Goal: Task Accomplishment & Management: Use online tool/utility

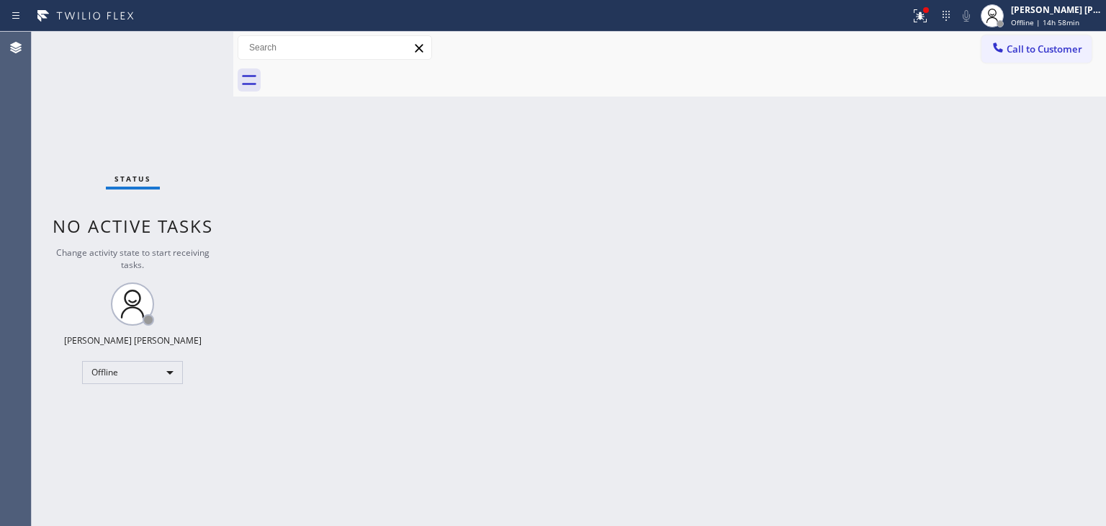
click at [1030, 251] on div "Back to Dashboard Change Sender ID Customers Technicians Select a contact Outbo…" at bounding box center [669, 279] width 873 height 494
drag, startPoint x: 1078, startPoint y: 6, endPoint x: 1075, endPoint y: 13, distance: 7.8
click at [1078, 6] on div "[PERSON_NAME] [PERSON_NAME]" at bounding box center [1056, 10] width 91 height 12
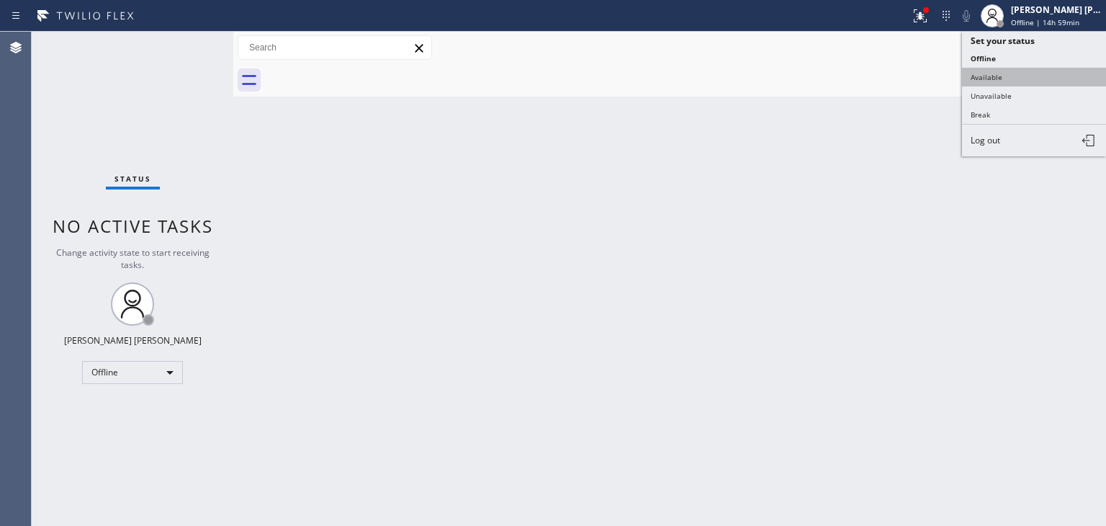
click at [1021, 68] on button "Available" at bounding box center [1034, 77] width 144 height 19
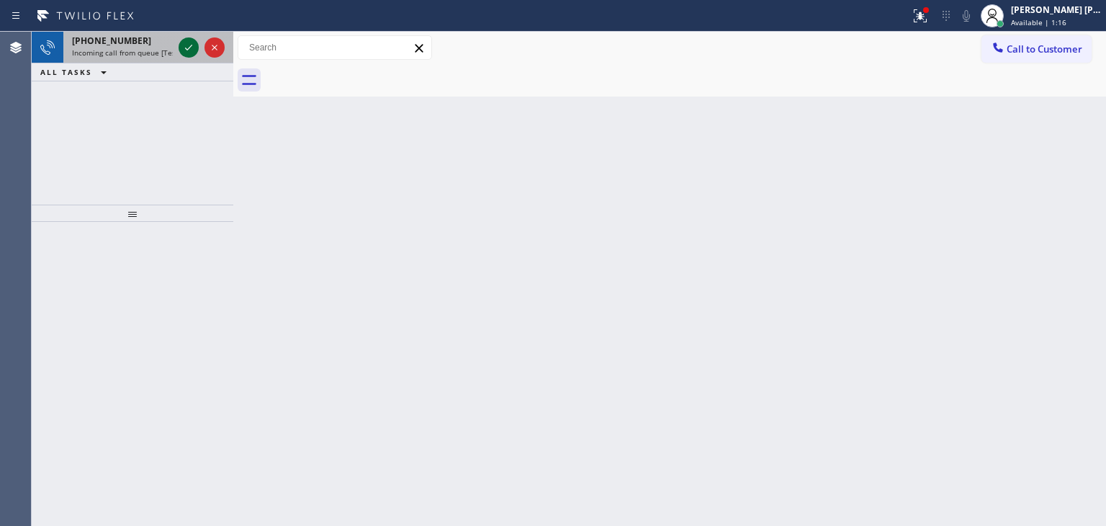
click at [190, 41] on icon at bounding box center [188, 47] width 17 height 17
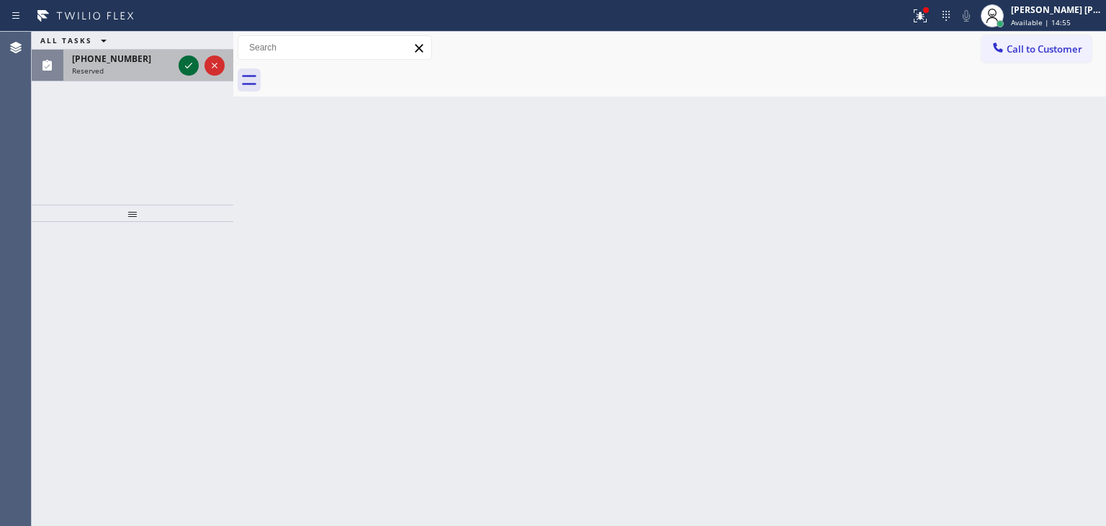
click at [182, 64] on icon at bounding box center [188, 65] width 17 height 17
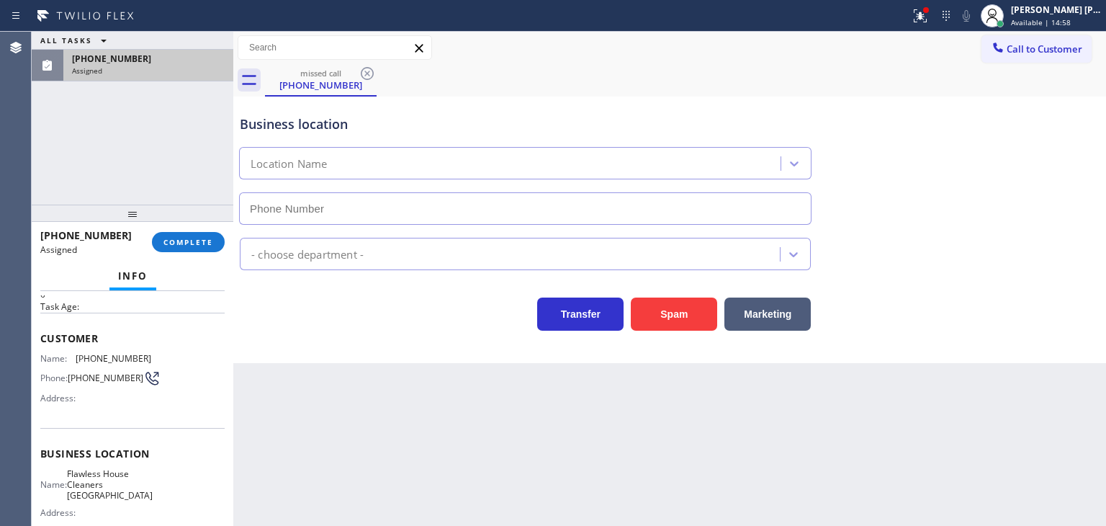
scroll to position [72, 0]
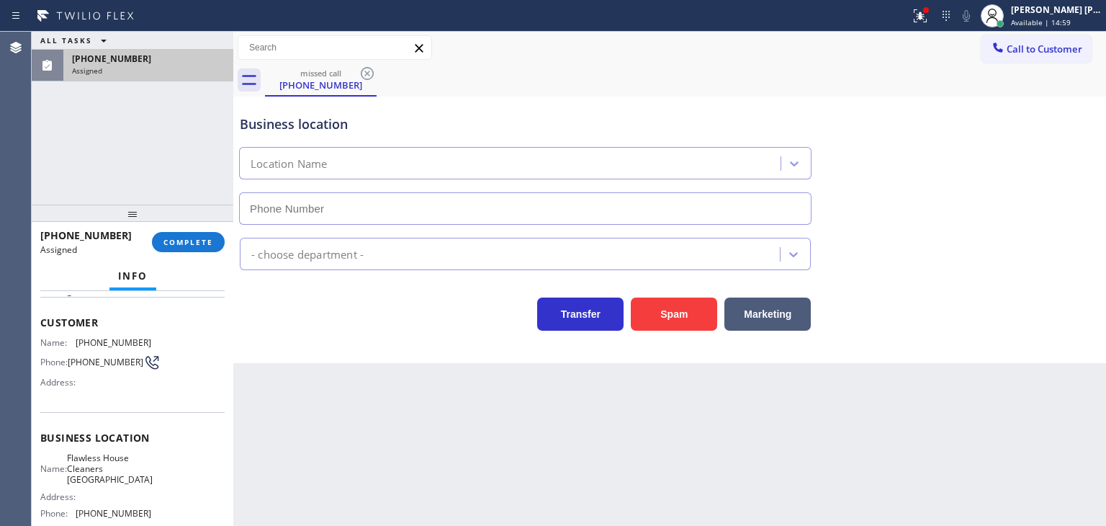
type input "[PHONE_NUMBER]"
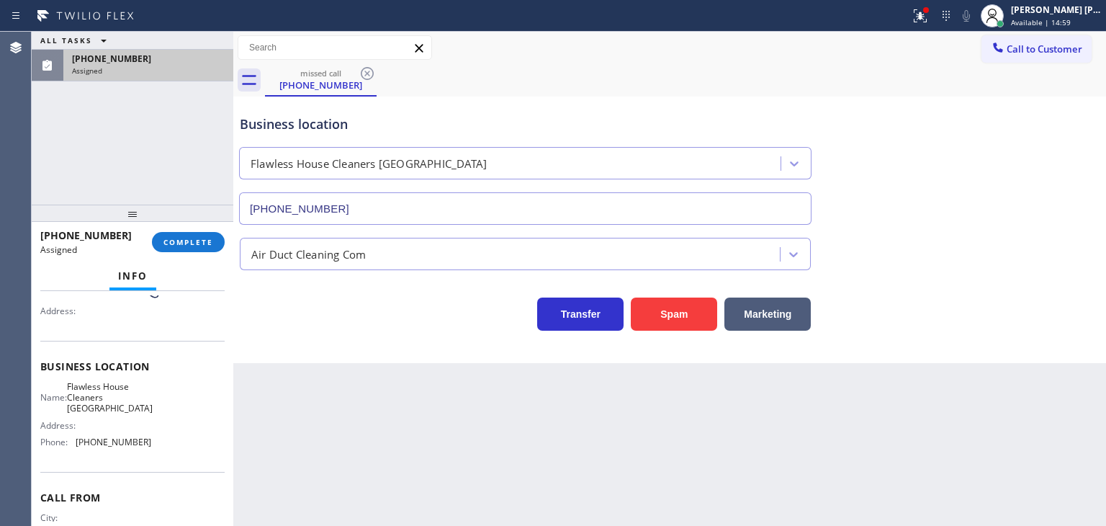
scroll to position [144, 0]
click at [144, 439] on div "Name: Flawless House Cleaners [GEOGRAPHIC_DATA] Address: Phone: [PHONE_NUMBER]" at bounding box center [132, 416] width 184 height 73
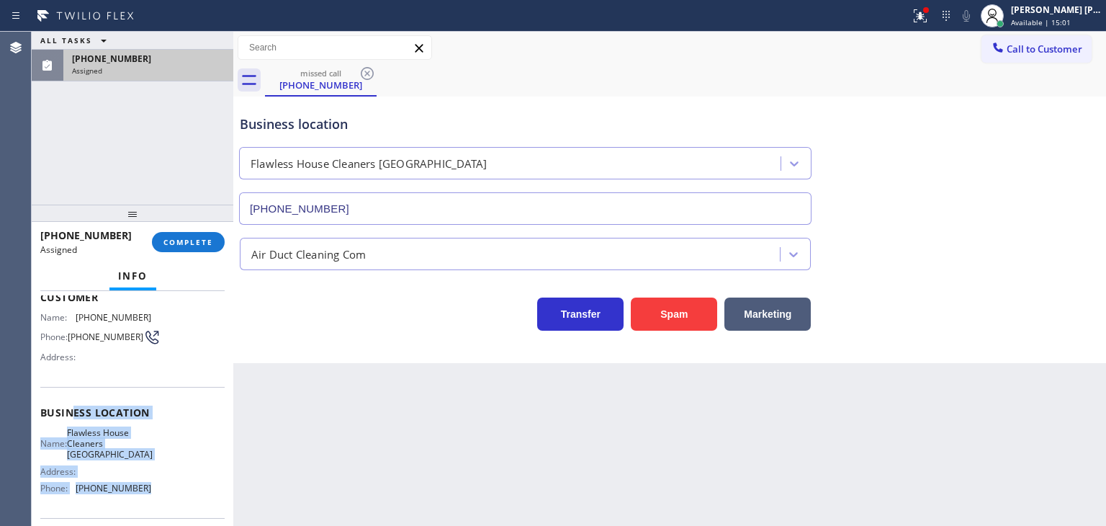
scroll to position [72, 0]
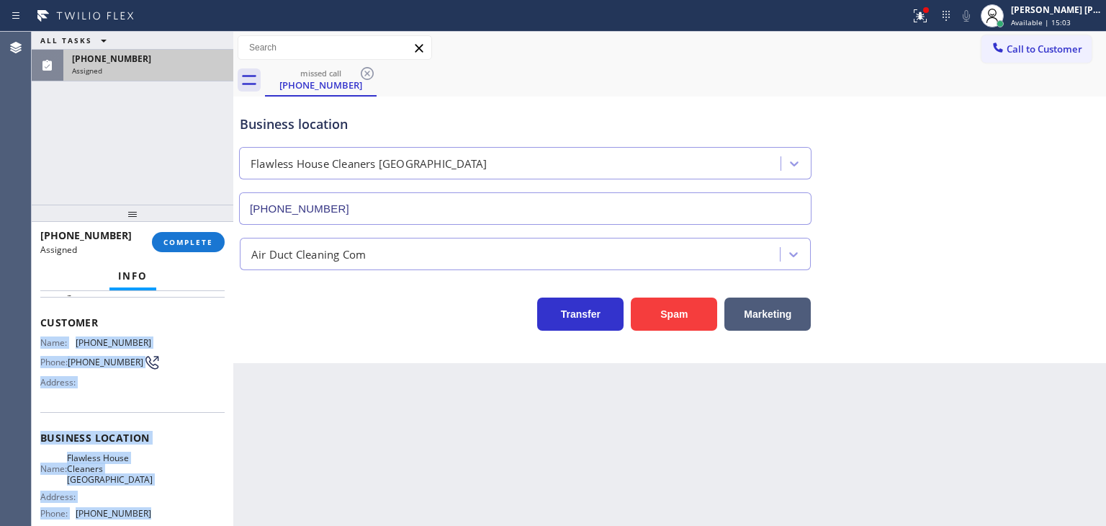
drag, startPoint x: 144, startPoint y: 448, endPoint x: 38, endPoint y: 332, distance: 157.0
click at [38, 332] on div "Context Queue: ADC Priority: 0 Task Age: Customer Name: [PHONE_NUMBER] Phone: […" at bounding box center [133, 408] width 202 height 235
copy div "Name: [PHONE_NUMBER] Phone: [PHONE_NUMBER] Address: Business location Name: Fla…"
click at [207, 248] on button "COMPLETE" at bounding box center [188, 242] width 73 height 20
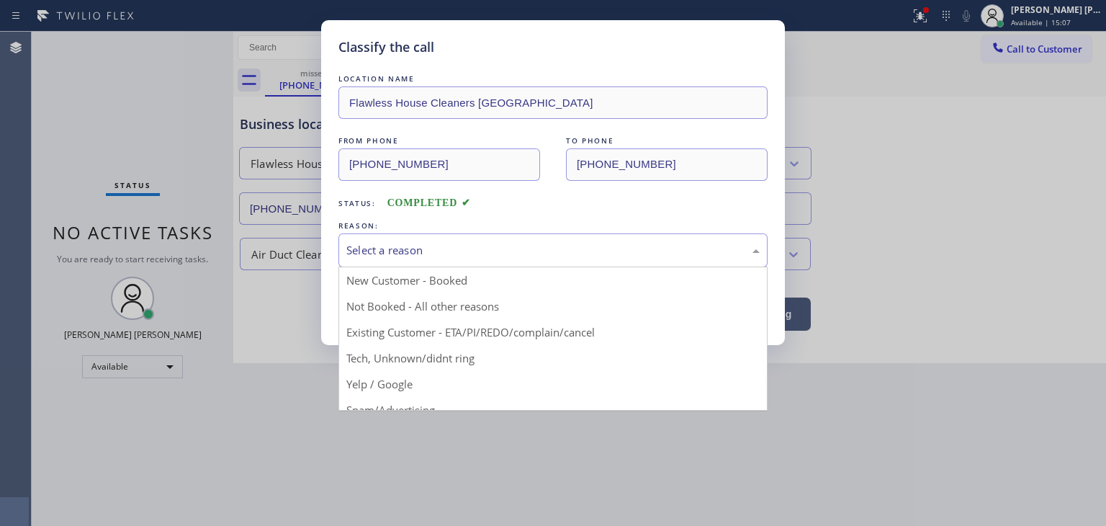
click at [409, 239] on div "Select a reason" at bounding box center [553, 250] width 429 height 34
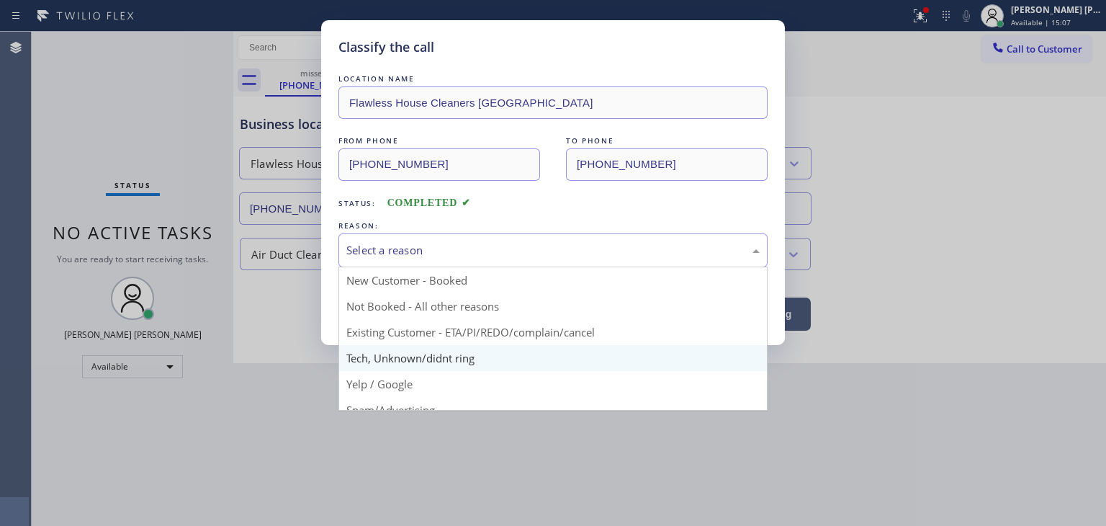
scroll to position [72, 0]
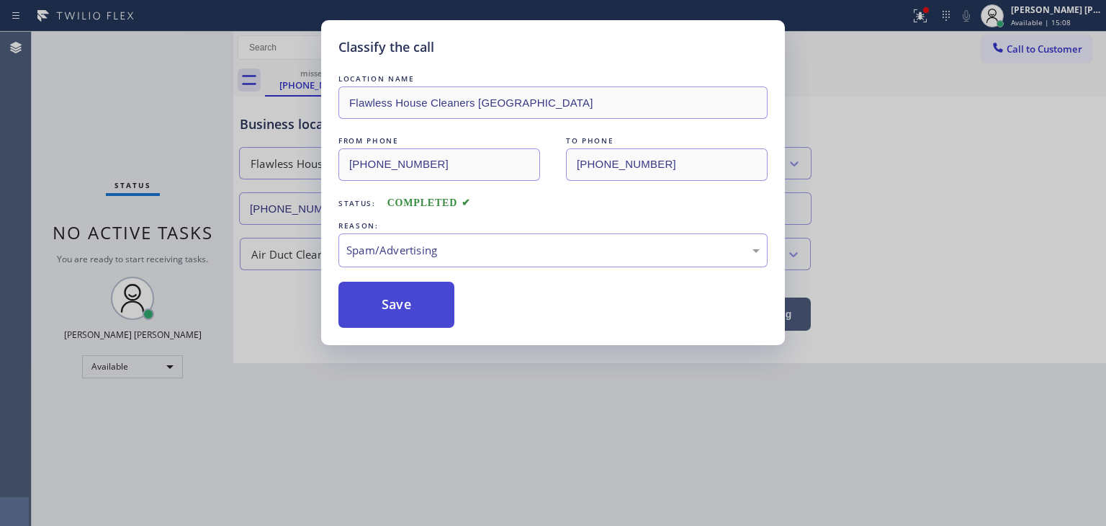
click at [406, 301] on button "Save" at bounding box center [397, 305] width 116 height 46
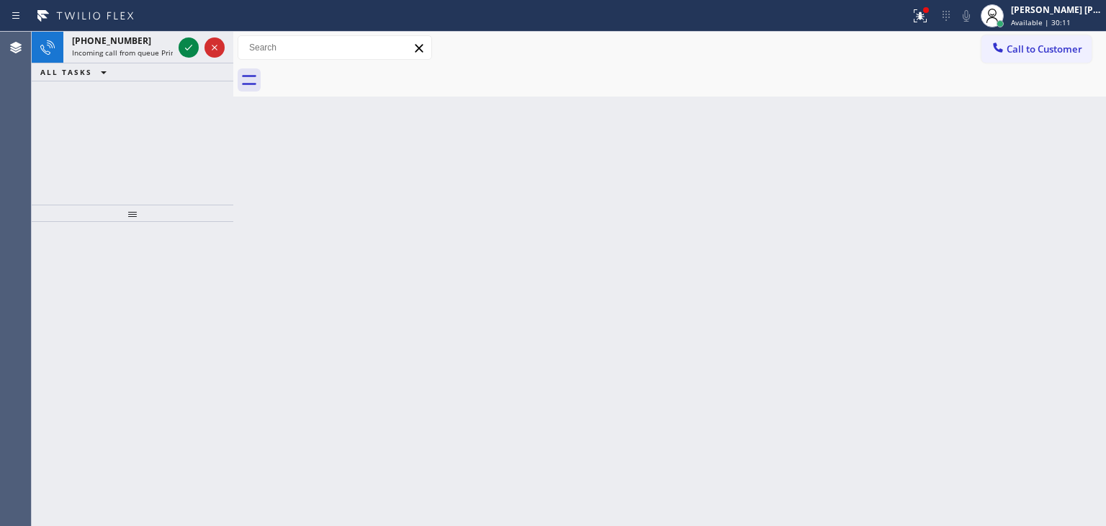
click at [198, 30] on div "Status report Issues detected These issues could affect your workflow. Please c…" at bounding box center [553, 16] width 1106 height 32
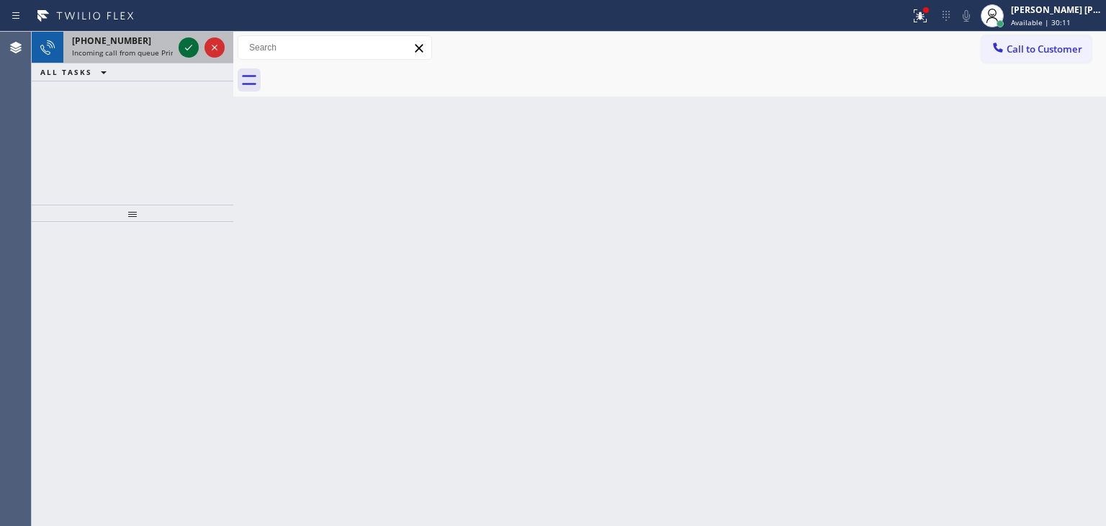
drag, startPoint x: 182, startPoint y: 57, endPoint x: 189, endPoint y: 48, distance: 11.8
click at [183, 58] on div at bounding box center [202, 48] width 52 height 32
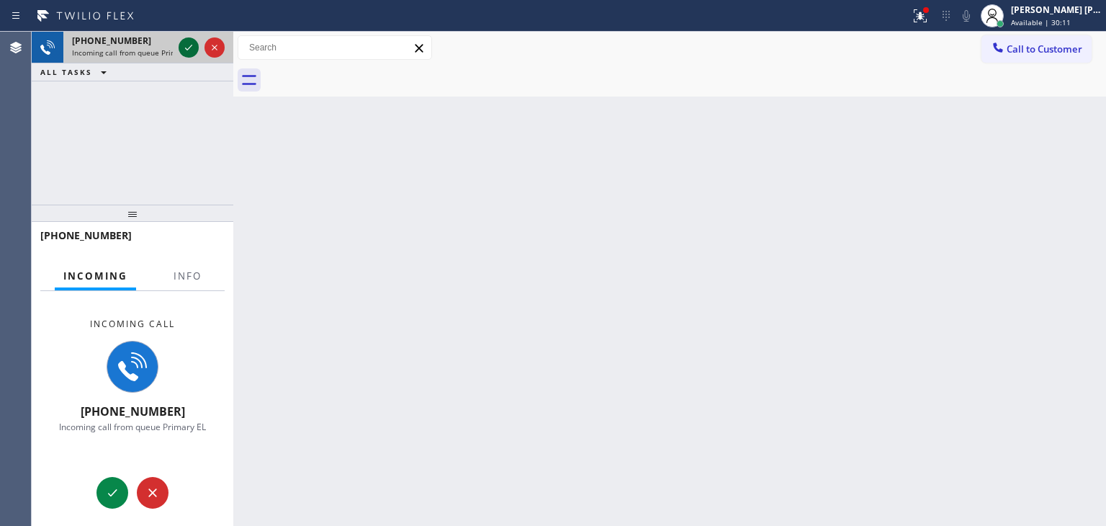
click at [189, 48] on icon at bounding box center [188, 48] width 7 height 6
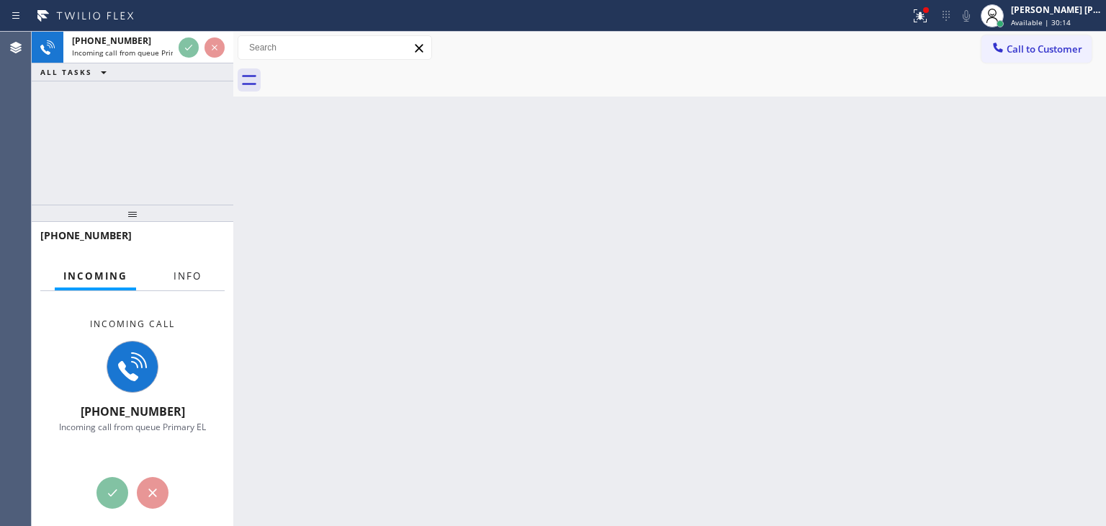
click at [191, 279] on span "Info" at bounding box center [188, 275] width 28 height 13
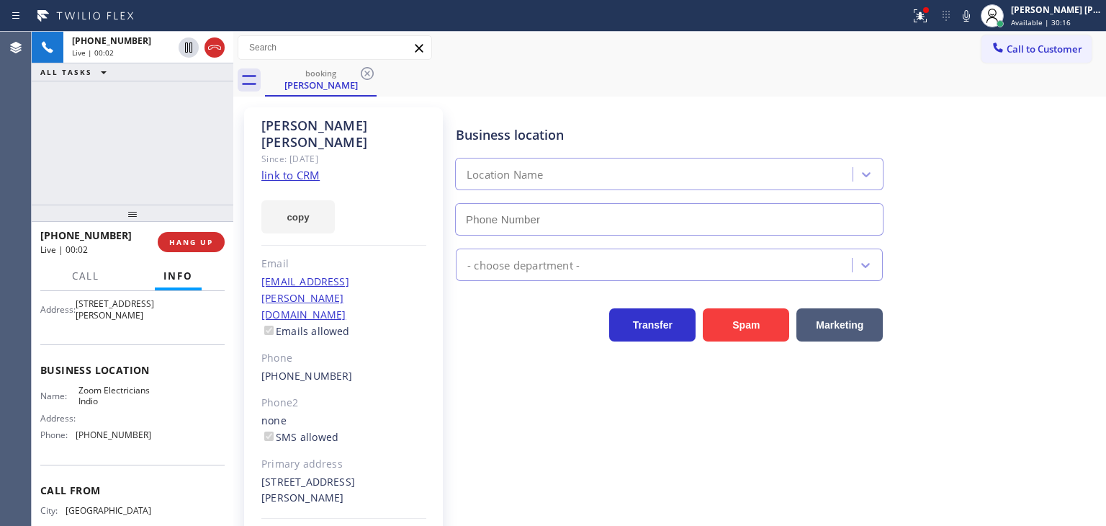
scroll to position [144, 0]
type input "[PHONE_NUMBER]"
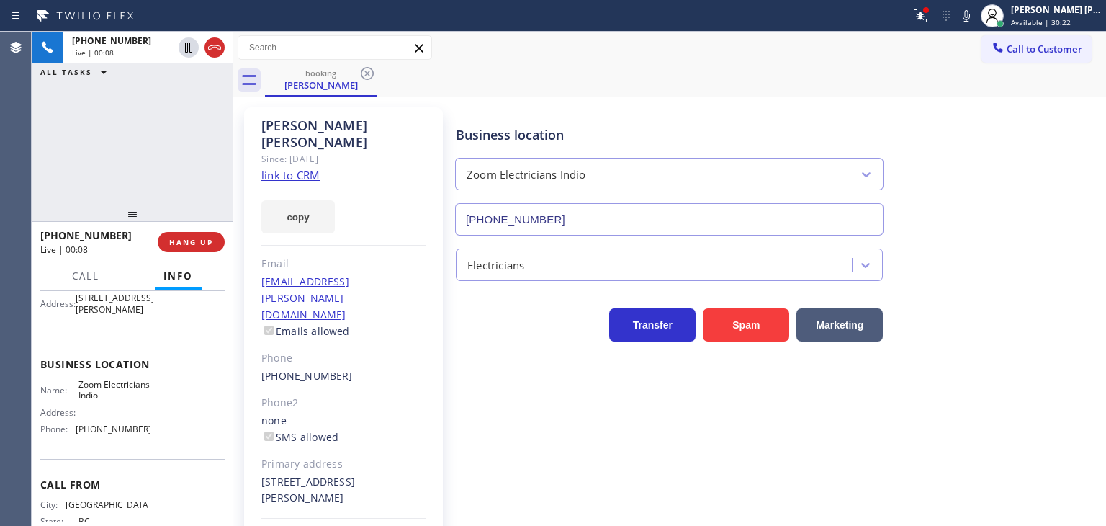
click at [295, 168] on link "link to CRM" at bounding box center [290, 175] width 58 height 14
click at [975, 17] on icon at bounding box center [966, 15] width 17 height 17
click at [1039, 15] on div "[PERSON_NAME] [PERSON_NAME]" at bounding box center [1056, 10] width 91 height 12
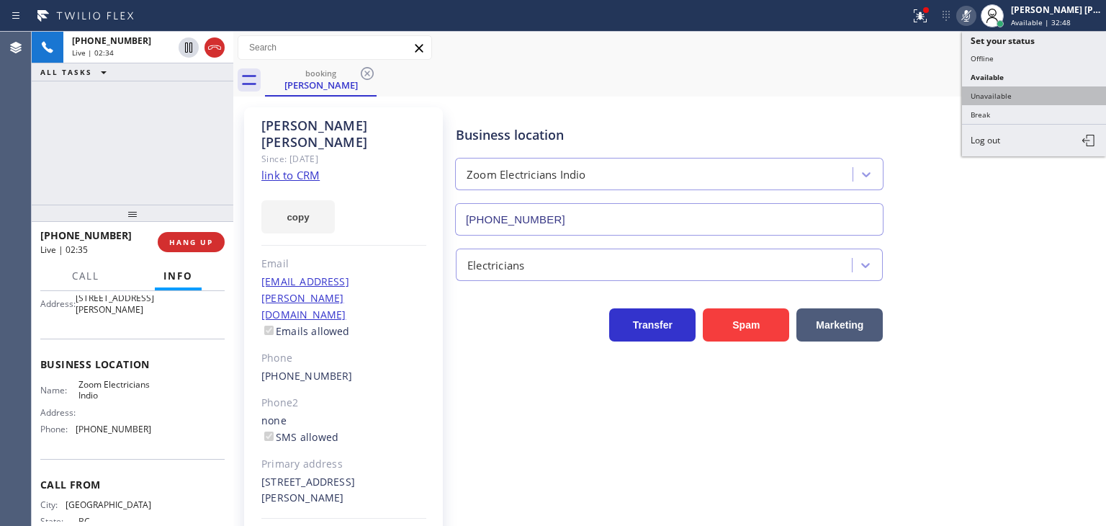
click at [1008, 93] on button "Unavailable" at bounding box center [1034, 95] width 144 height 19
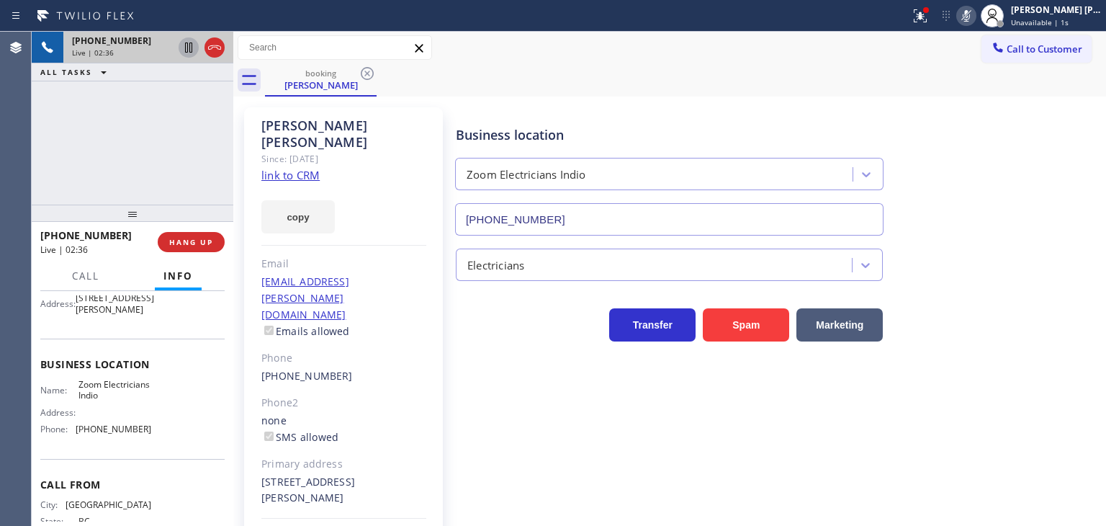
click at [187, 44] on icon at bounding box center [188, 47] width 17 height 17
drag, startPoint x: 989, startPoint y: 22, endPoint x: 887, endPoint y: 22, distance: 101.6
click at [975, 22] on icon at bounding box center [966, 15] width 17 height 17
click at [185, 45] on icon at bounding box center [189, 47] width 10 height 10
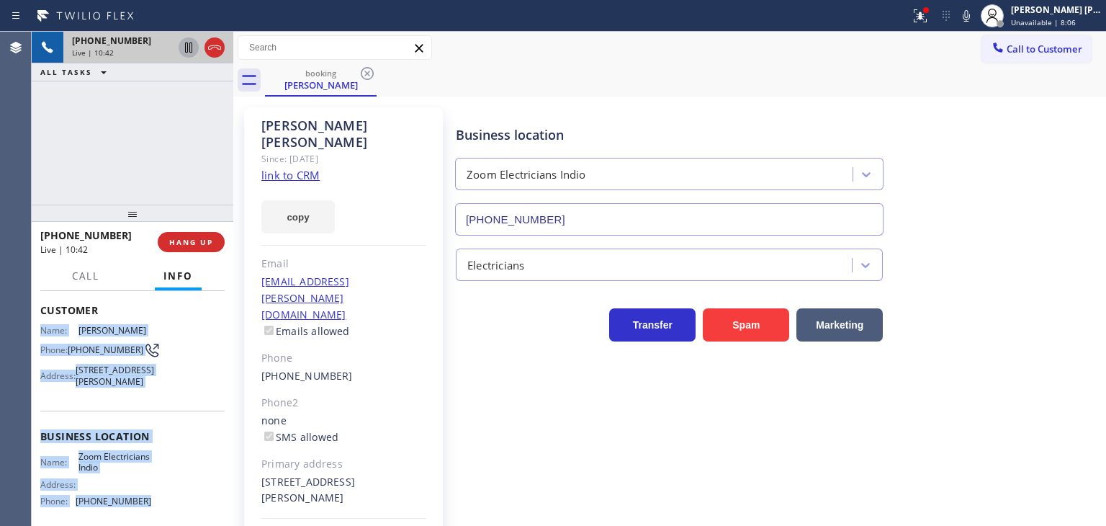
drag, startPoint x: 161, startPoint y: 462, endPoint x: 42, endPoint y: 324, distance: 182.3
click at [42, 324] on div "Context Queue: Primary EL Priority: 1 Customer Name: [PERSON_NAME] Phone: [PHON…" at bounding box center [132, 431] width 184 height 417
copy div "Name: [PERSON_NAME] Phone: [PHONE_NUMBER] Address: [STREET_ADDRESS][PERSON_NAME…"
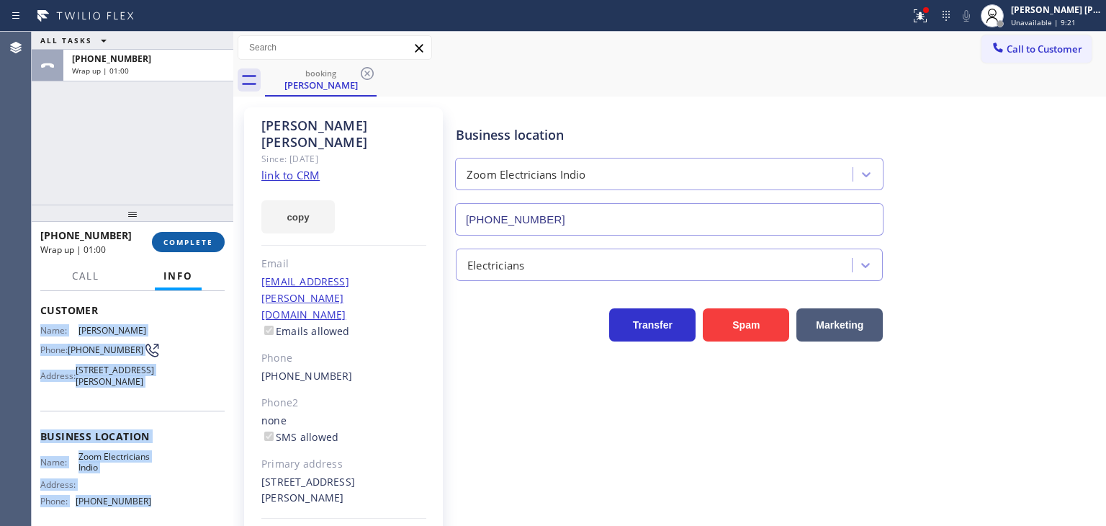
click at [194, 248] on button "COMPLETE" at bounding box center [188, 242] width 73 height 20
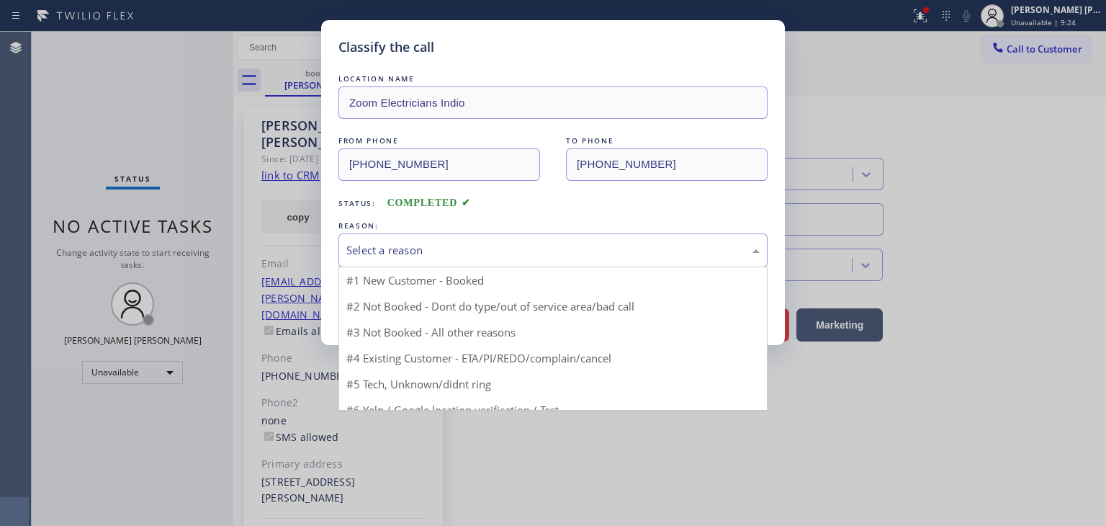
click at [384, 248] on div "Select a reason" at bounding box center [552, 250] width 413 height 17
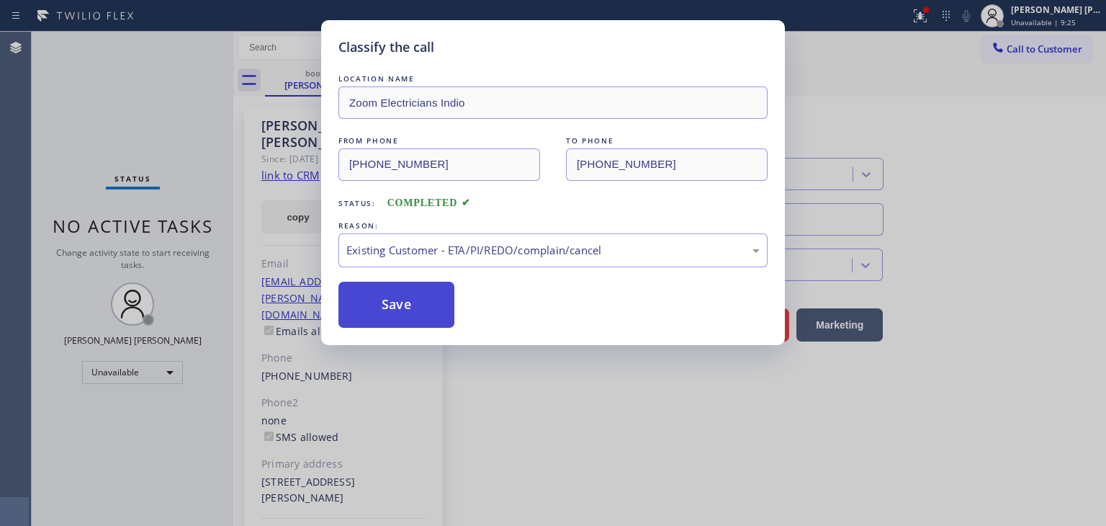
click at [398, 306] on button "Save" at bounding box center [397, 305] width 116 height 46
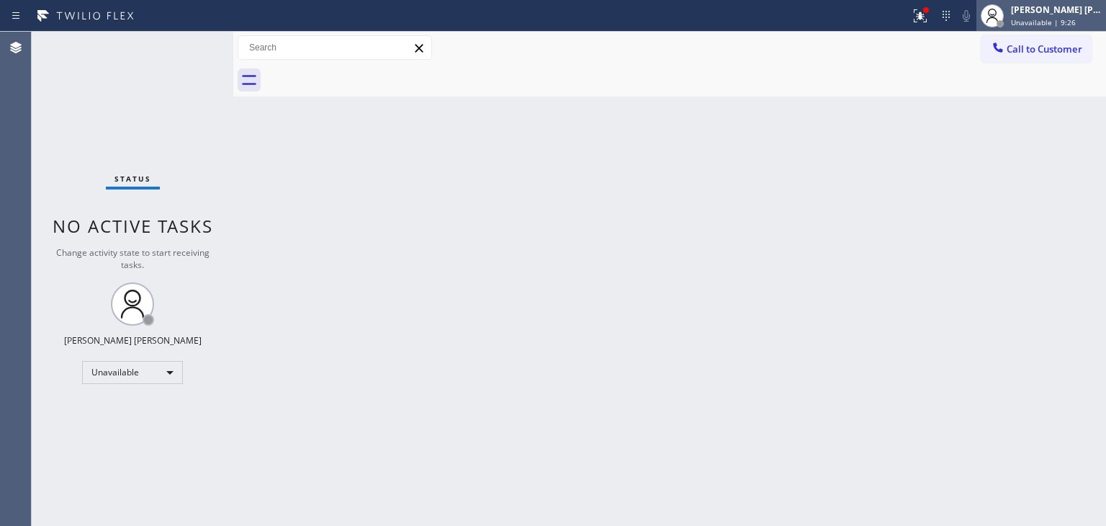
click at [1067, 25] on span "Unavailable | 9:26" at bounding box center [1043, 22] width 65 height 10
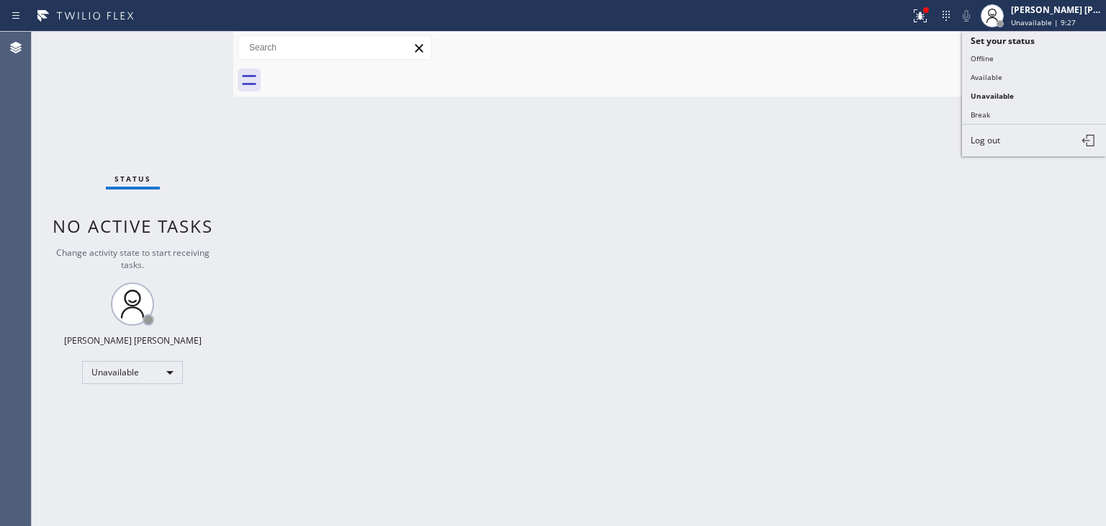
click at [1025, 73] on button "Available" at bounding box center [1034, 77] width 144 height 19
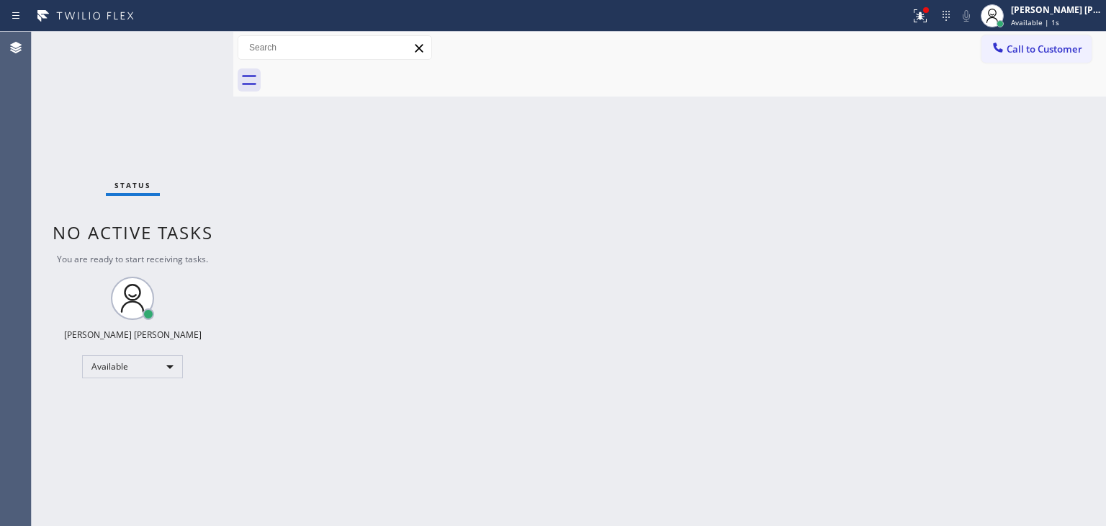
click at [178, 42] on div "Status No active tasks You are ready to start receiving tasks. [PERSON_NAME] [P…" at bounding box center [133, 279] width 202 height 494
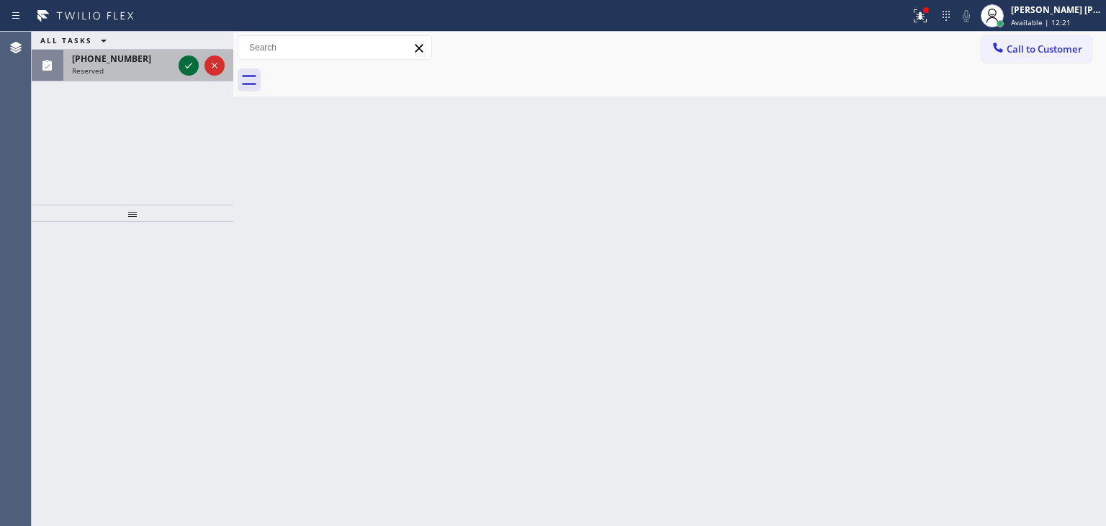
click at [190, 65] on icon at bounding box center [188, 65] width 17 height 17
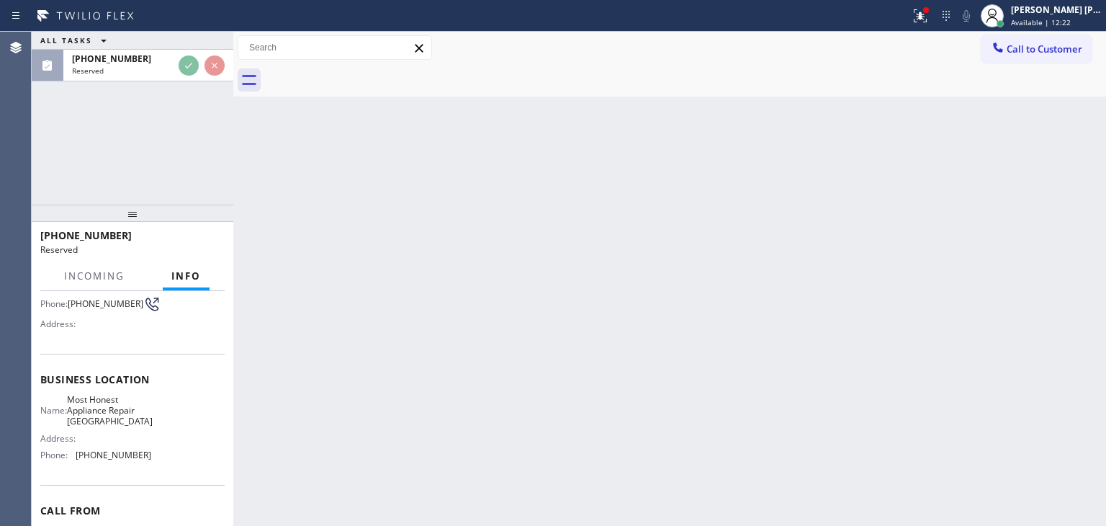
scroll to position [144, 0]
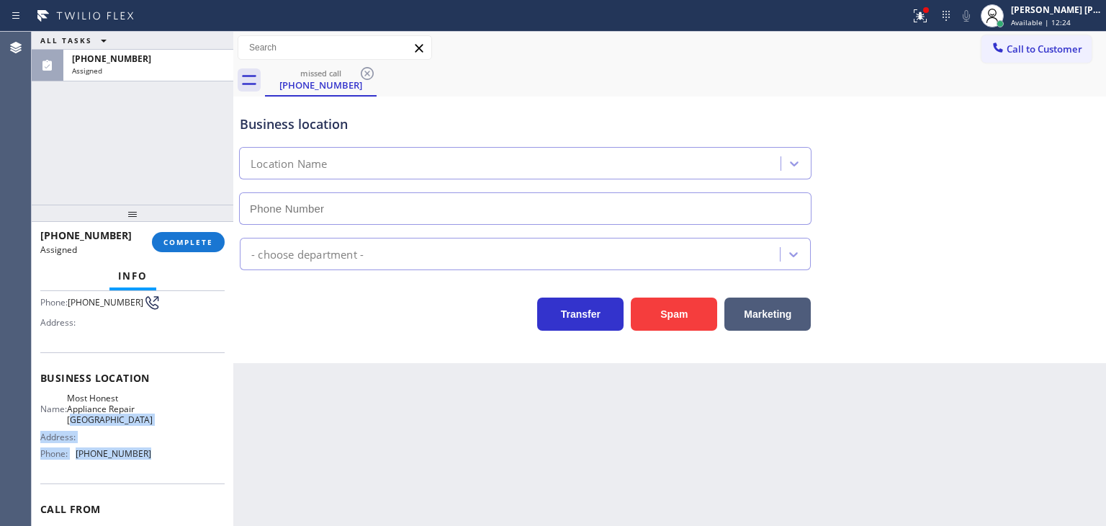
type input "[PHONE_NUMBER]"
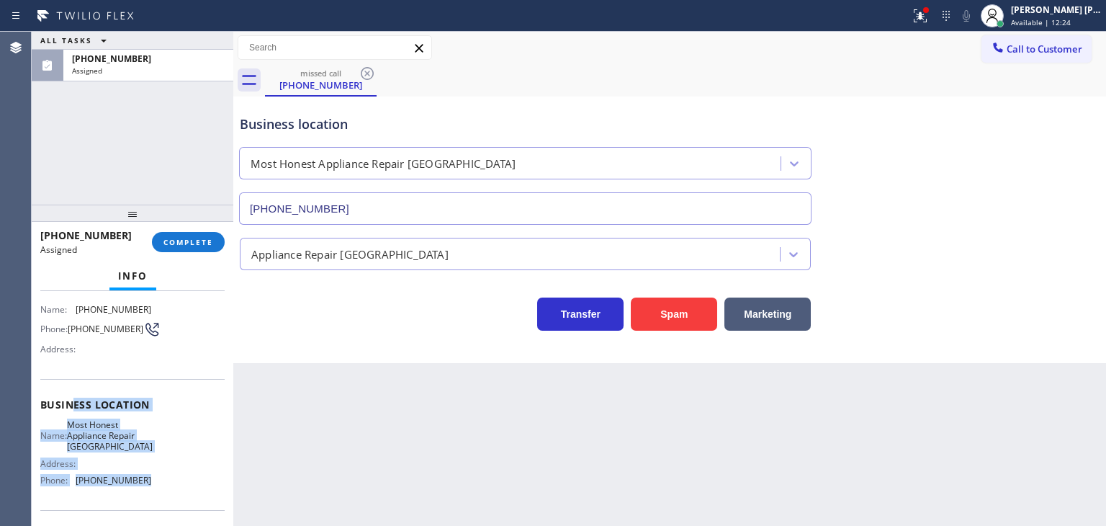
scroll to position [72, 0]
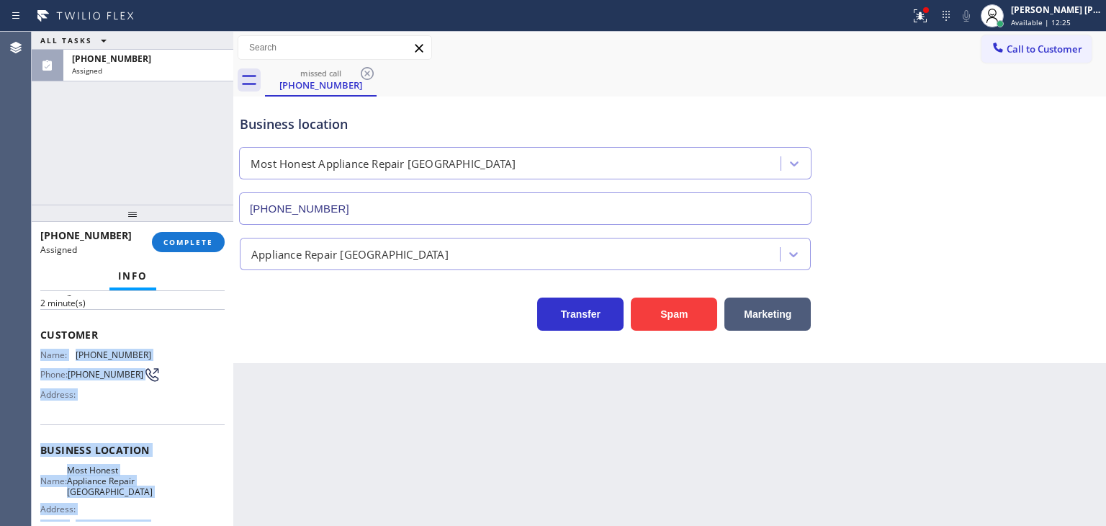
drag, startPoint x: 156, startPoint y: 460, endPoint x: 35, endPoint y: 349, distance: 164.6
click at [35, 349] on div "Context Queue: Appliance Repair High End Priority: 0 Task Age: [DEMOGRAPHIC_DAT…" at bounding box center [133, 408] width 202 height 235
copy div "Name: [PHONE_NUMBER] Phone: [PHONE_NUMBER] Address: Business location Name: Mos…"
click at [196, 244] on span "COMPLETE" at bounding box center [189, 242] width 50 height 10
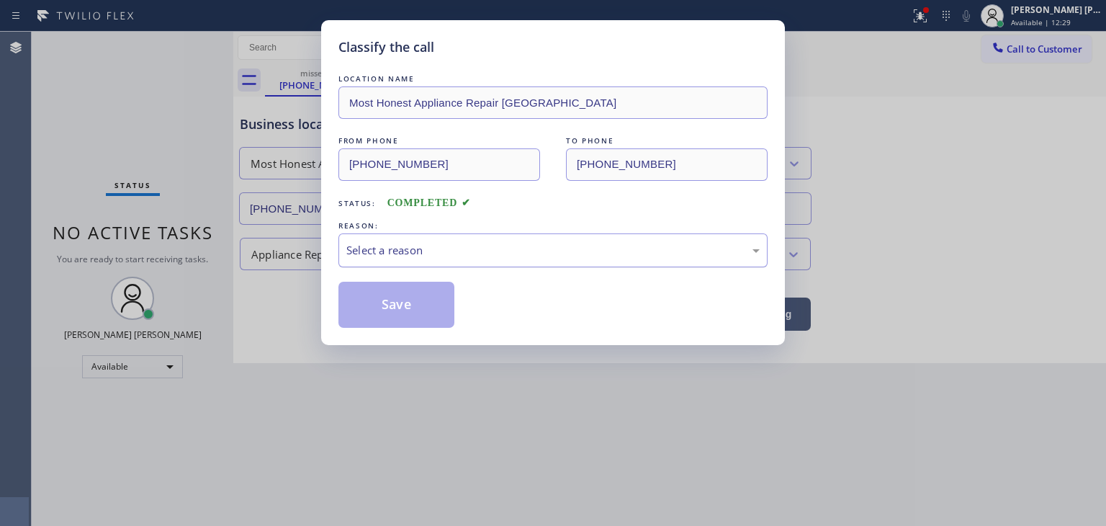
click at [416, 262] on div "Select a reason" at bounding box center [553, 250] width 429 height 34
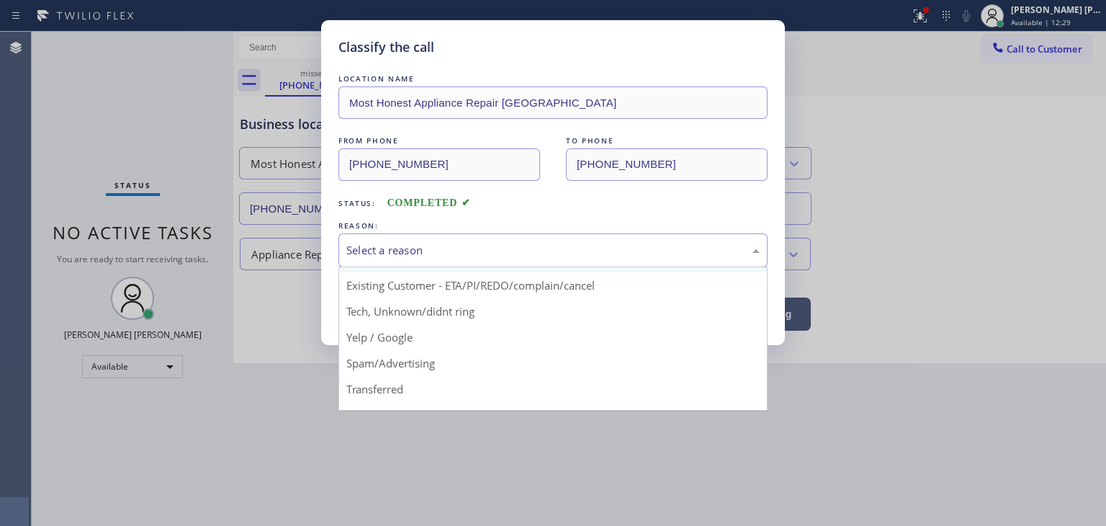
scroll to position [72, 0]
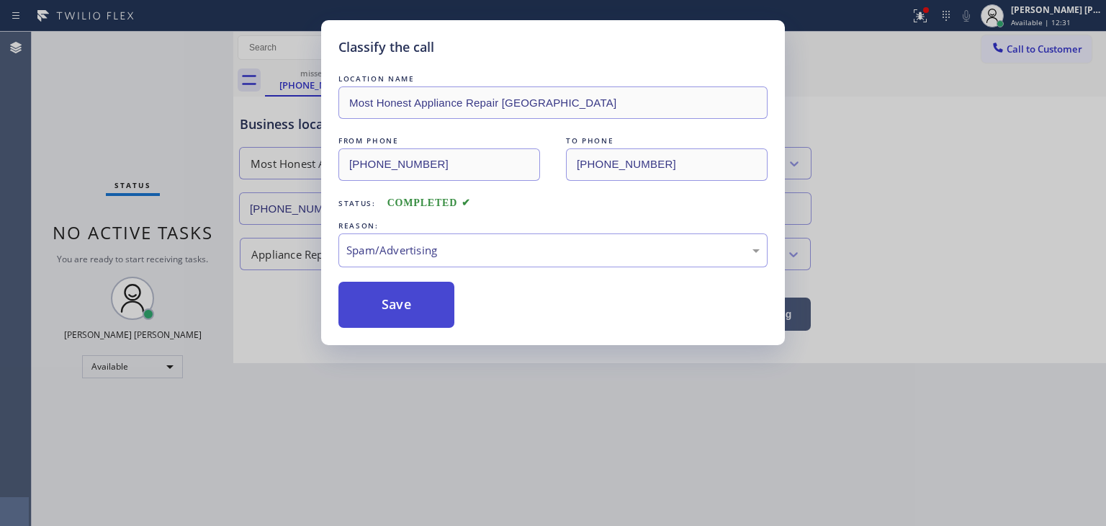
click at [413, 300] on button "Save" at bounding box center [397, 305] width 116 height 46
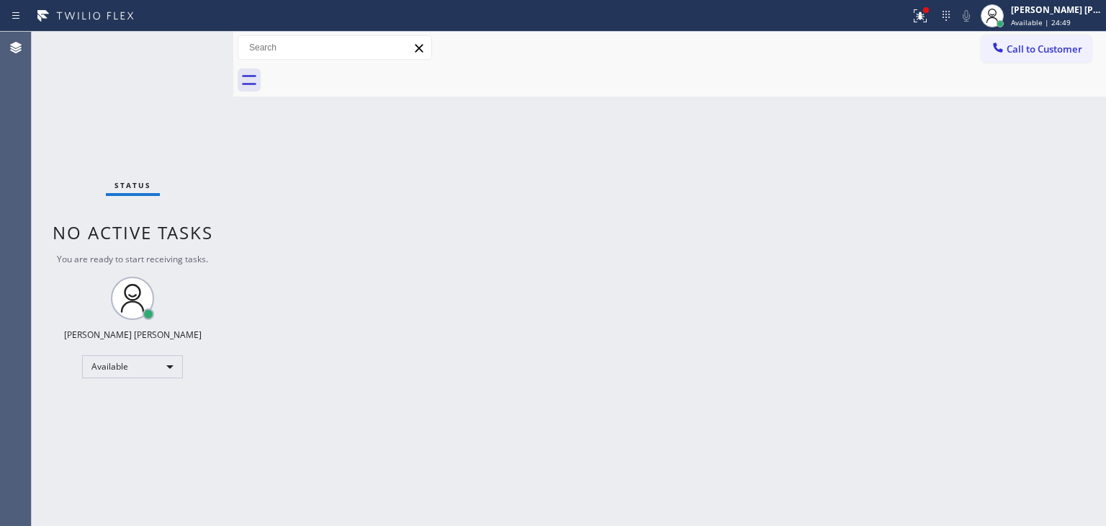
click at [182, 47] on div "Status No active tasks You are ready to start receiving tasks. [PERSON_NAME] [P…" at bounding box center [133, 279] width 202 height 494
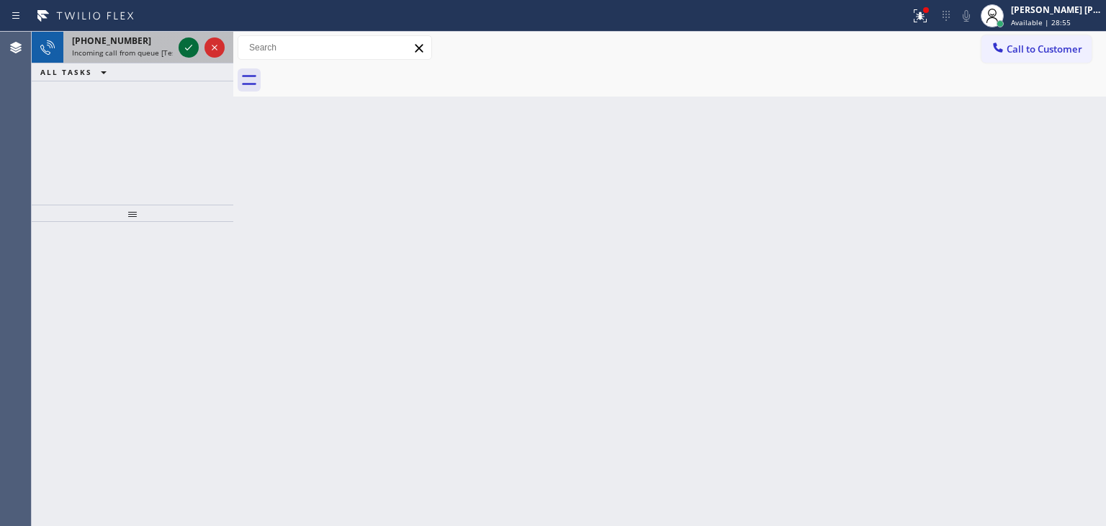
click at [187, 44] on icon at bounding box center [188, 47] width 17 height 17
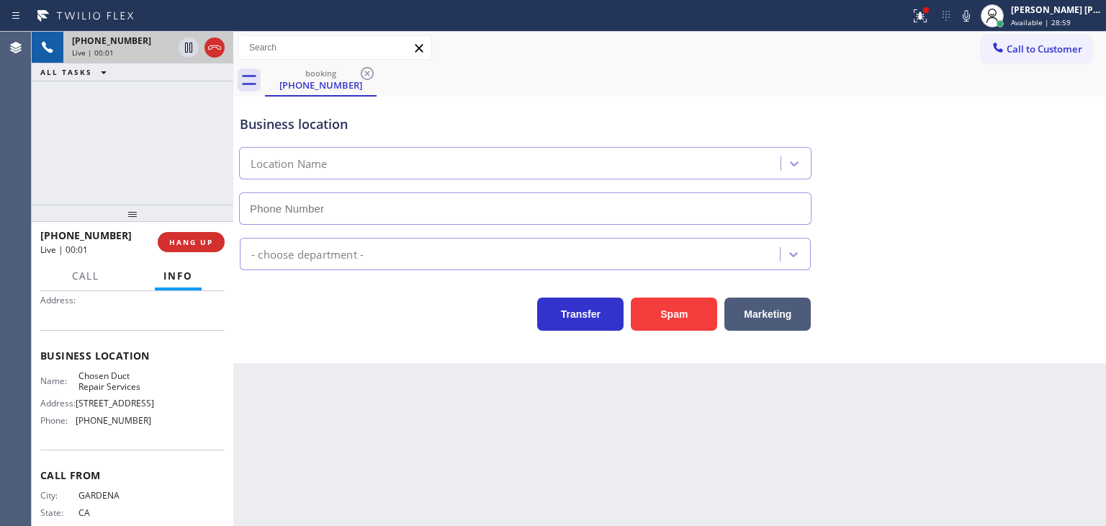
scroll to position [144, 0]
type input "[PHONE_NUMBER]"
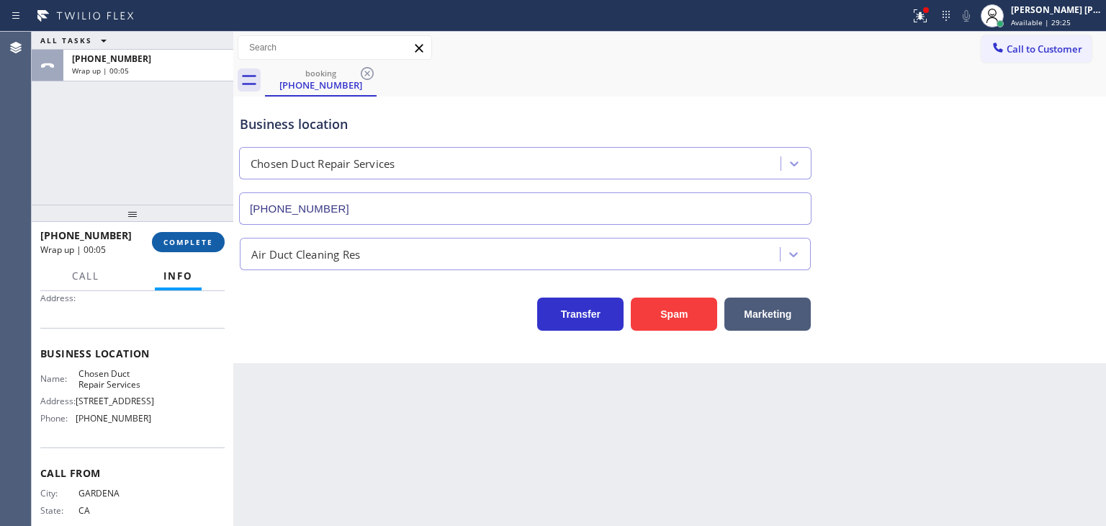
click at [196, 234] on button "COMPLETE" at bounding box center [188, 242] width 73 height 20
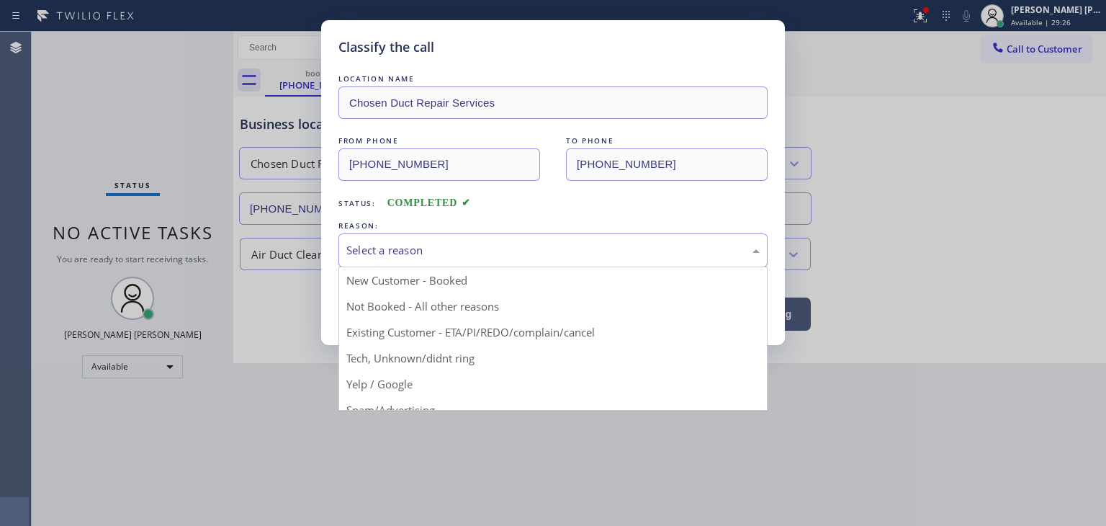
click at [413, 261] on div "Select a reason" at bounding box center [553, 250] width 429 height 34
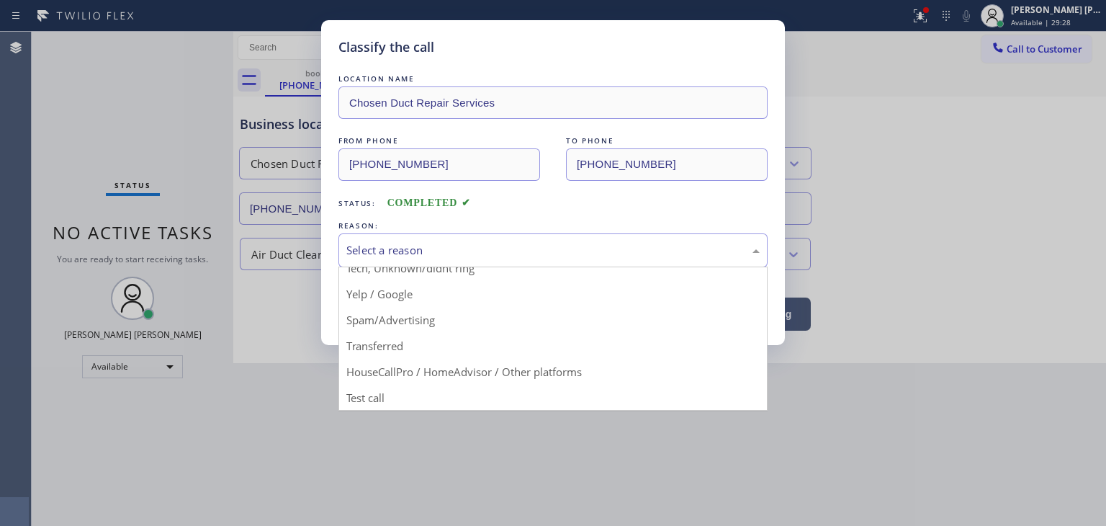
scroll to position [18, 0]
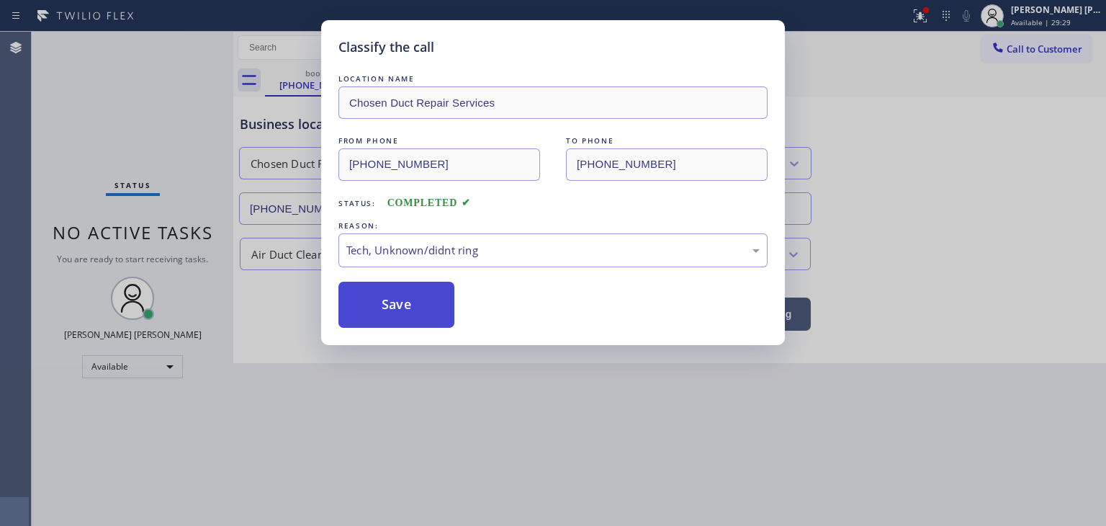
click at [413, 310] on button "Save" at bounding box center [397, 305] width 116 height 46
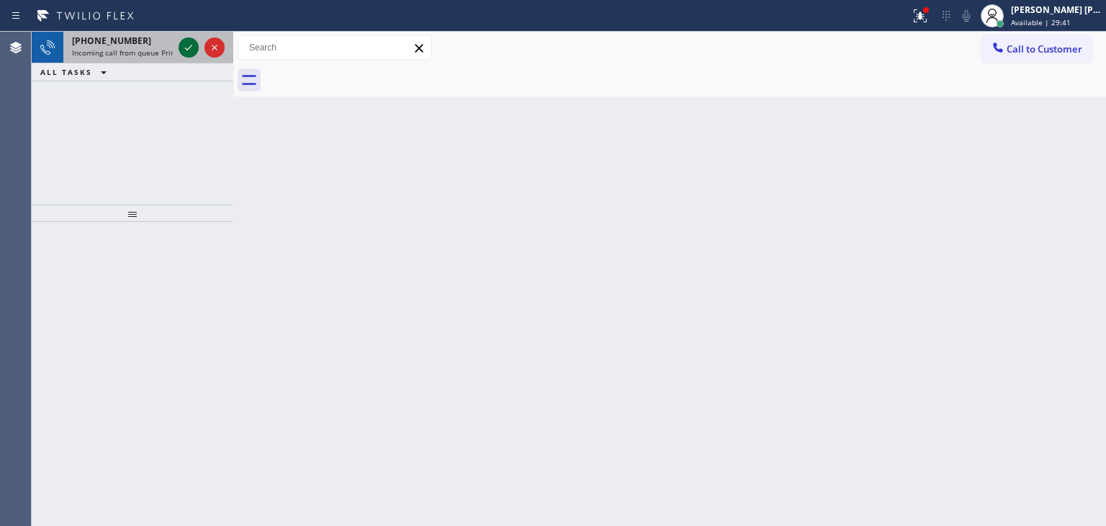
click at [188, 50] on icon at bounding box center [188, 47] width 17 height 17
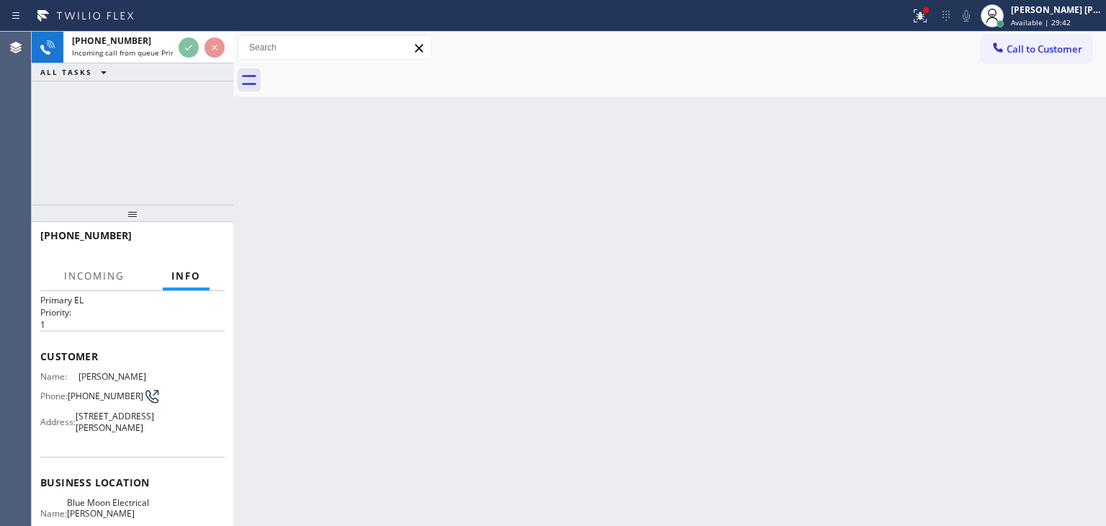
scroll to position [72, 0]
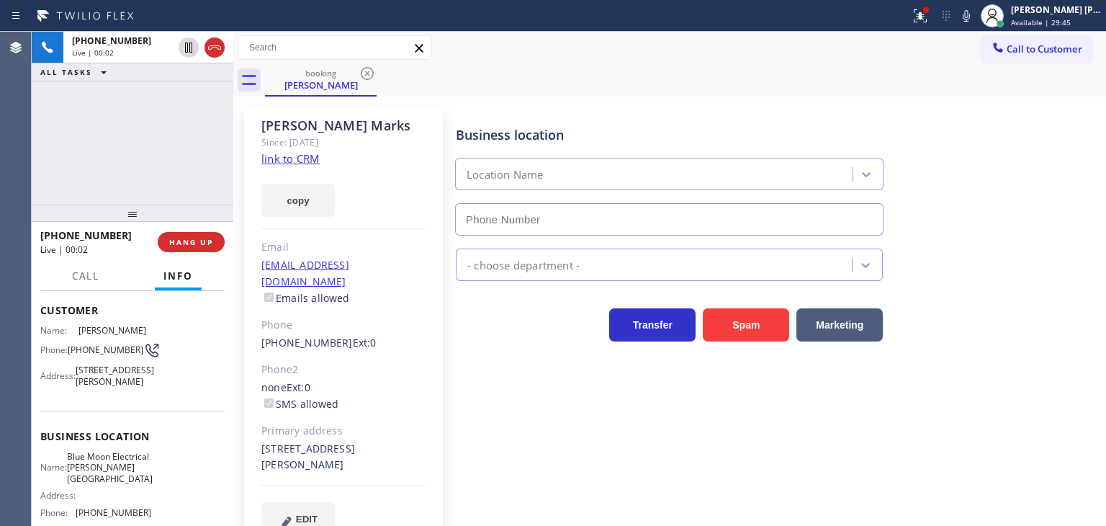
type input "[PHONE_NUMBER]"
click at [300, 156] on link "link to CRM" at bounding box center [290, 158] width 58 height 14
click at [975, 14] on icon at bounding box center [966, 15] width 17 height 17
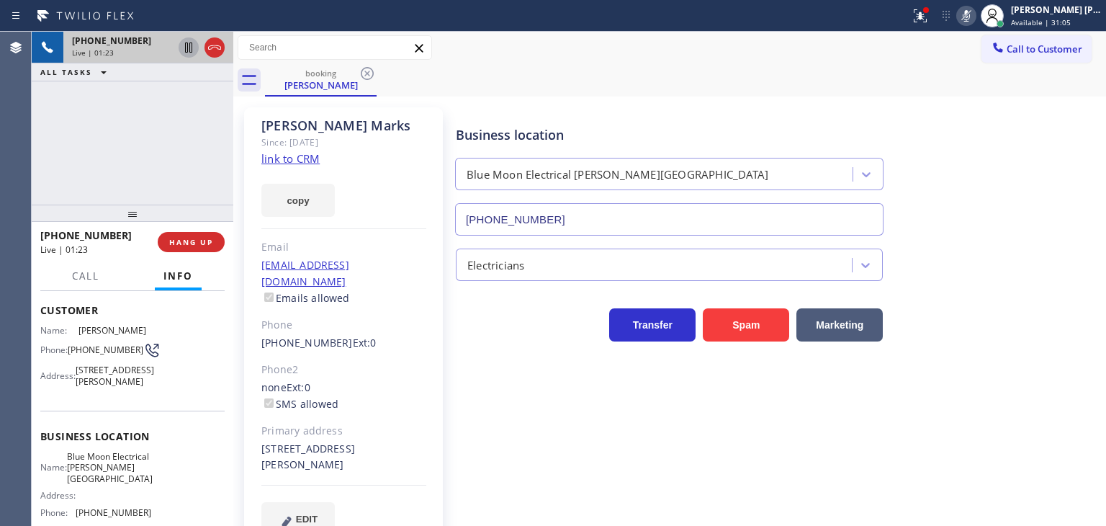
click at [192, 43] on icon at bounding box center [188, 47] width 17 height 17
click at [192, 49] on icon at bounding box center [188, 47] width 17 height 17
click at [975, 19] on icon at bounding box center [966, 15] width 17 height 17
click at [127, 154] on div "[PHONE_NUMBER] Live | 02:15 ALL TASKS ALL TASKS ACTIVE TASKS TASKS IN WRAP UP" at bounding box center [133, 118] width 202 height 173
click at [975, 15] on icon at bounding box center [966, 15] width 17 height 17
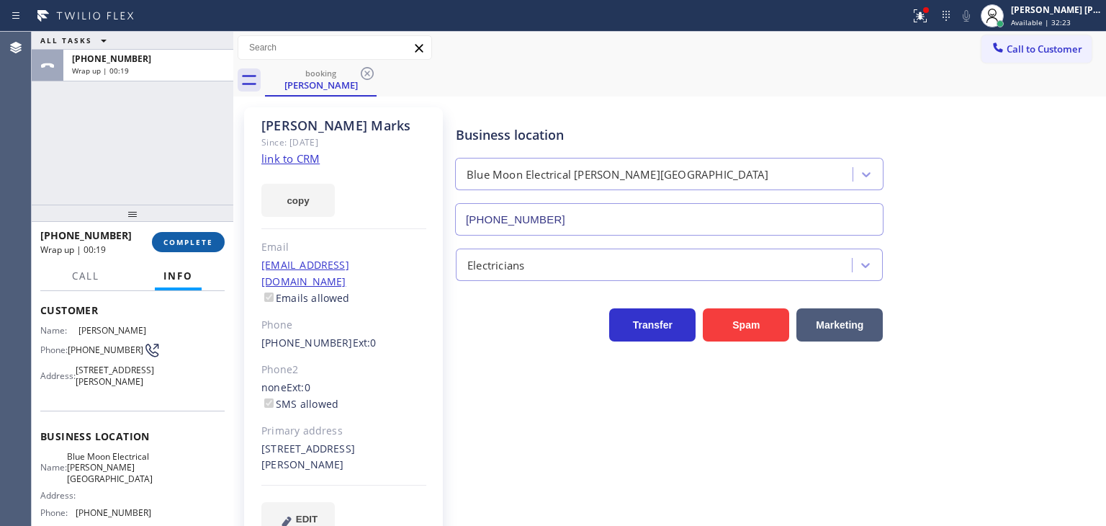
click at [201, 243] on span "COMPLETE" at bounding box center [189, 242] width 50 height 10
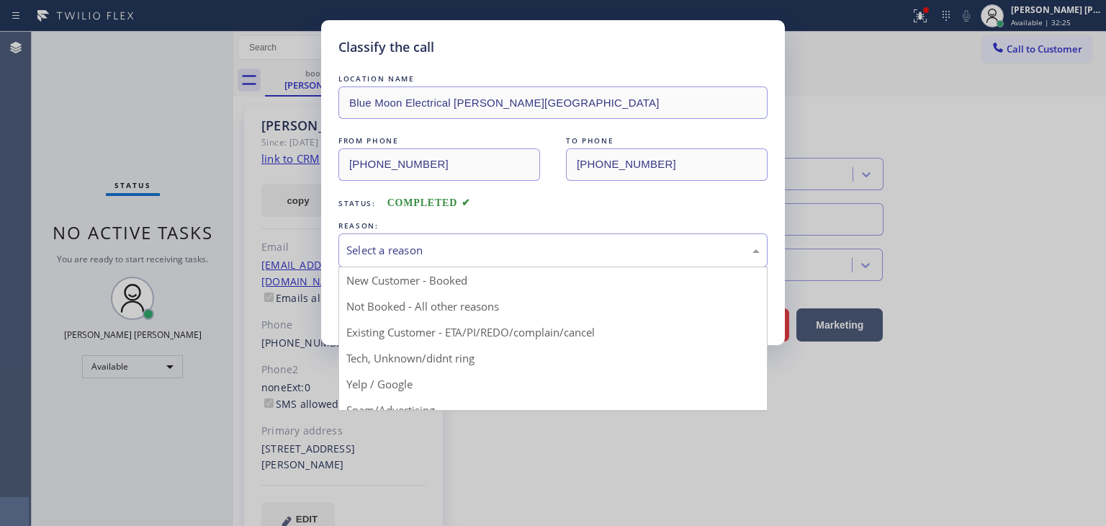
click at [363, 253] on div "Select a reason" at bounding box center [552, 250] width 413 height 17
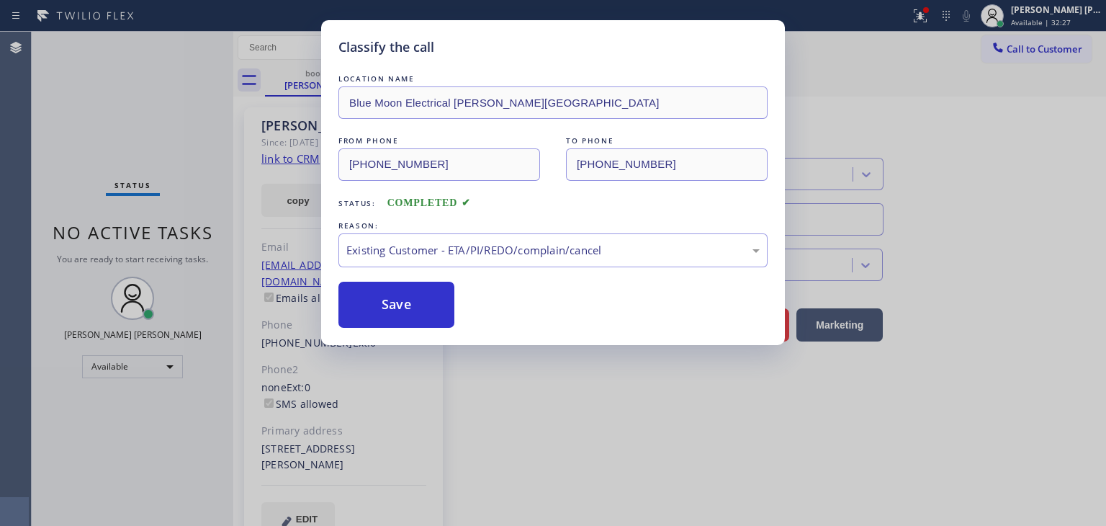
drag, startPoint x: 380, startPoint y: 300, endPoint x: 324, endPoint y: 239, distance: 82.6
click at [380, 299] on button "Save" at bounding box center [397, 305] width 116 height 46
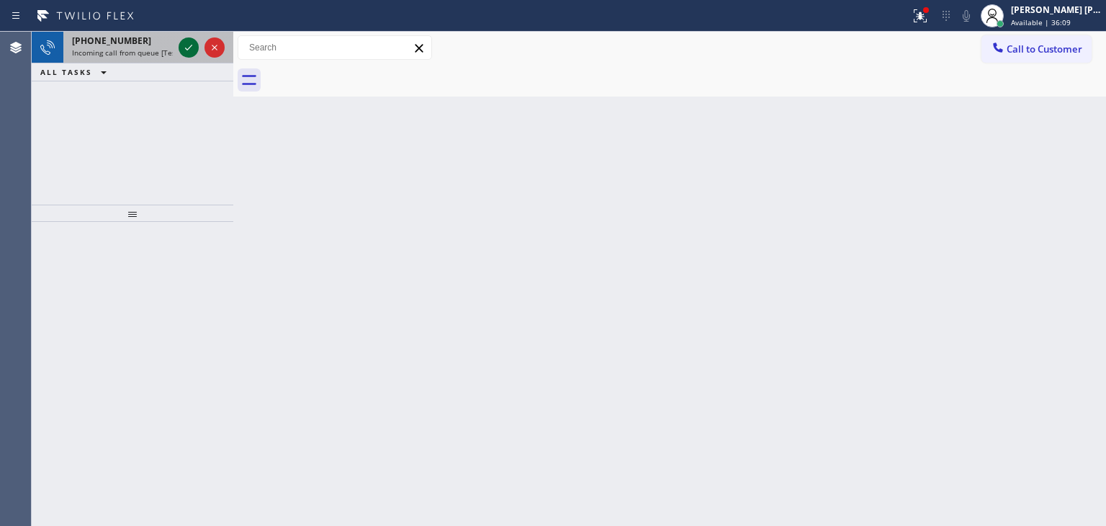
click at [192, 44] on icon at bounding box center [188, 47] width 17 height 17
click at [184, 42] on icon at bounding box center [188, 47] width 17 height 17
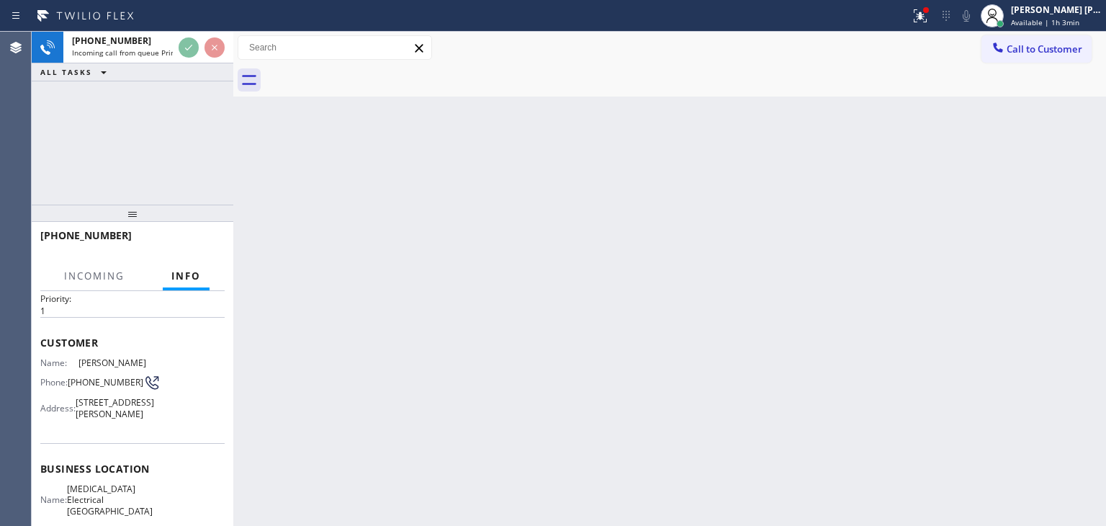
scroll to position [72, 0]
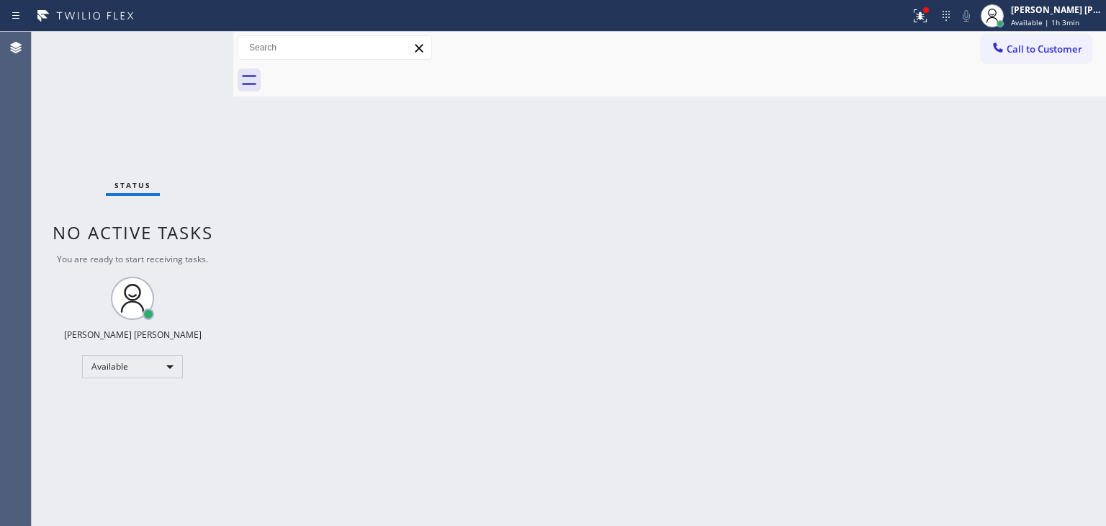
click at [187, 38] on div "Status No active tasks You are ready to start receiving tasks. [PERSON_NAME] [P…" at bounding box center [133, 279] width 202 height 494
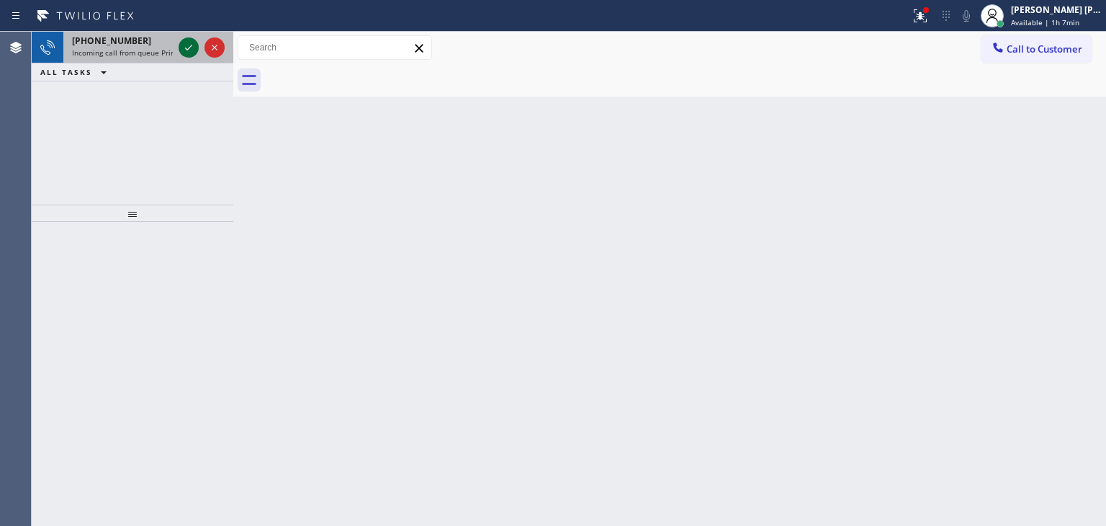
click at [184, 39] on icon at bounding box center [188, 47] width 17 height 17
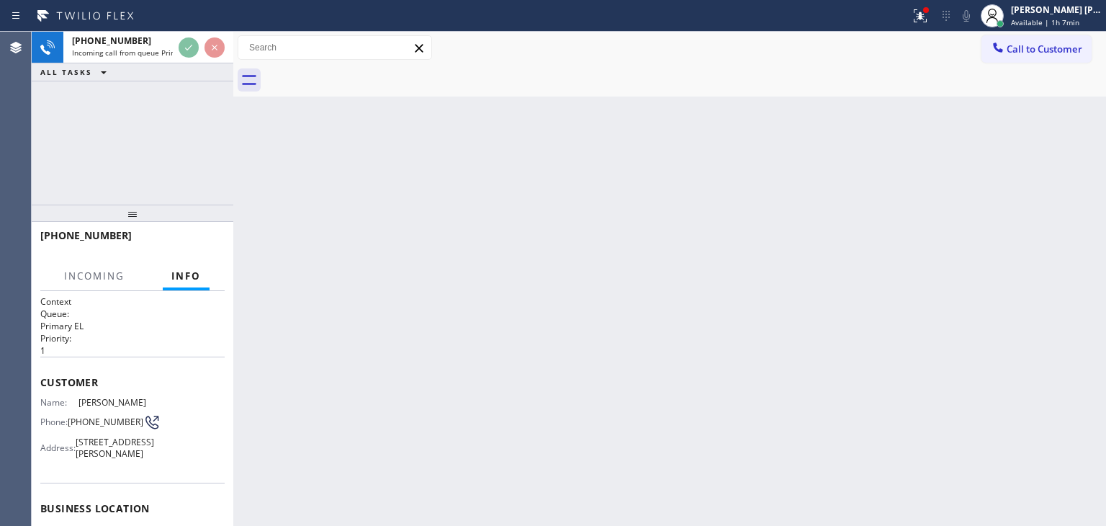
scroll to position [72, 0]
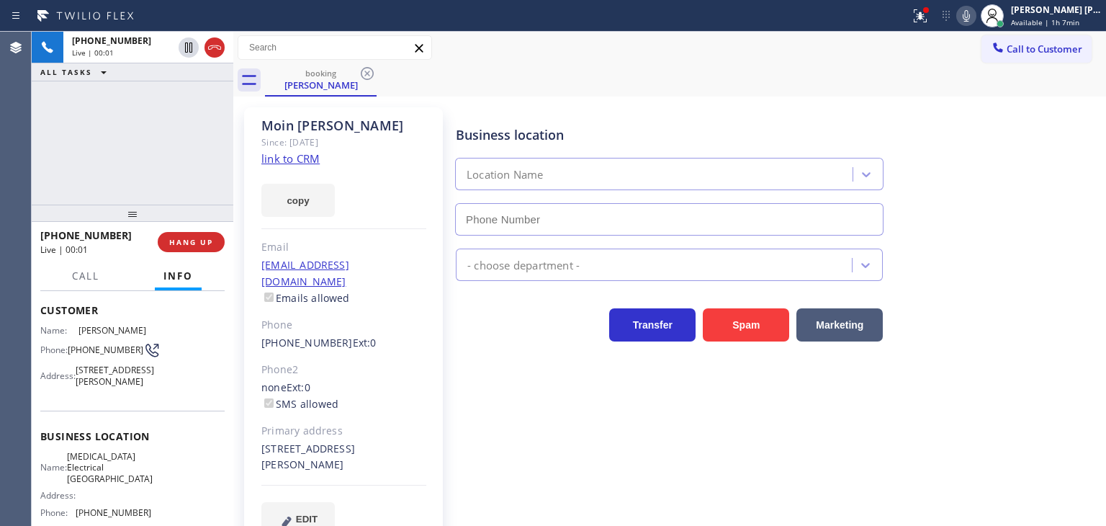
type input "[PHONE_NUMBER]"
click at [288, 156] on link "link to CRM" at bounding box center [290, 158] width 58 height 14
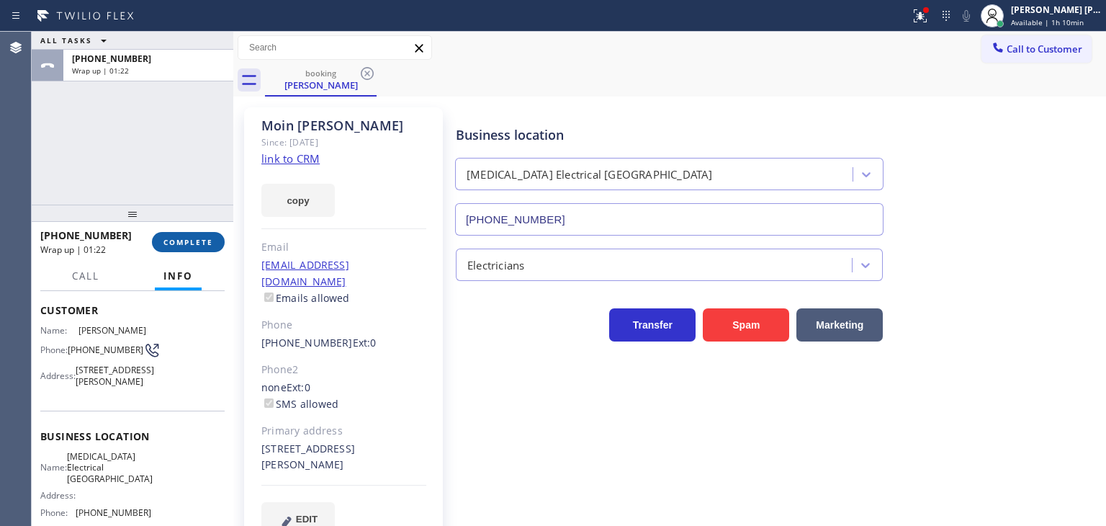
click at [210, 241] on span "COMPLETE" at bounding box center [189, 242] width 50 height 10
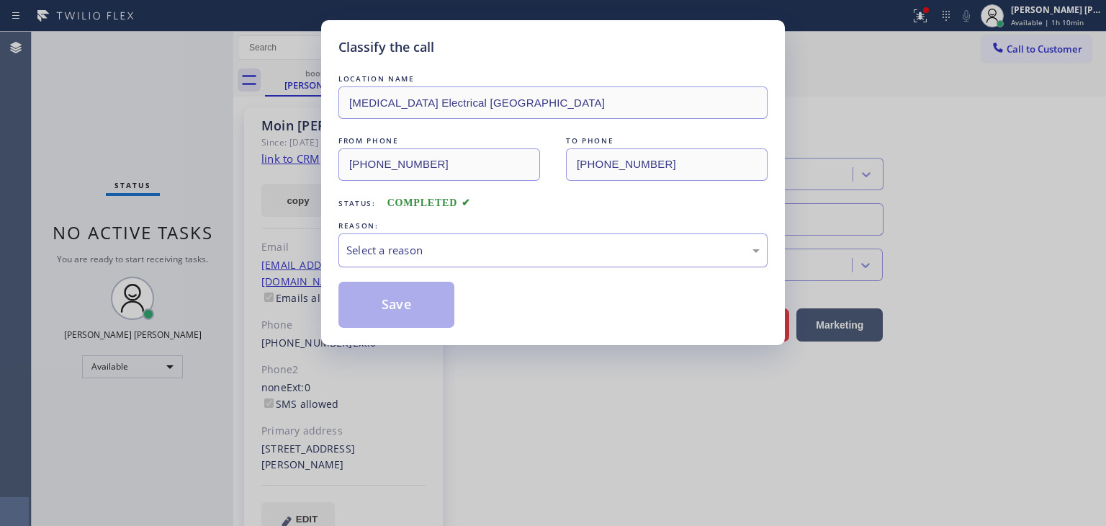
click at [385, 260] on div "Select a reason" at bounding box center [553, 250] width 429 height 34
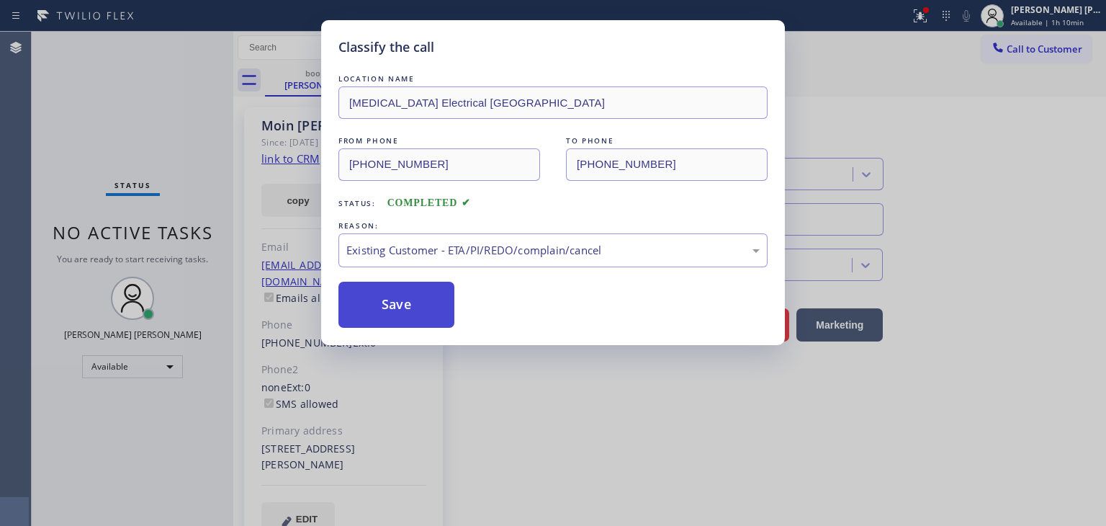
click at [395, 311] on button "Save" at bounding box center [397, 305] width 116 height 46
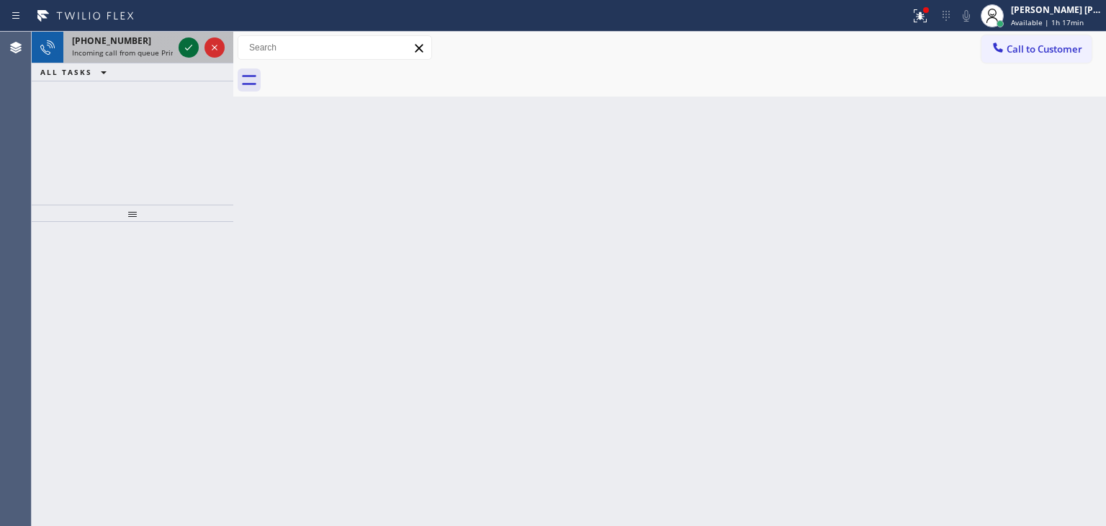
click at [182, 47] on icon at bounding box center [188, 47] width 17 height 17
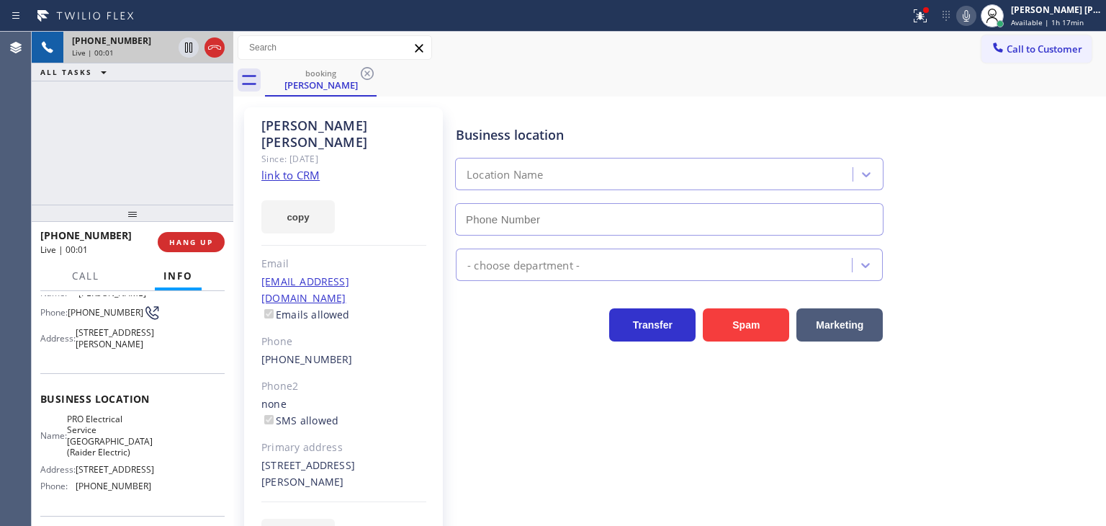
scroll to position [144, 0]
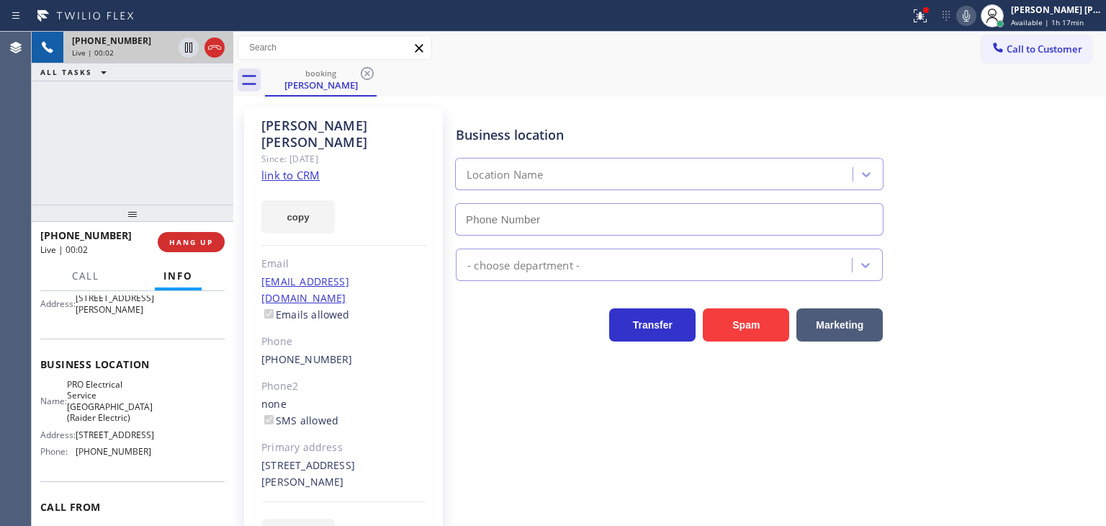
type input "[PHONE_NUMBER]"
click at [297, 168] on link "link to CRM" at bounding box center [290, 175] width 58 height 14
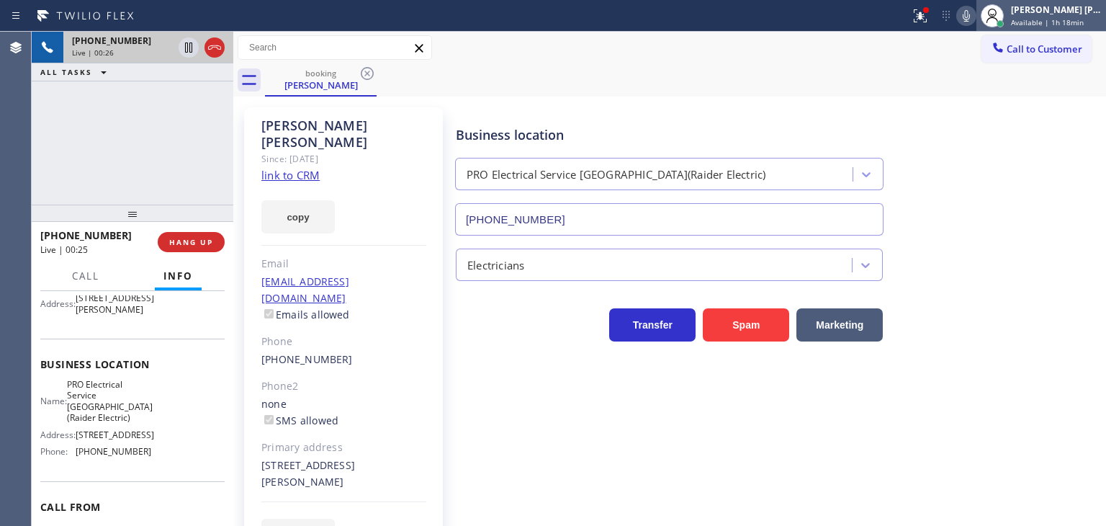
click at [1064, 10] on div "[PERSON_NAME] [PERSON_NAME]" at bounding box center [1056, 10] width 91 height 12
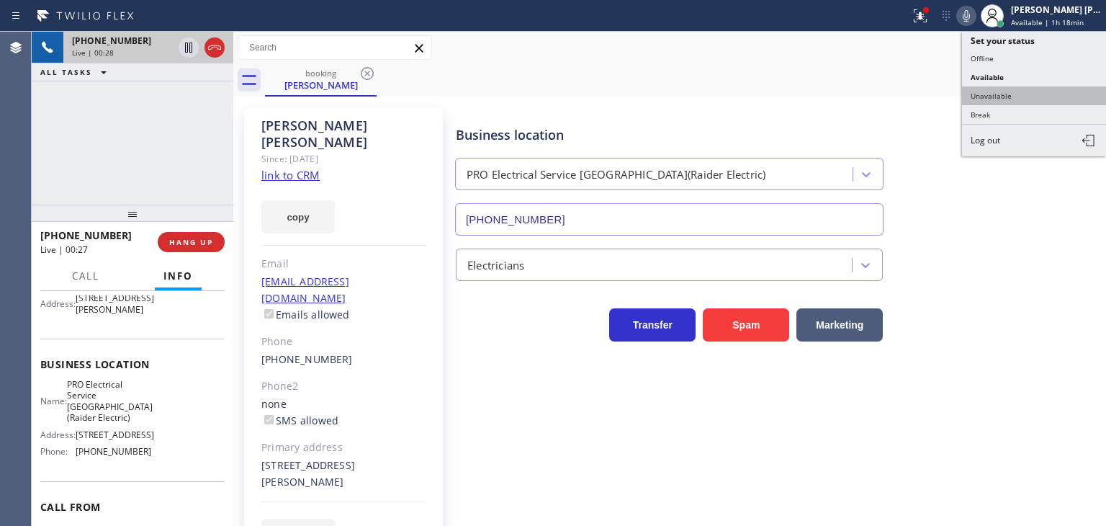
click at [1016, 95] on button "Unavailable" at bounding box center [1034, 95] width 144 height 19
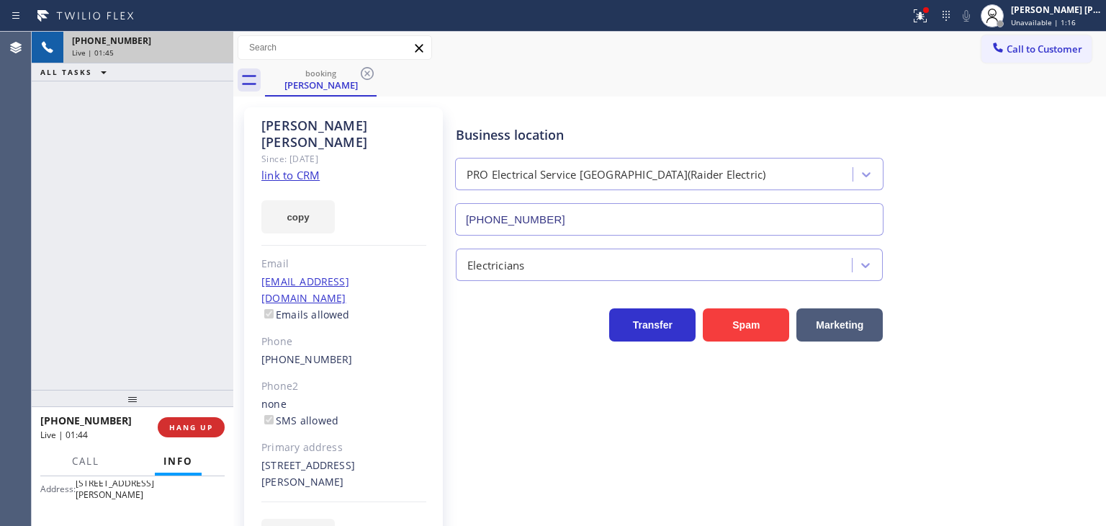
drag, startPoint x: 203, startPoint y: 222, endPoint x: 323, endPoint y: 407, distance: 220.4
click at [323, 407] on div "[PHONE_NUMBER] Live | 01:45 ALL TASKS ALL TASKS ACTIVE TASKS TASKS IN WRAP UP […" at bounding box center [569, 279] width 1075 height 494
click at [323, 404] on div "[PERSON_NAME] Since: [DATE] link to CRM copy Email [EMAIL_ADDRESS][DOMAIN_NAME]…" at bounding box center [343, 338] width 199 height 462
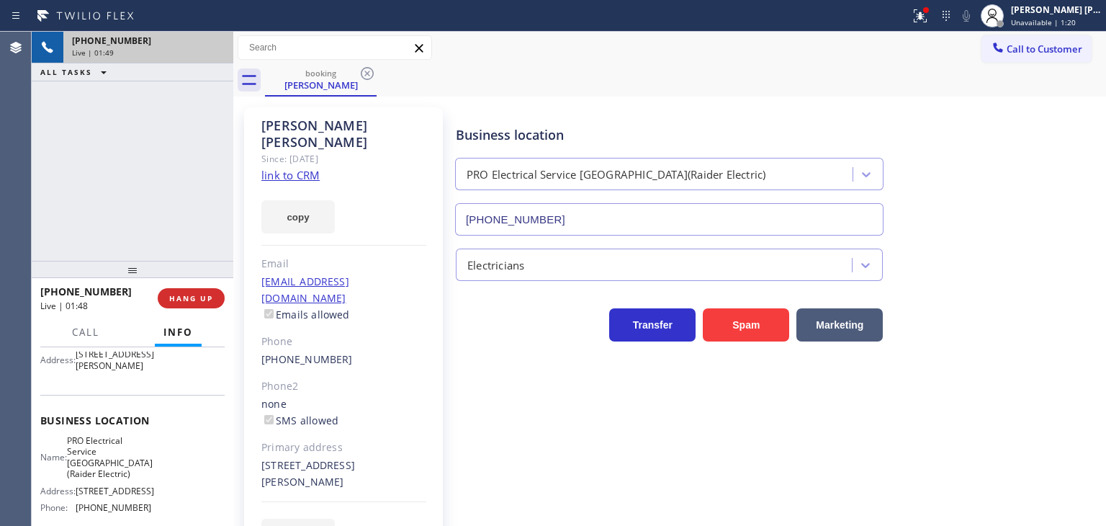
drag, startPoint x: 164, startPoint y: 392, endPoint x: 200, endPoint y: 269, distance: 128.1
click at [200, 269] on div at bounding box center [133, 269] width 202 height 17
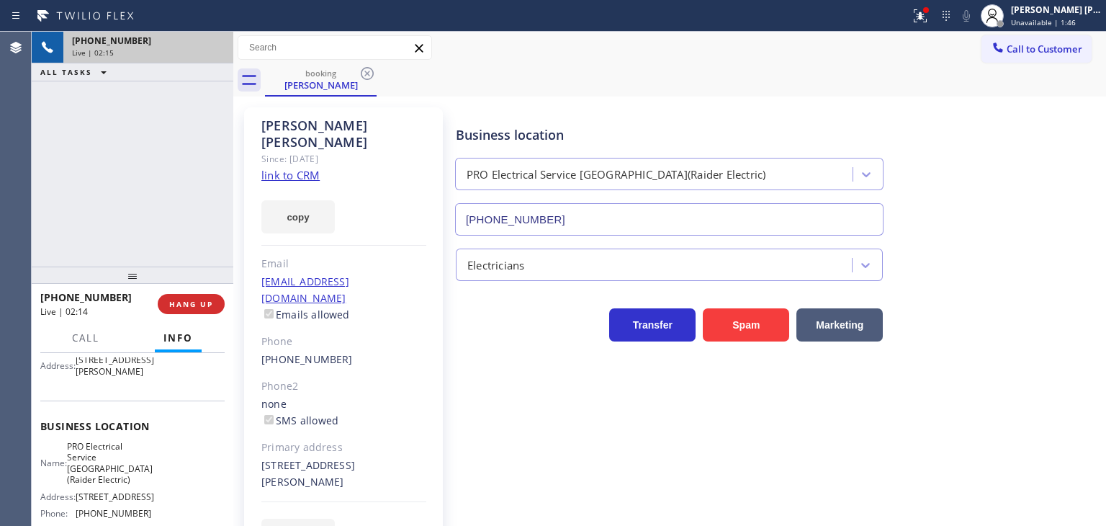
click at [171, 196] on div "[PHONE_NUMBER] Live | 02:15 ALL TASKS ALL TASKS ACTIVE TASKS TASKS IN WRAP UP" at bounding box center [133, 149] width 202 height 235
click at [210, 303] on span "HANG UP" at bounding box center [191, 304] width 44 height 10
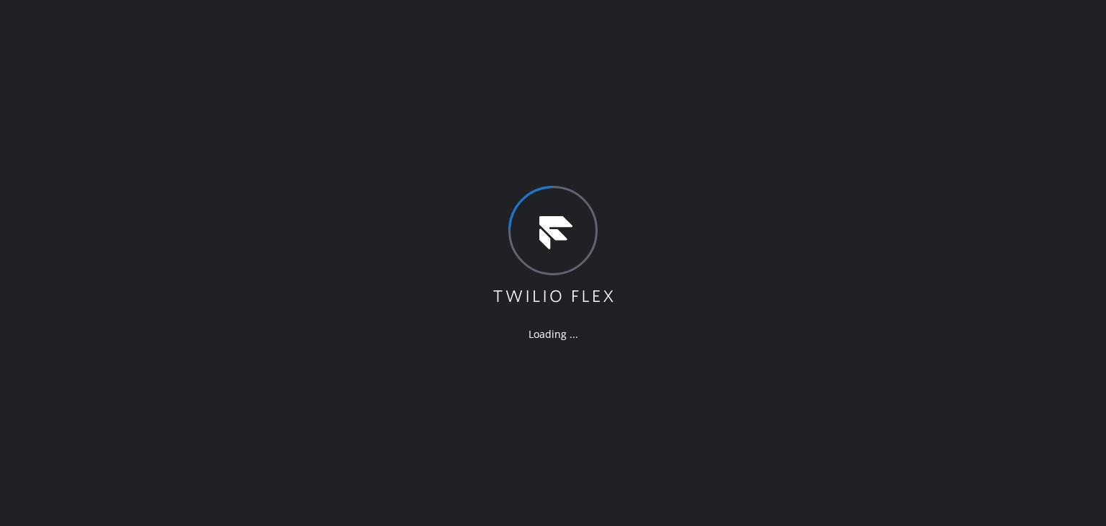
click at [1024, 285] on div "Loading ..." at bounding box center [553, 263] width 1106 height 526
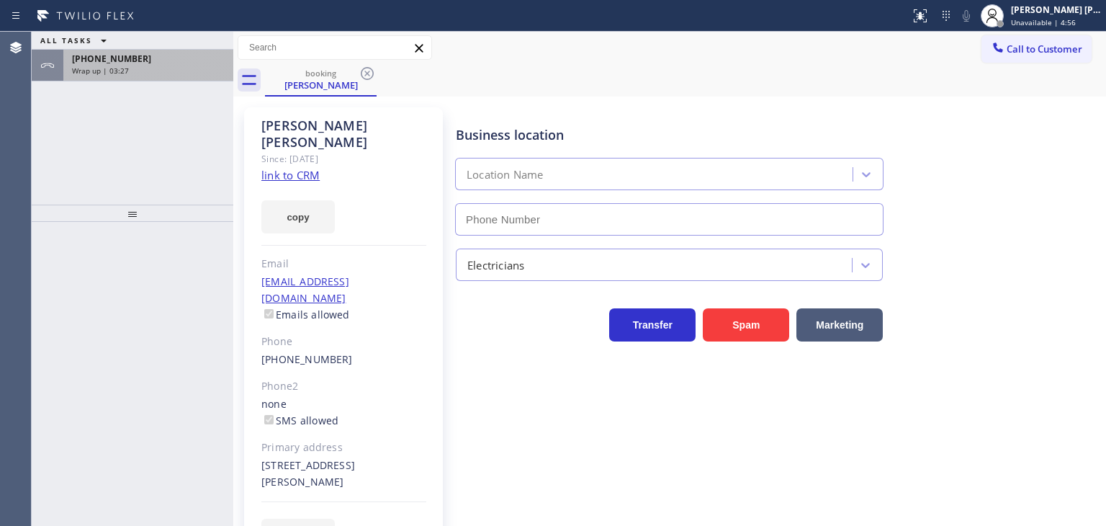
click at [75, 76] on div "+13529991066 Wrap up | 03:27" at bounding box center [145, 66] width 164 height 32
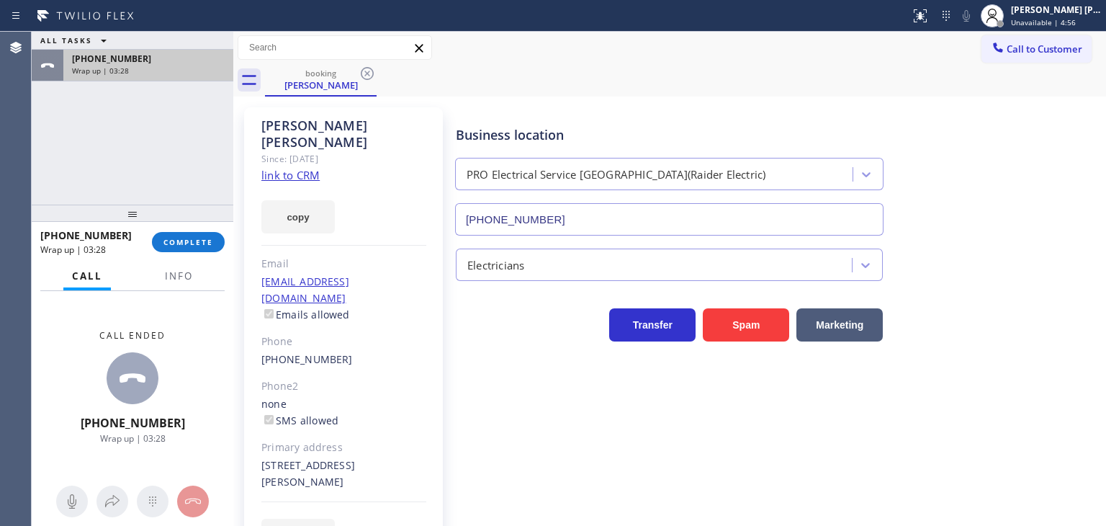
type input "[PHONE_NUMBER]"
click at [174, 279] on span "Info" at bounding box center [179, 275] width 28 height 13
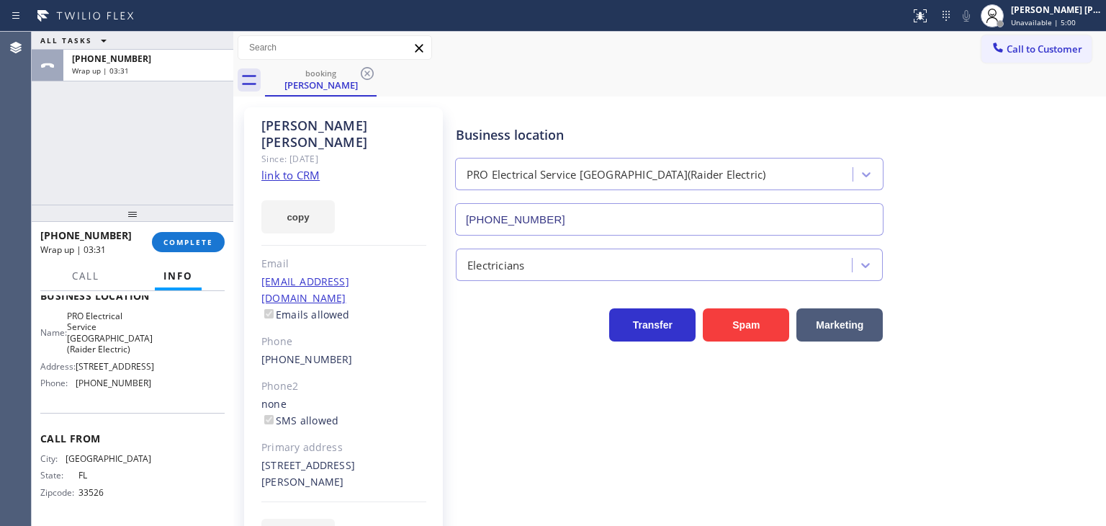
scroll to position [269, 0]
drag, startPoint x: 145, startPoint y: 374, endPoint x: 97, endPoint y: 389, distance: 50.6
click at [94, 386] on div "Name: PRO Electrical Service Scotch Plains(Raider Electric) Address: 2558 Plain…" at bounding box center [132, 352] width 184 height 84
click at [166, 389] on div "Name: PRO Electrical Service Scotch Plains(Raider Electric) Address: 2558 Plain…" at bounding box center [132, 352] width 184 height 84
drag, startPoint x: 115, startPoint y: 380, endPoint x: 73, endPoint y: 380, distance: 42.5
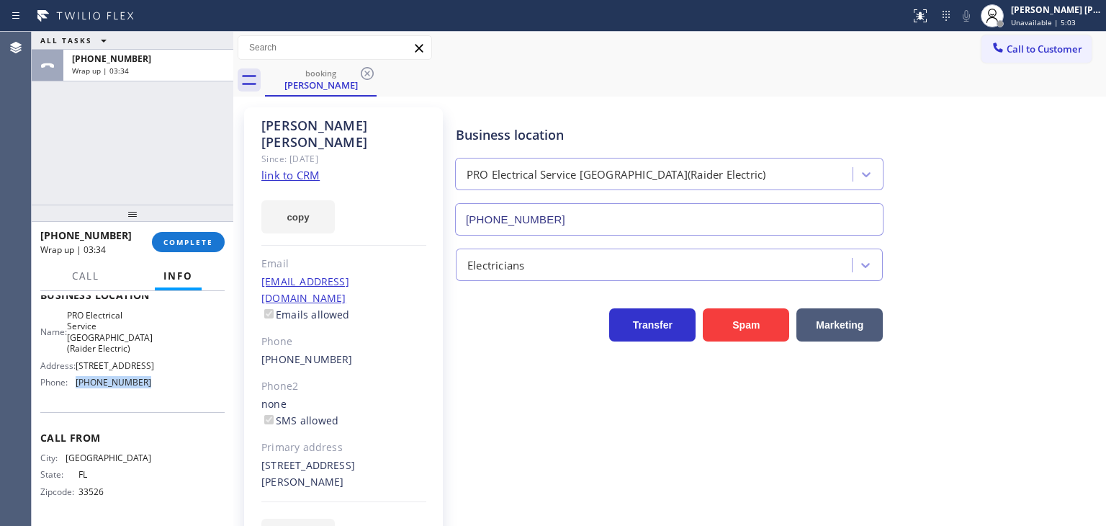
click at [73, 380] on div "Name: PRO Electrical Service Scotch Plains(Raider Electric) Address: 2558 Plain…" at bounding box center [132, 352] width 184 height 84
copy div "[PHONE_NUMBER]"
click at [1041, 52] on span "Call to Customer" at bounding box center [1045, 48] width 76 height 13
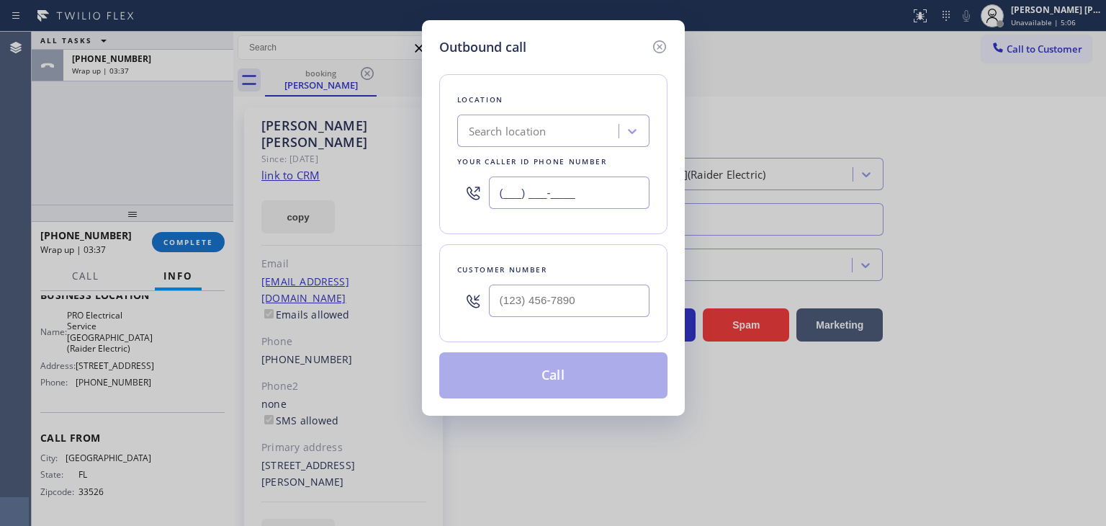
click at [588, 195] on input "(___) ___-____" at bounding box center [569, 192] width 161 height 32
paste input "908) 520-2065"
type input "[PHONE_NUMBER]"
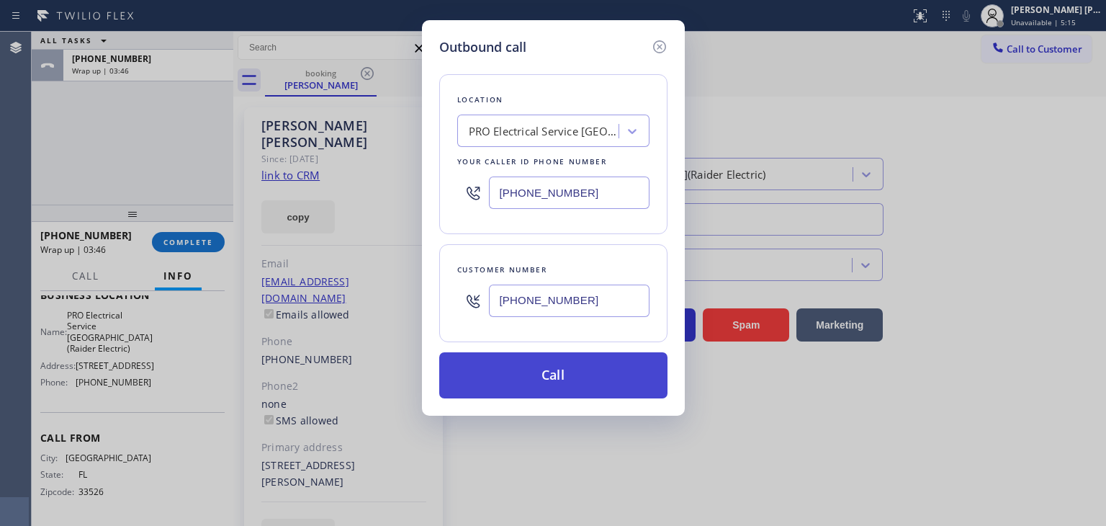
type input "[PHONE_NUMBER]"
click at [562, 389] on button "Call" at bounding box center [553, 375] width 228 height 46
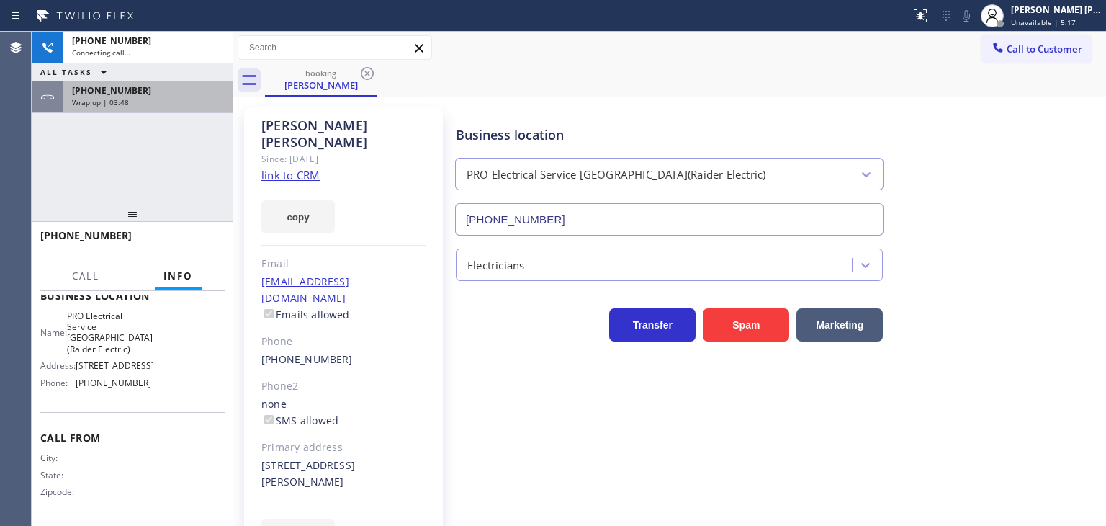
click at [187, 93] on div "[PHONE_NUMBER]" at bounding box center [148, 90] width 153 height 12
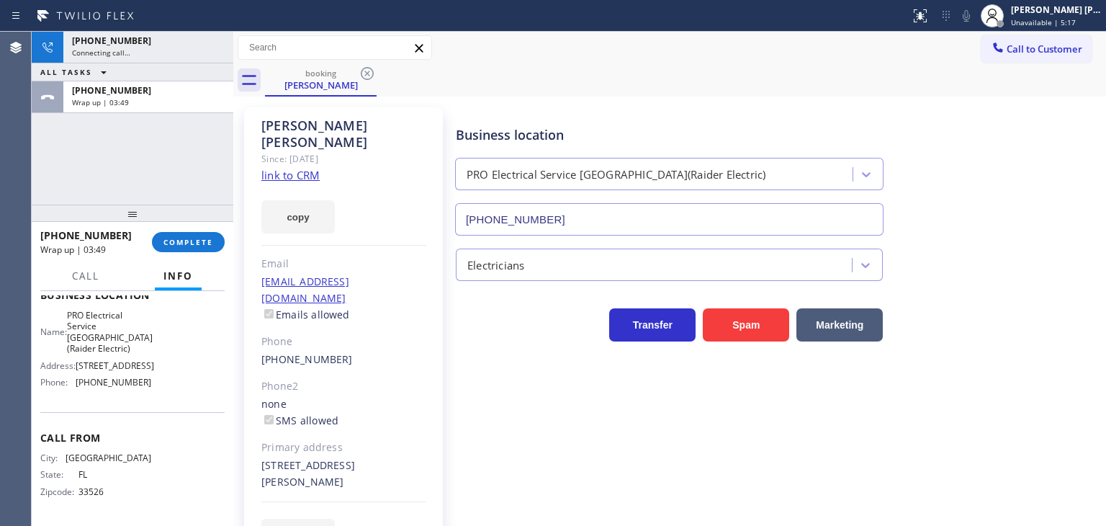
scroll to position [269, 0]
click at [192, 240] on span "COMPLETE" at bounding box center [189, 242] width 50 height 10
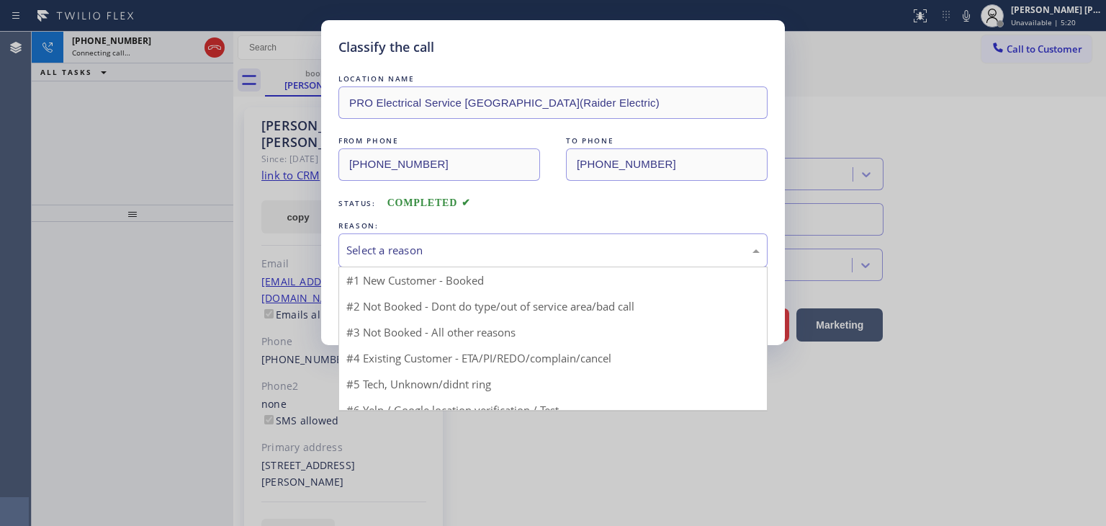
click at [375, 243] on div "Select a reason" at bounding box center [552, 250] width 413 height 17
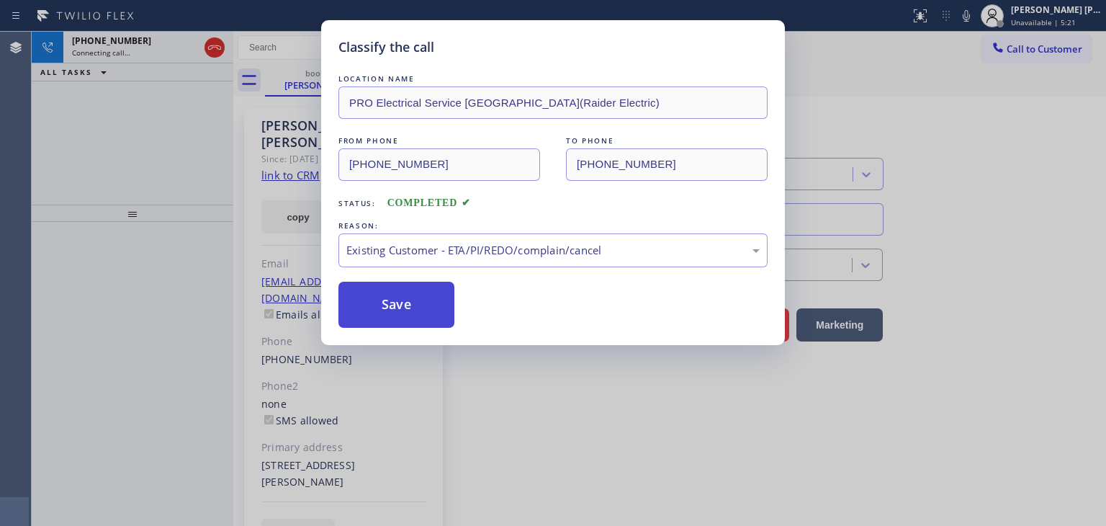
click at [411, 308] on button "Save" at bounding box center [397, 305] width 116 height 46
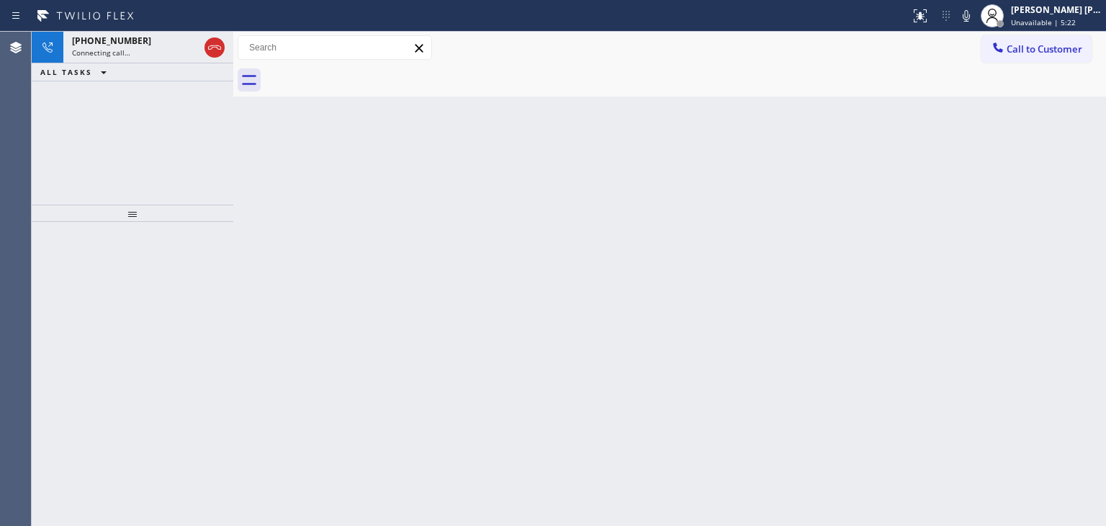
click at [1075, 15] on div "Edel John Suson Unavailable | 5:22" at bounding box center [1057, 15] width 98 height 25
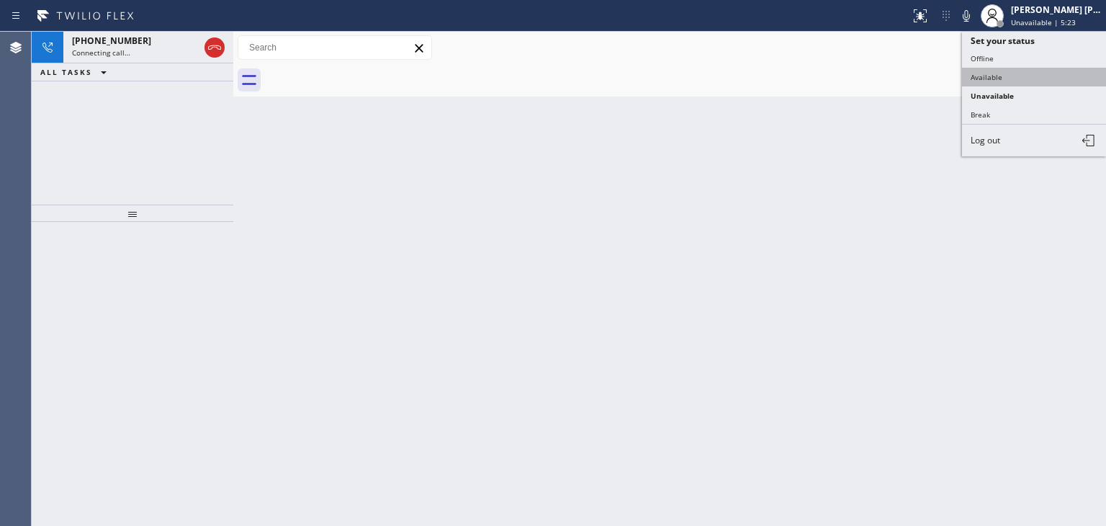
click at [1031, 73] on button "Available" at bounding box center [1034, 77] width 144 height 19
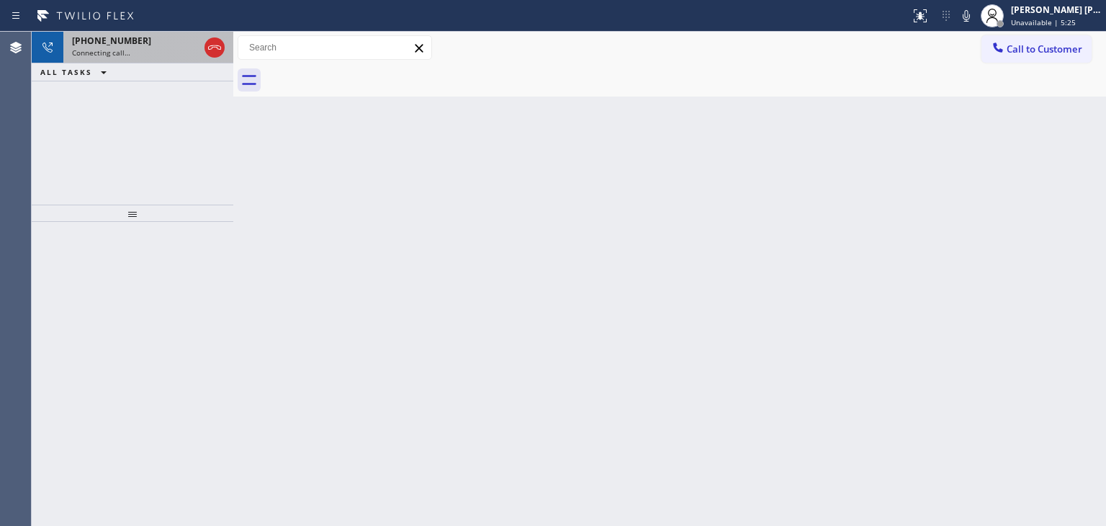
click at [109, 45] on span "[PHONE_NUMBER]" at bounding box center [111, 41] width 79 height 12
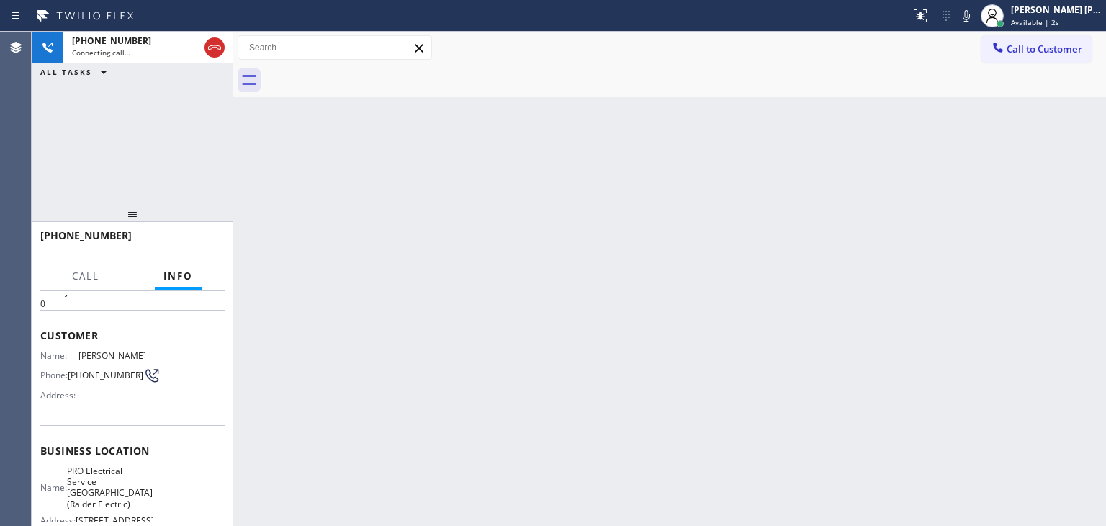
scroll to position [144, 0]
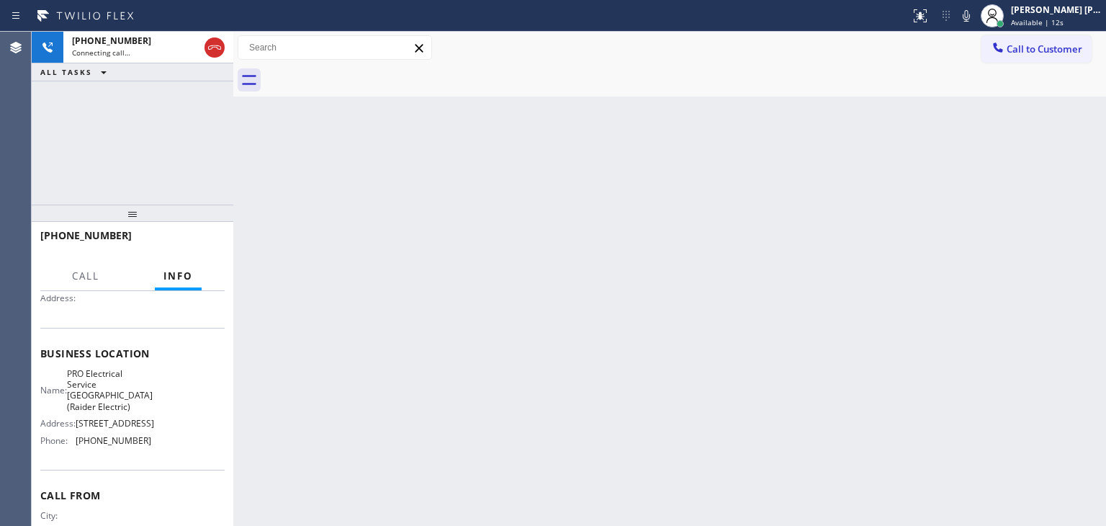
click at [263, 155] on div "Back to Dashboard Change Sender ID Customers Technicians Select a contact Outbo…" at bounding box center [669, 279] width 873 height 494
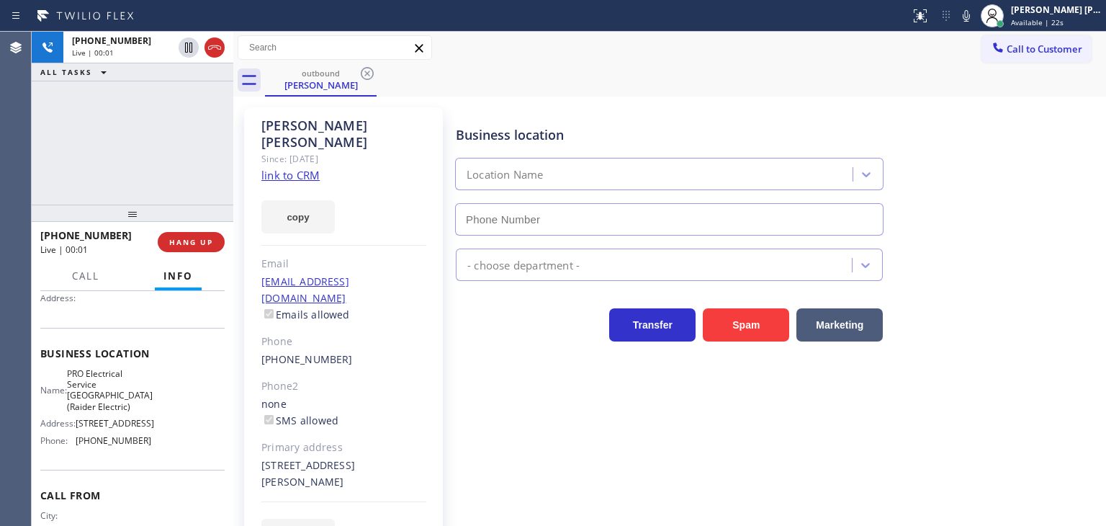
type input "[PHONE_NUMBER]"
click at [292, 168] on link "link to CRM" at bounding box center [290, 175] width 58 height 14
click at [209, 249] on button "HANG UP" at bounding box center [191, 242] width 67 height 20
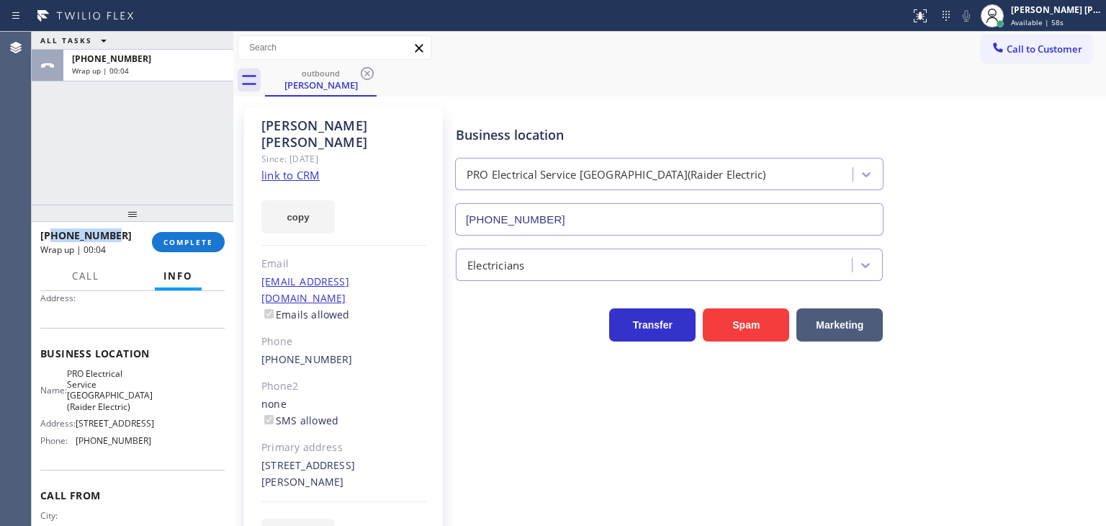
drag, startPoint x: 133, startPoint y: 238, endPoint x: 54, endPoint y: 234, distance: 78.6
click at [54, 234] on div "[PHONE_NUMBER]" at bounding box center [91, 235] width 102 height 14
copy span "3529991066"
click at [1022, 53] on span "Call to Customer" at bounding box center [1045, 48] width 76 height 13
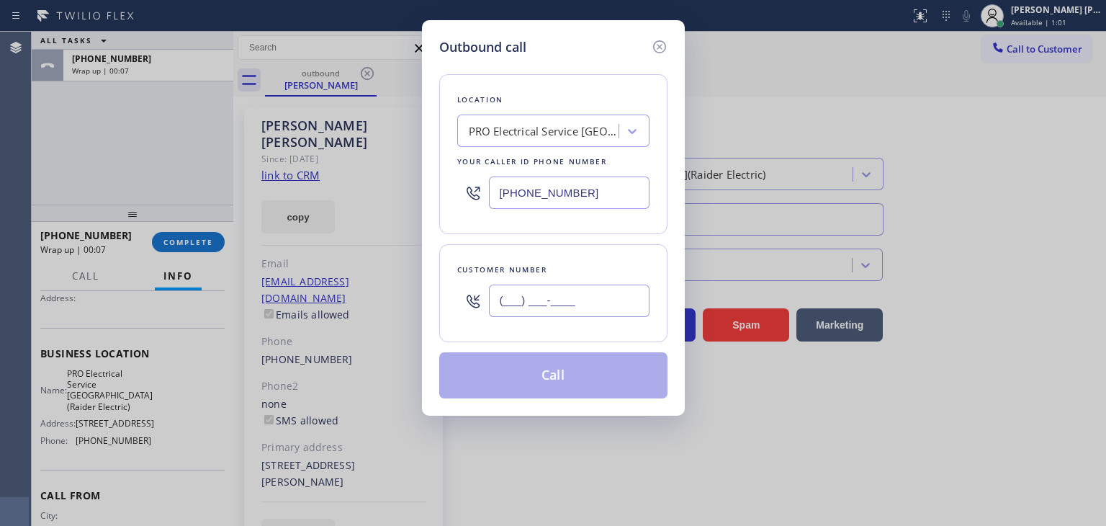
click at [542, 305] on input "(___) ___-____" at bounding box center [569, 301] width 161 height 32
paste input "352) 999-1066"
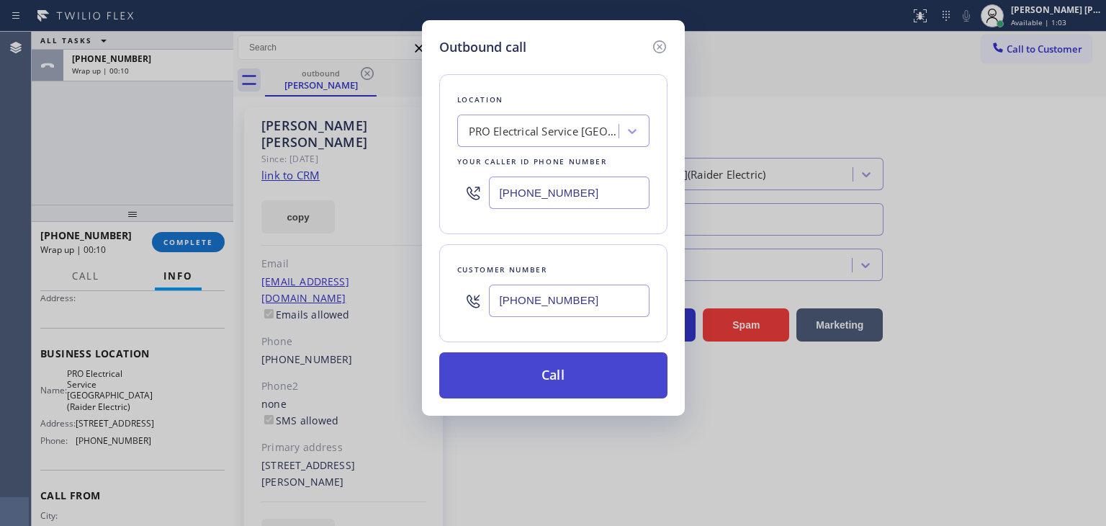
type input "[PHONE_NUMBER]"
click at [553, 387] on button "Call" at bounding box center [553, 375] width 228 height 46
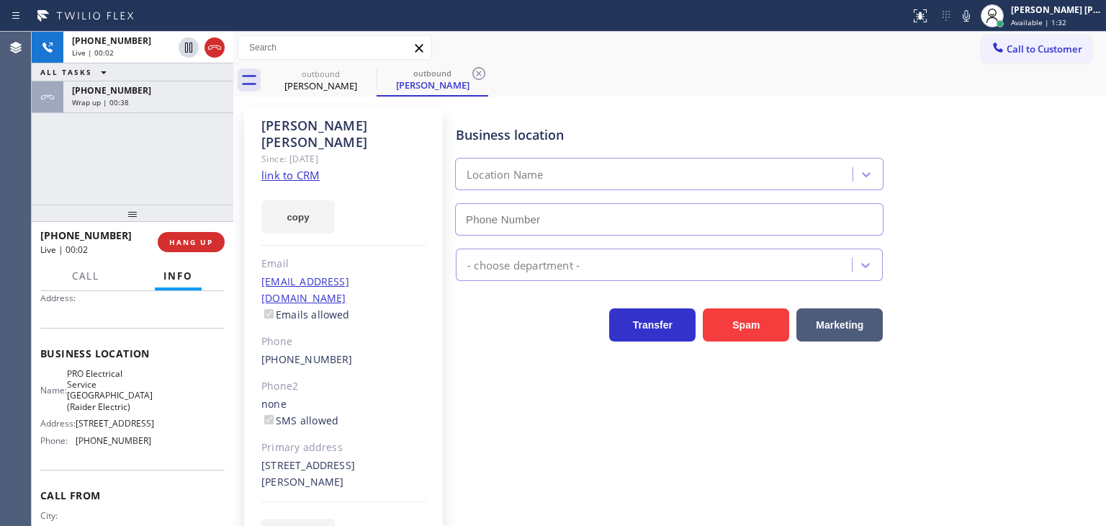
type input "[PHONE_NUMBER]"
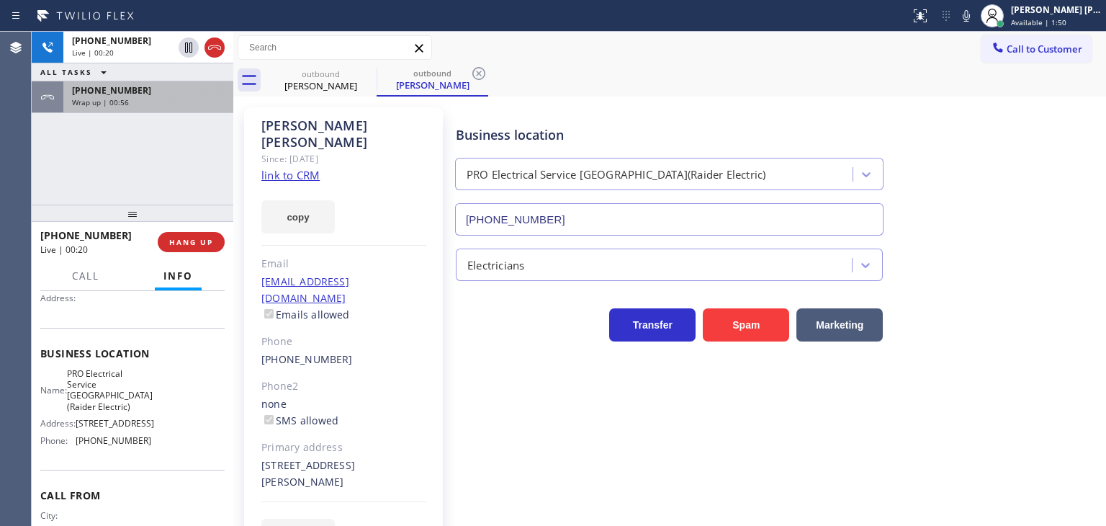
click at [133, 100] on div "Wrap up | 00:56" at bounding box center [148, 102] width 153 height 10
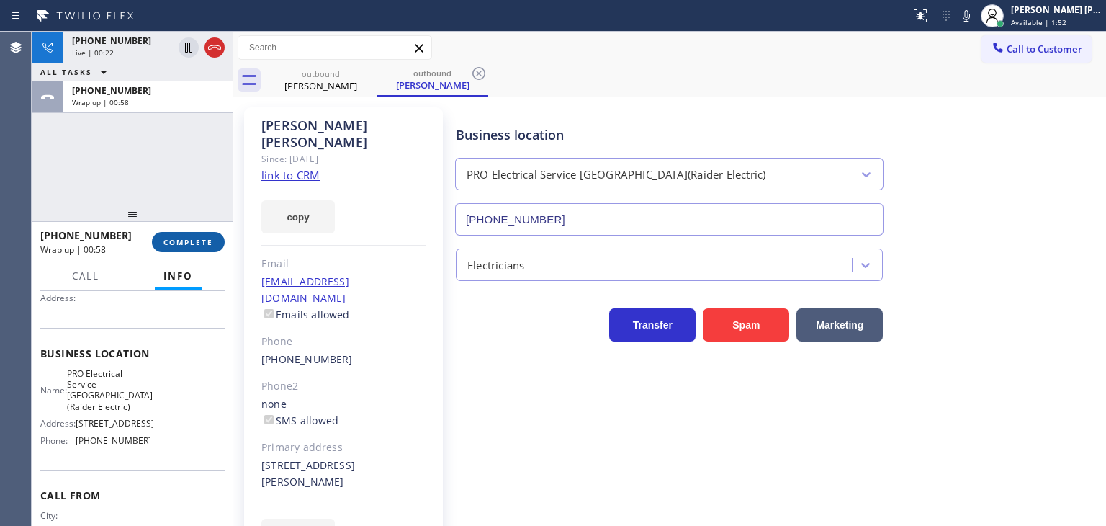
click at [190, 243] on span "COMPLETE" at bounding box center [189, 242] width 50 height 10
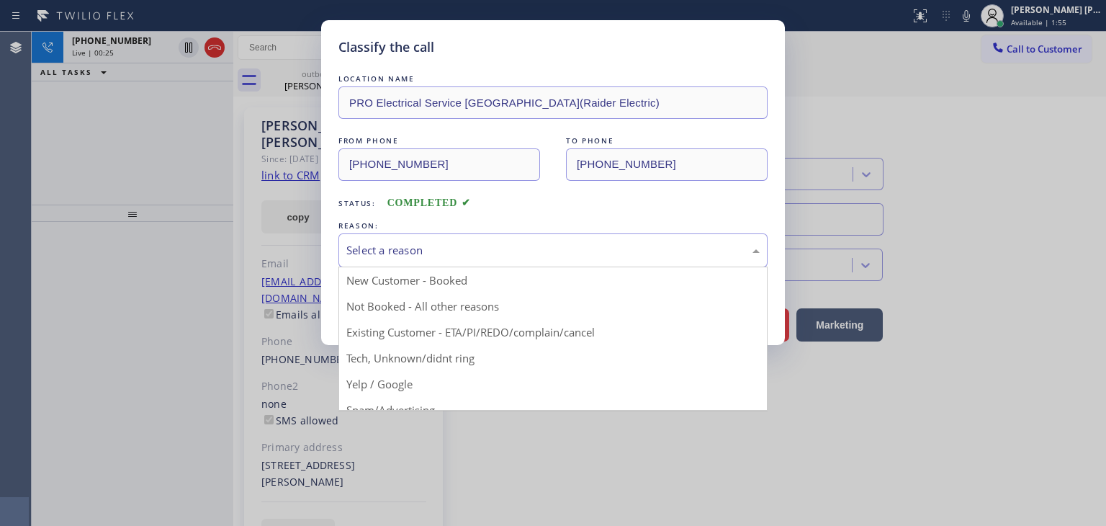
click at [449, 256] on div "Select a reason" at bounding box center [552, 250] width 413 height 17
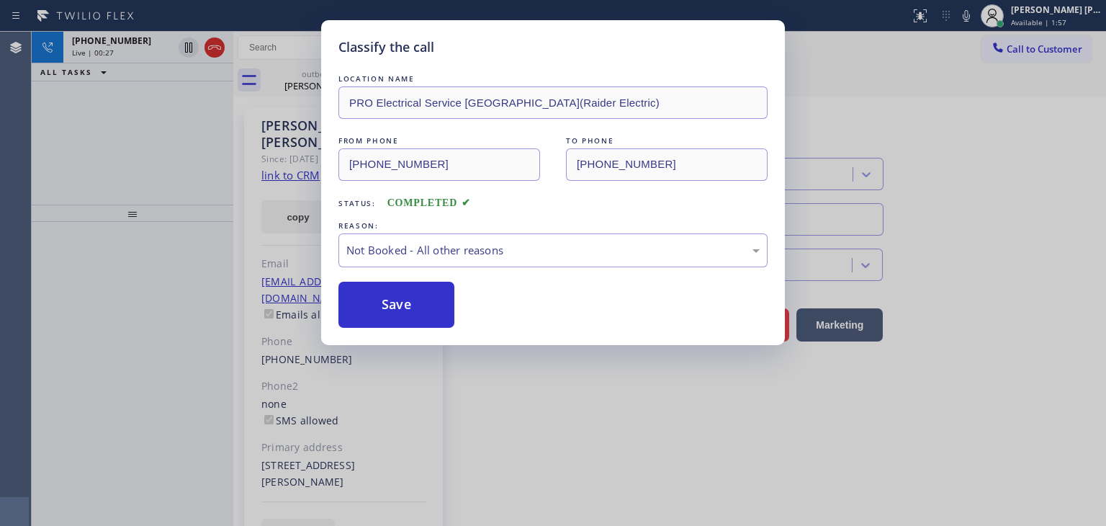
click at [394, 309] on button "Save" at bounding box center [397, 305] width 116 height 46
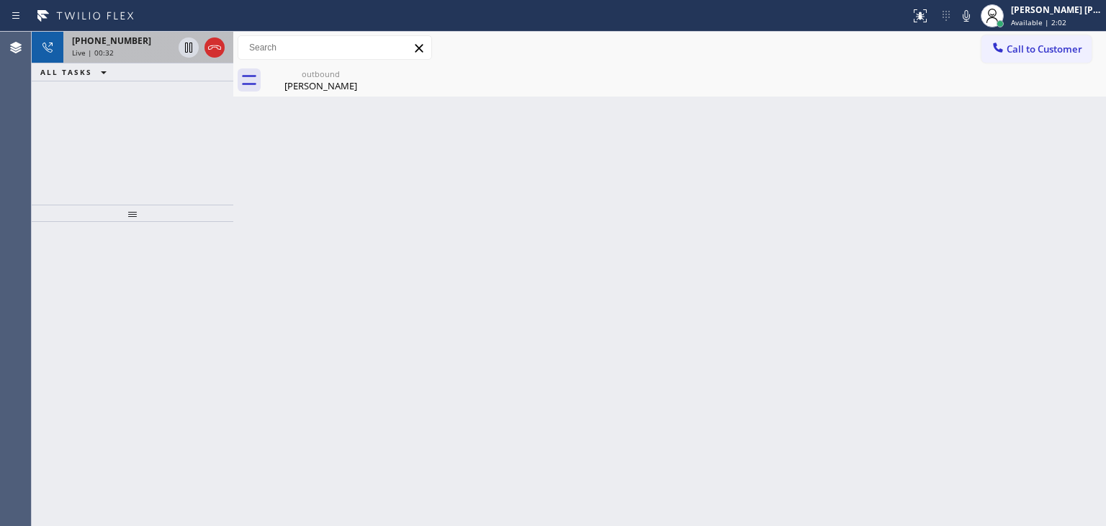
click at [127, 37] on span "[PHONE_NUMBER]" at bounding box center [111, 41] width 79 height 12
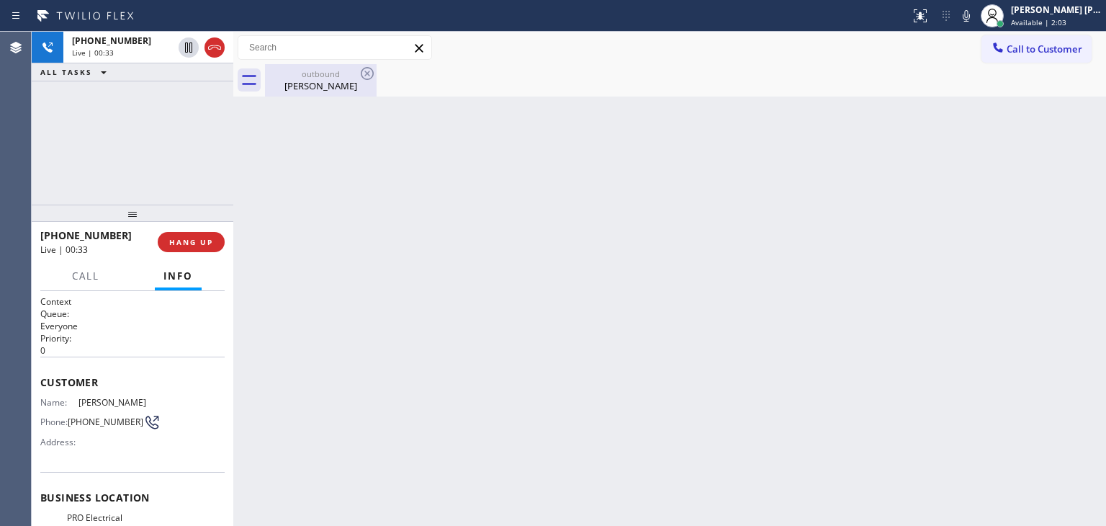
click at [287, 87] on div "[PERSON_NAME]" at bounding box center [321, 85] width 109 height 13
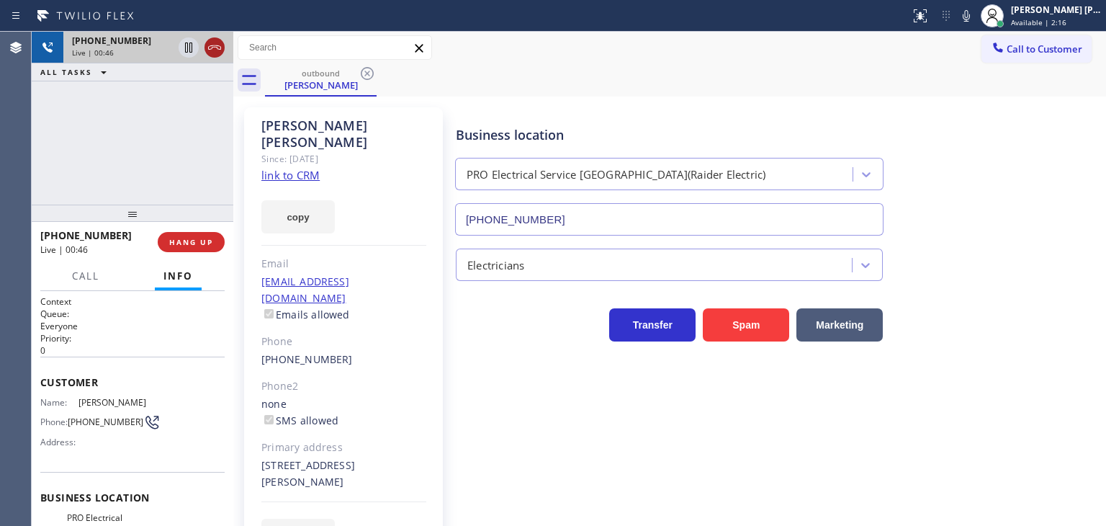
click at [215, 41] on icon at bounding box center [214, 47] width 17 height 17
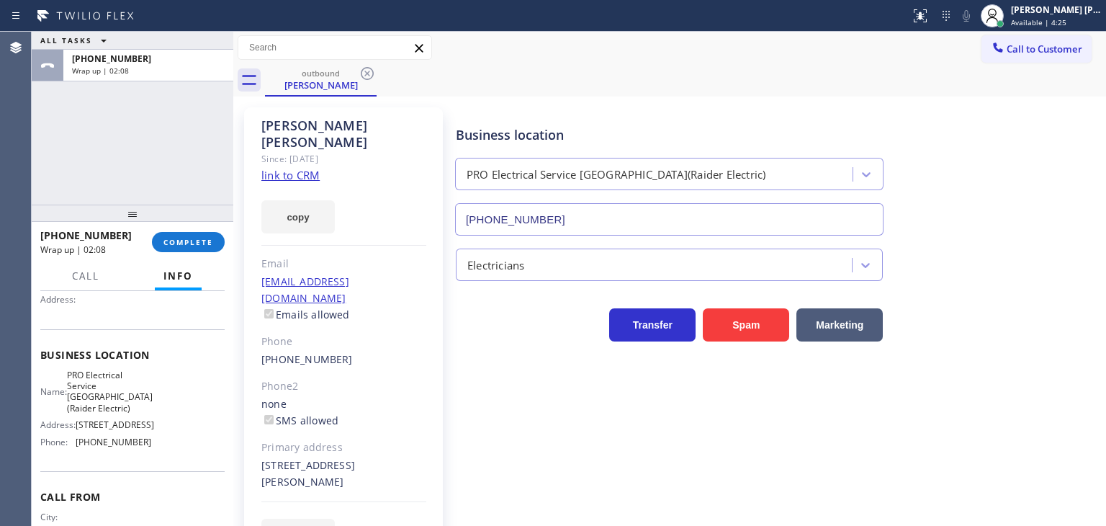
scroll to position [144, 0]
drag, startPoint x: 153, startPoint y: 484, endPoint x: 79, endPoint y: 491, distance: 74.5
click at [79, 452] on div "Name: PRO Electrical Service Scotch Plains(Raider Electric) Address: 2558 Plain…" at bounding box center [132, 410] width 184 height 84
copy span "908) 520-2065"
click at [192, 243] on span "COMPLETE" at bounding box center [189, 242] width 50 height 10
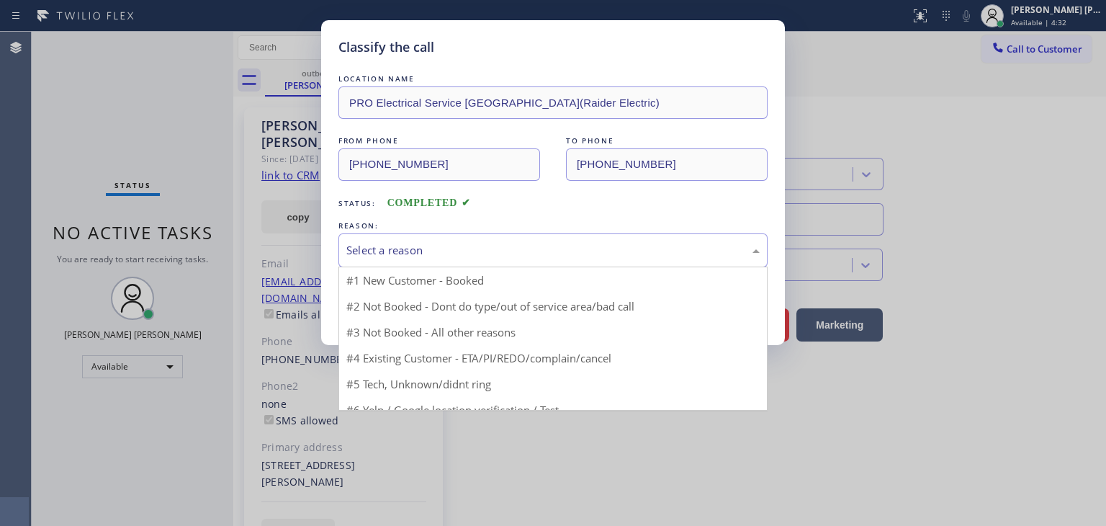
click at [397, 246] on div "Select a reason" at bounding box center [552, 250] width 413 height 17
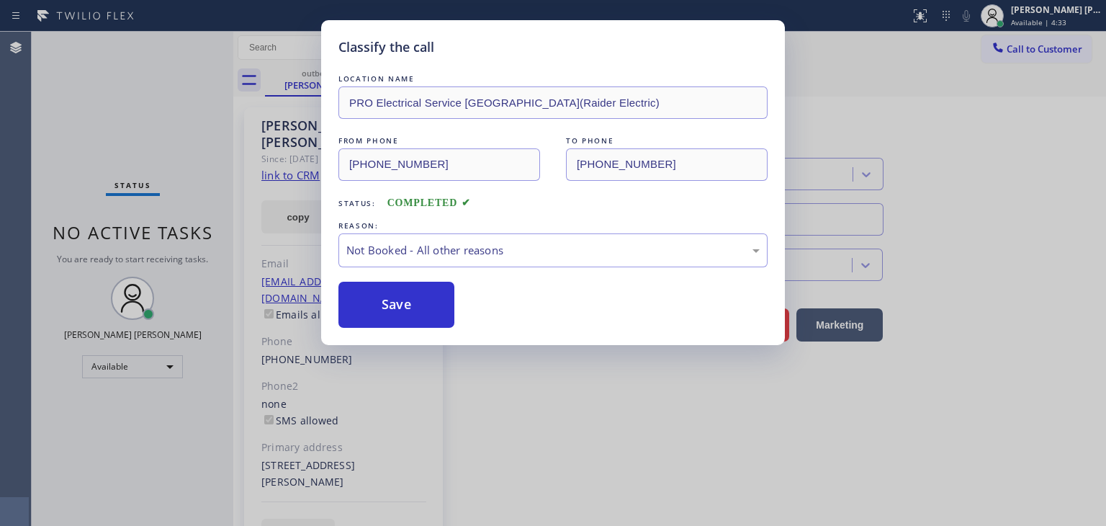
click at [400, 311] on button "Save" at bounding box center [397, 305] width 116 height 46
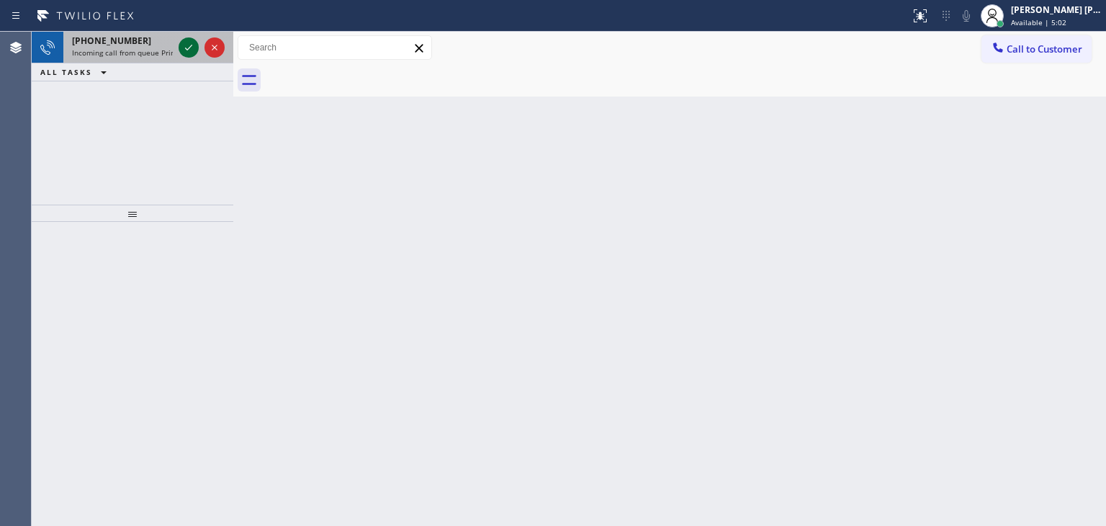
click at [190, 46] on icon at bounding box center [188, 48] width 7 height 6
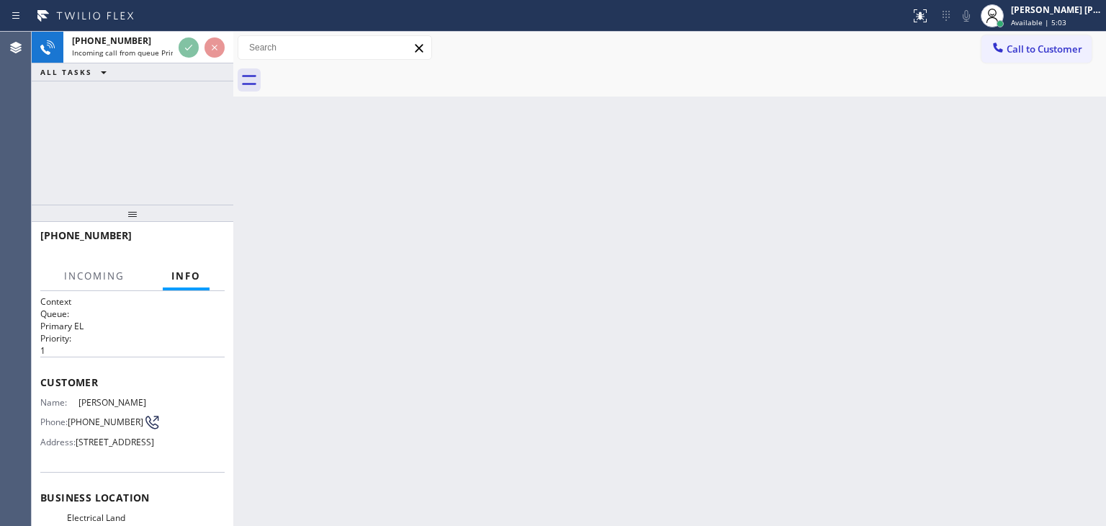
scroll to position [144, 0]
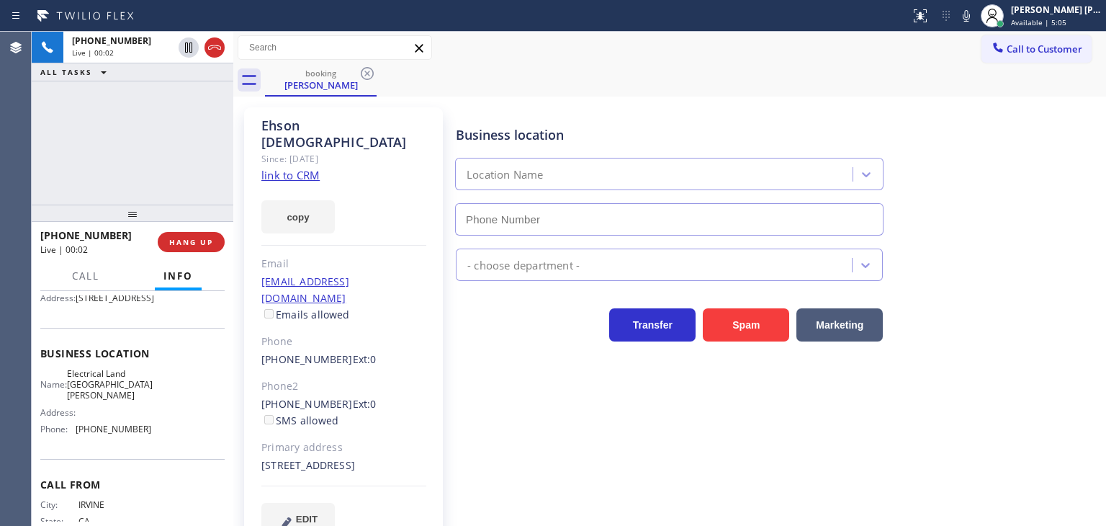
type input "(714) 681-1582"
click at [975, 18] on icon at bounding box center [966, 15] width 17 height 17
drag, startPoint x: 991, startPoint y: 18, endPoint x: 980, endPoint y: 17, distance: 11.5
click at [970, 18] on icon at bounding box center [966, 16] width 7 height 12
click at [292, 168] on link "link to CRM" at bounding box center [290, 175] width 58 height 14
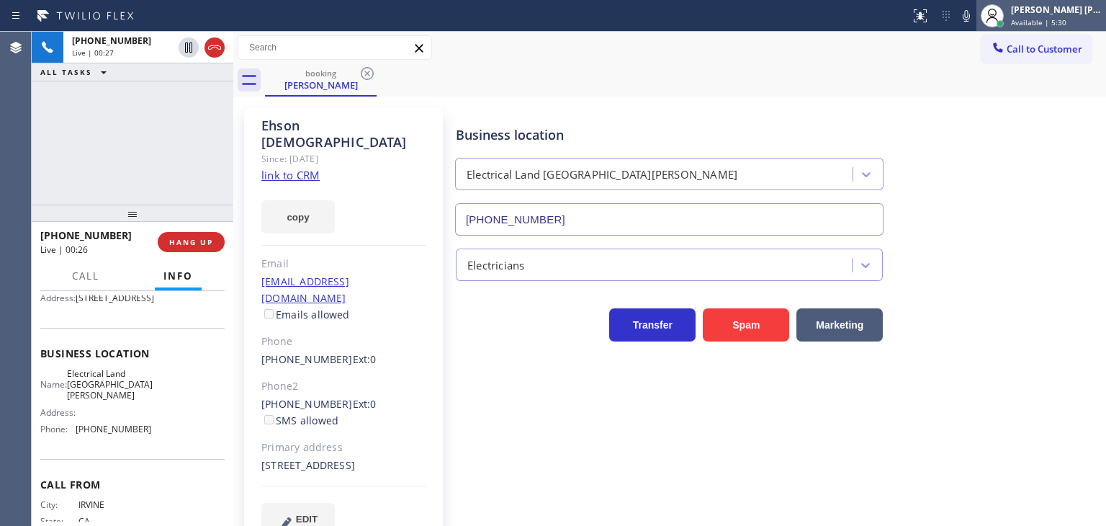
click at [1052, 14] on div "[PERSON_NAME] [PERSON_NAME]" at bounding box center [1056, 10] width 91 height 12
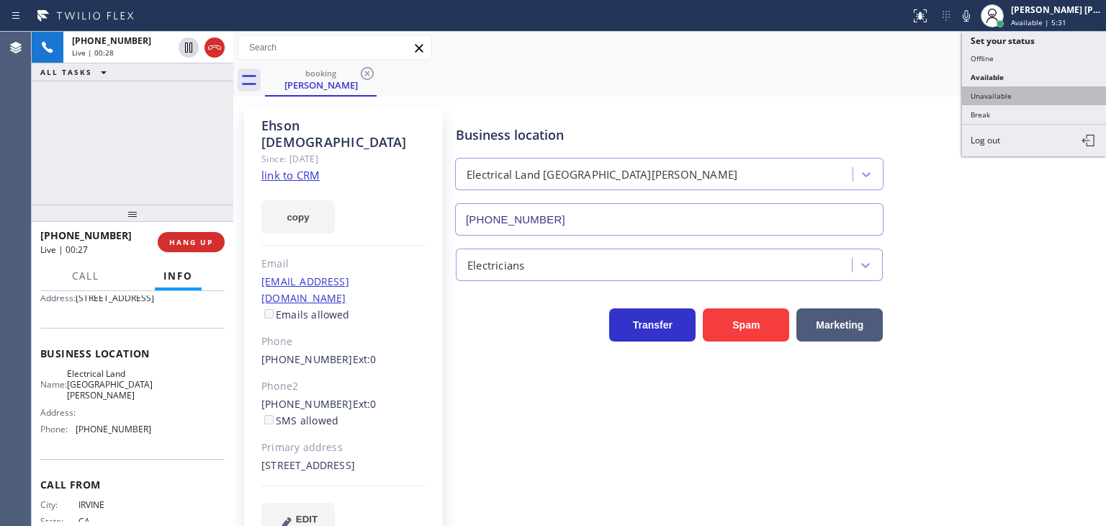
click at [1019, 96] on button "Unavailable" at bounding box center [1034, 95] width 144 height 19
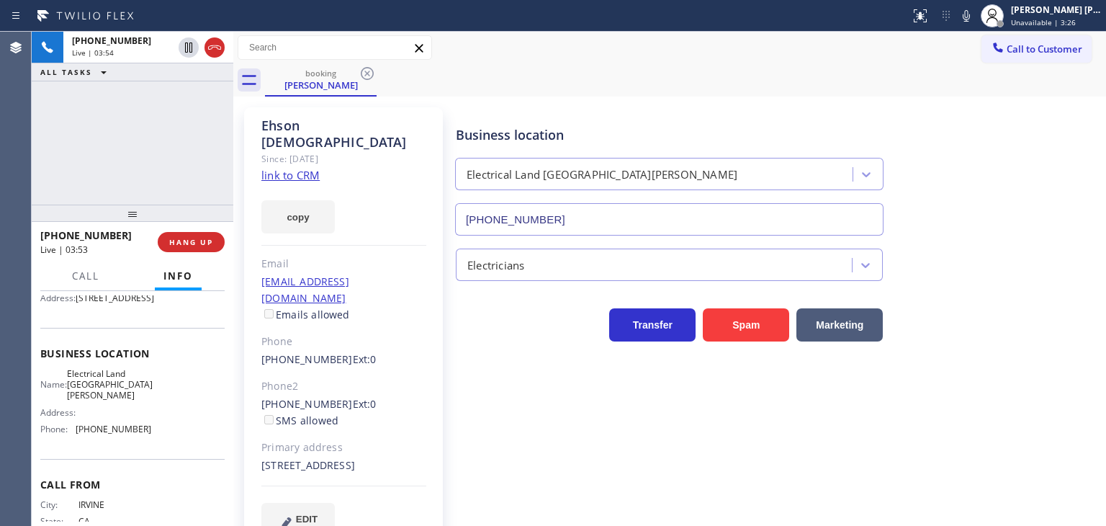
click at [1072, 122] on div "Business location Electrical Land Santa Ana (714) 681-1582" at bounding box center [778, 170] width 650 height 130
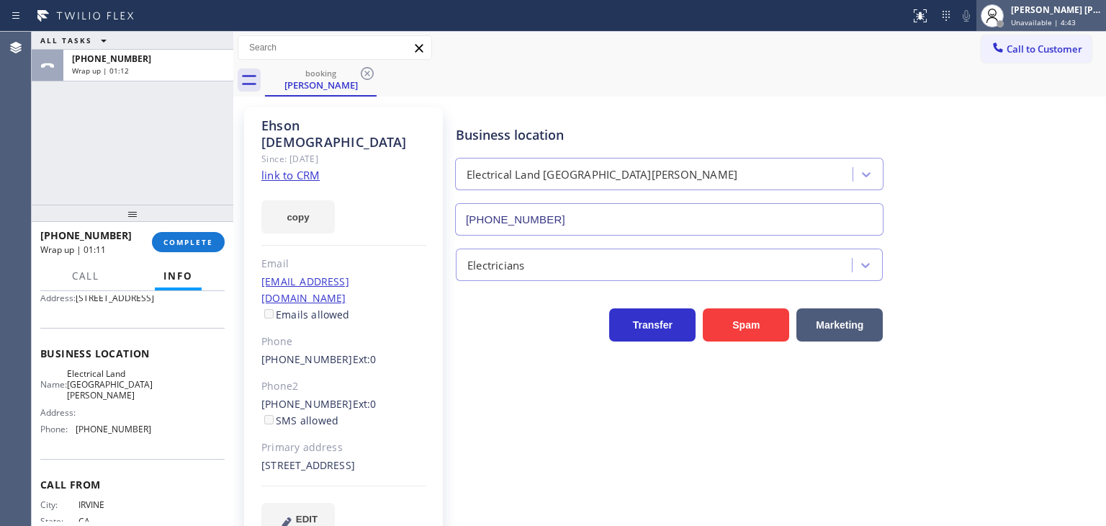
click at [1060, 11] on div "[PERSON_NAME] [PERSON_NAME]" at bounding box center [1056, 10] width 91 height 12
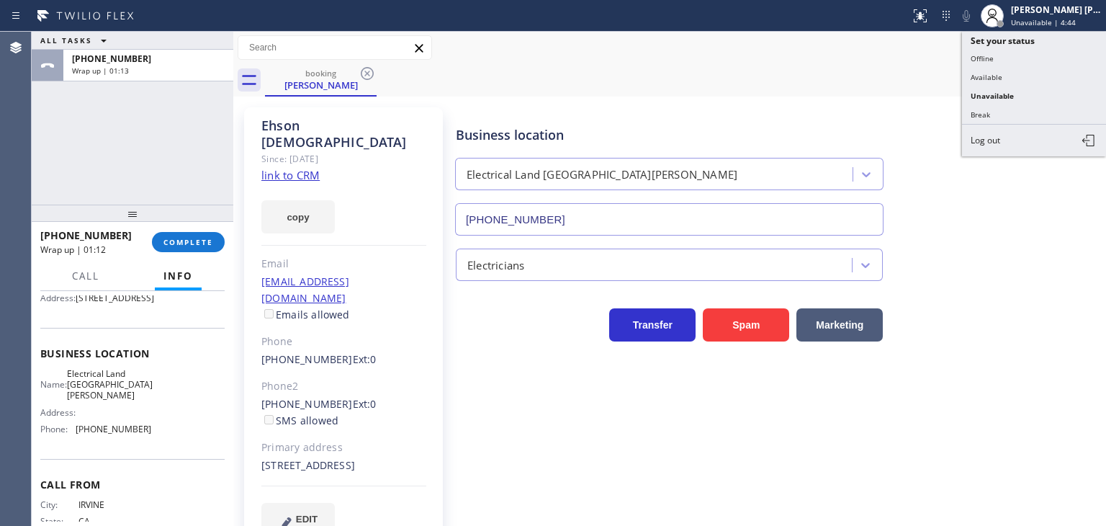
drag, startPoint x: 997, startPoint y: 107, endPoint x: 0, endPoint y: 213, distance: 1002.6
click at [996, 107] on button "Break" at bounding box center [1034, 114] width 144 height 19
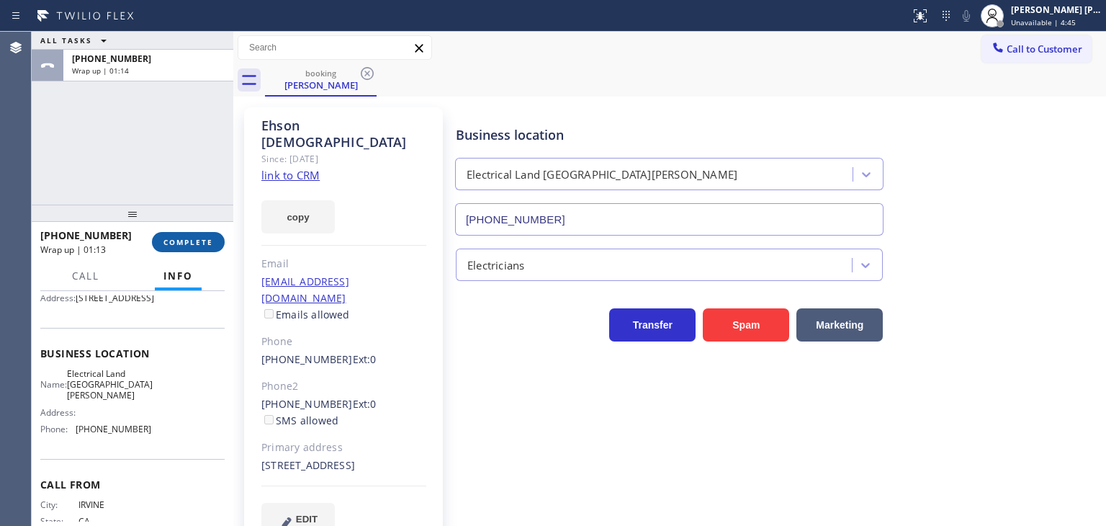
click at [199, 234] on button "COMPLETE" at bounding box center [188, 242] width 73 height 20
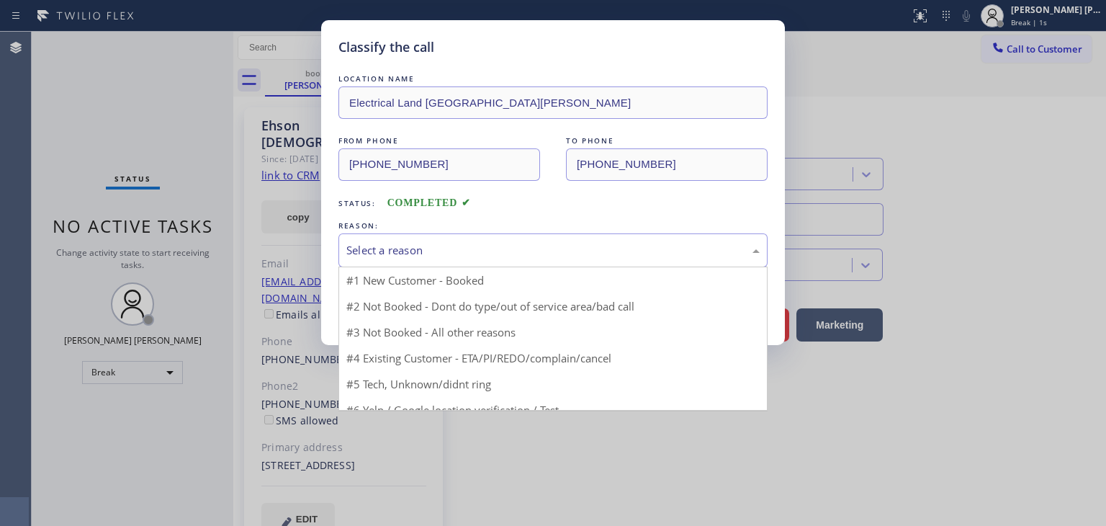
click at [412, 240] on div "Select a reason" at bounding box center [553, 250] width 429 height 34
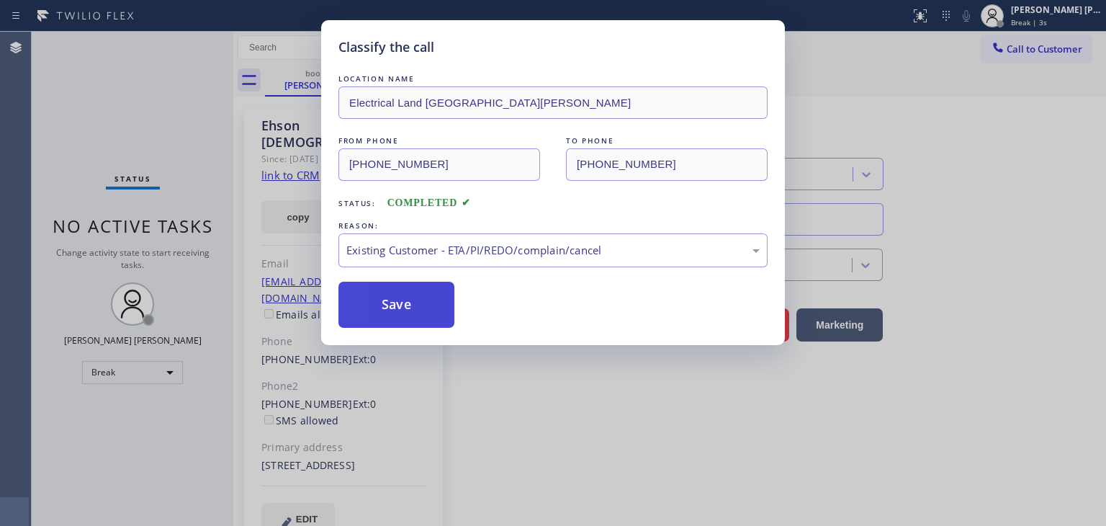
click at [408, 315] on button "Save" at bounding box center [397, 305] width 116 height 46
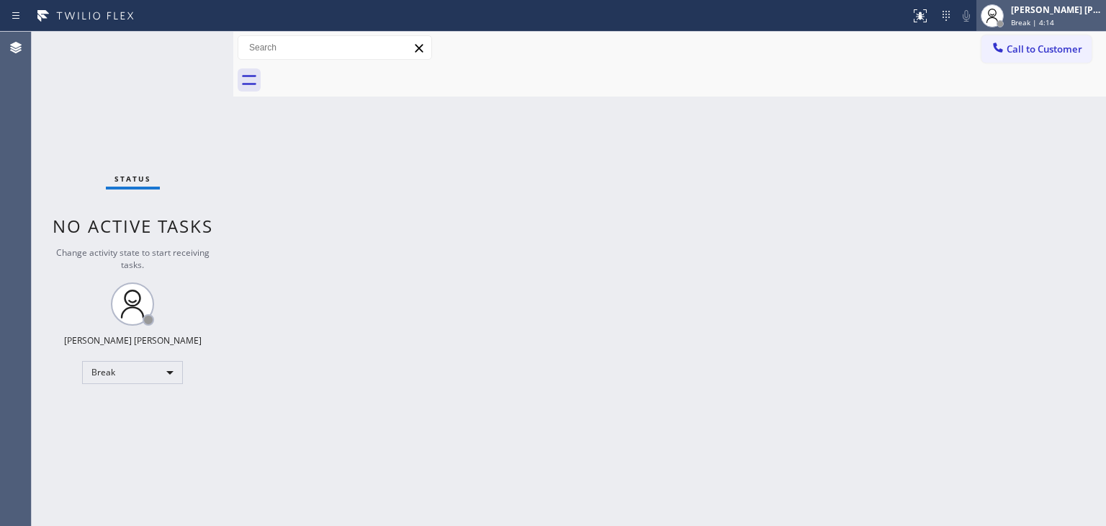
click at [1061, 11] on div "[PERSON_NAME] [PERSON_NAME]" at bounding box center [1056, 10] width 91 height 12
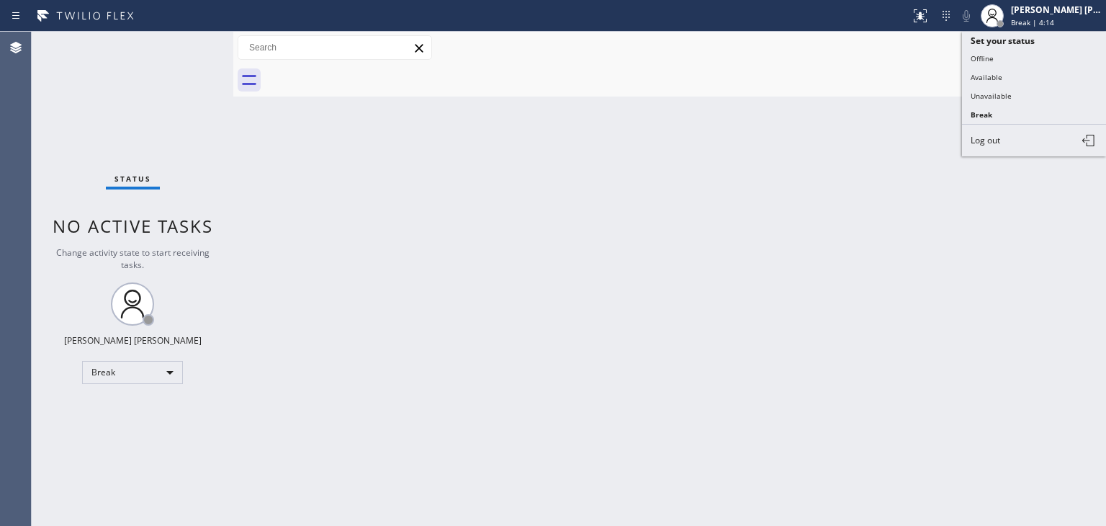
drag, startPoint x: 1029, startPoint y: 73, endPoint x: 792, endPoint y: 306, distance: 332.1
click at [1029, 73] on button "Available" at bounding box center [1034, 77] width 144 height 19
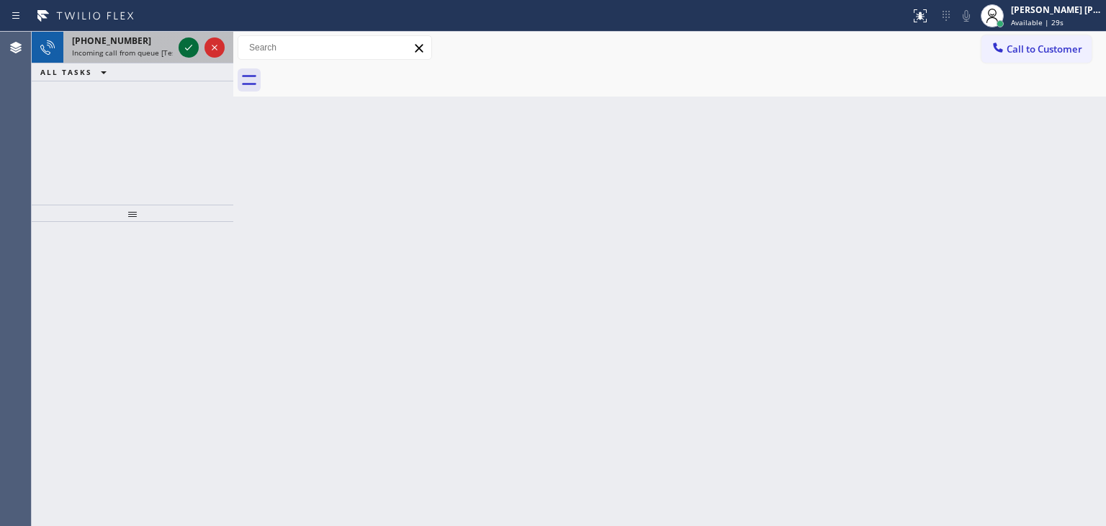
click at [189, 52] on icon at bounding box center [188, 47] width 17 height 17
click at [194, 43] on icon at bounding box center [188, 47] width 17 height 17
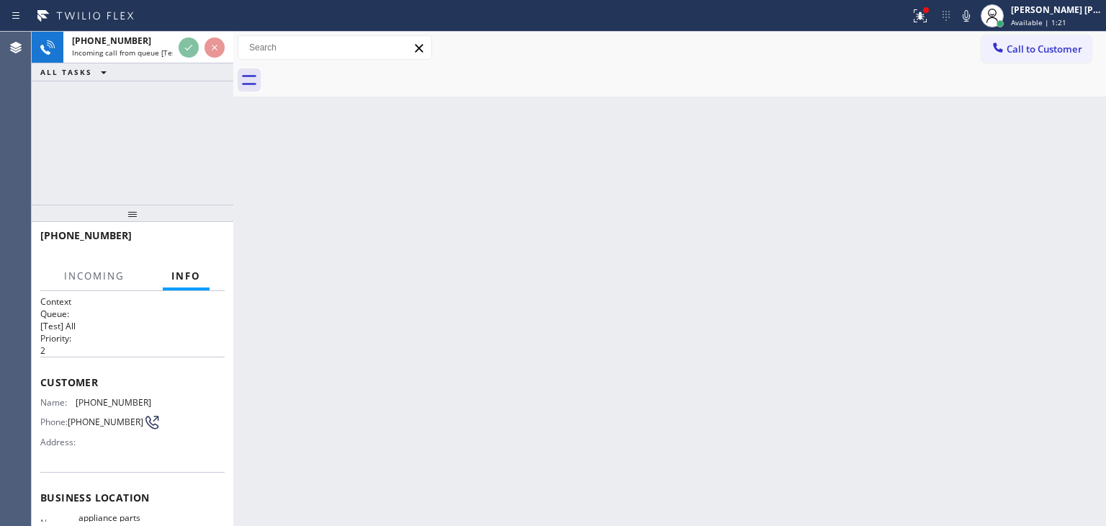
scroll to position [72, 0]
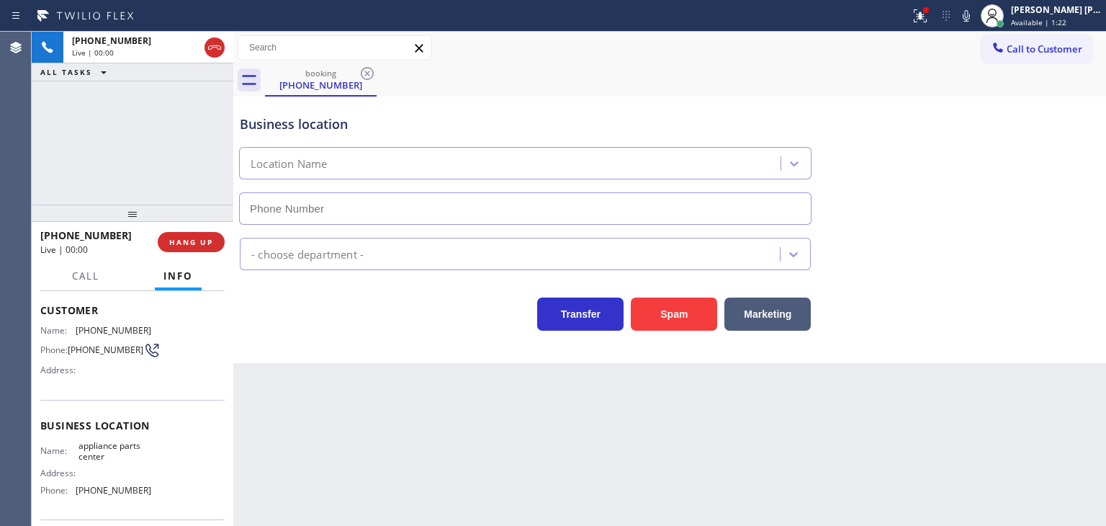
type input "(817) 482-5346"
click at [975, 17] on icon at bounding box center [966, 15] width 17 height 17
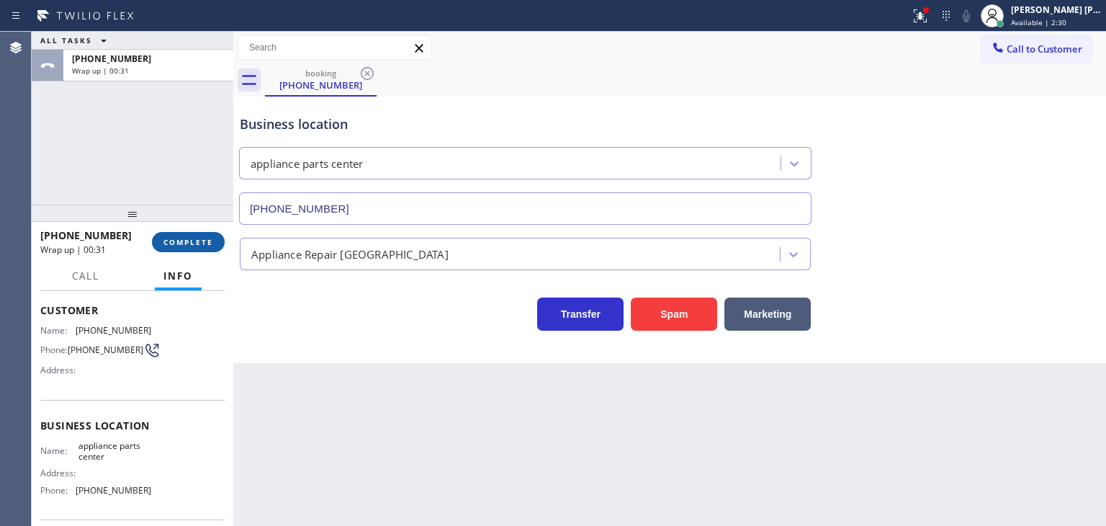
click at [189, 246] on span "COMPLETE" at bounding box center [189, 242] width 50 height 10
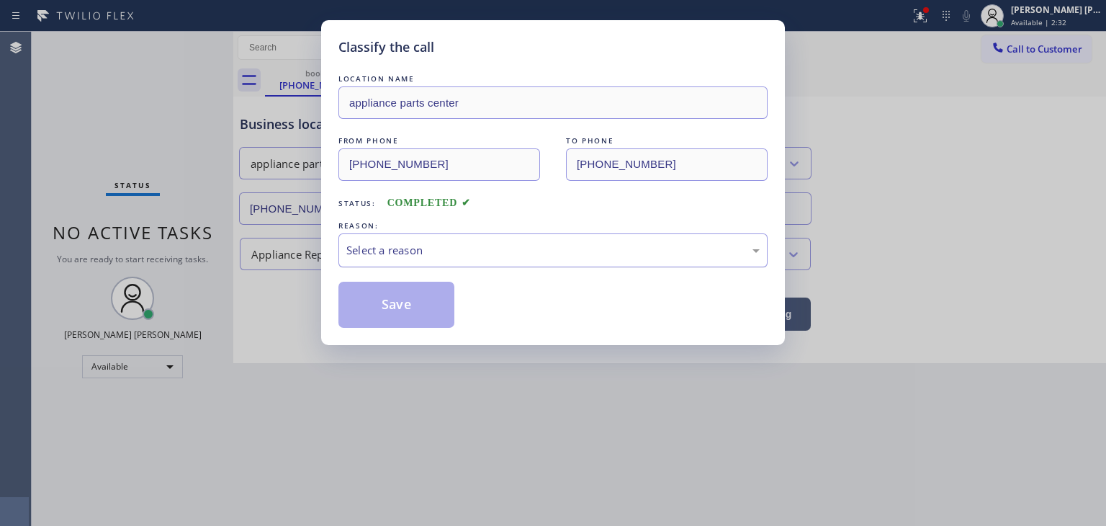
click at [444, 251] on div "Select a reason" at bounding box center [552, 250] width 413 height 17
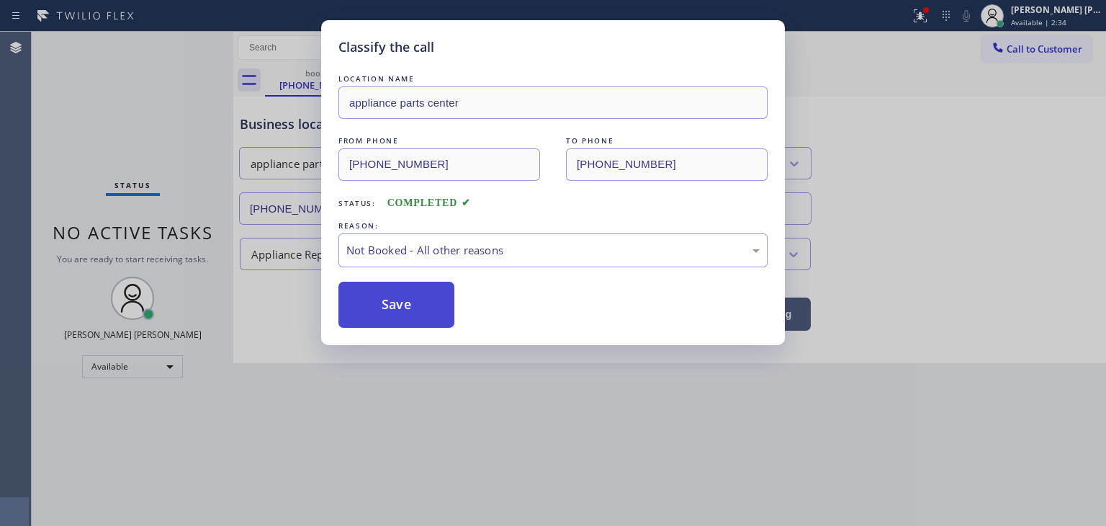
click at [409, 309] on button "Save" at bounding box center [397, 305] width 116 height 46
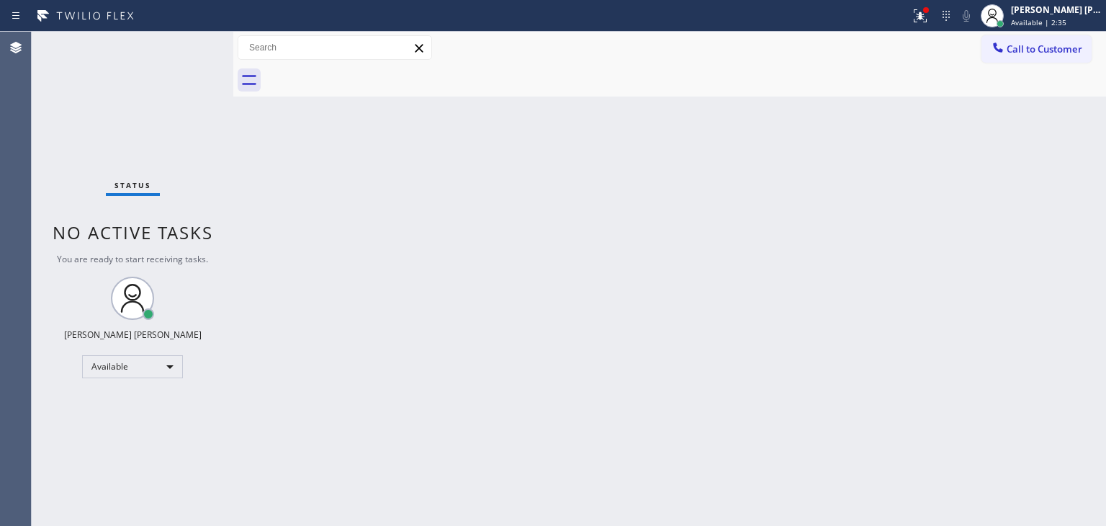
click at [185, 42] on div "Status No active tasks You are ready to start receiving tasks. [PERSON_NAME] [P…" at bounding box center [133, 279] width 202 height 494
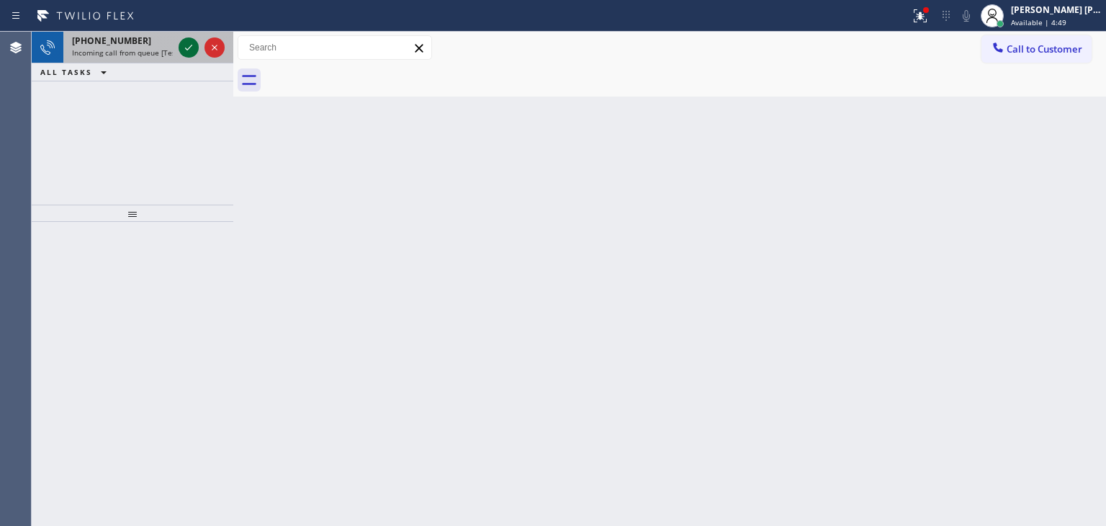
click at [194, 48] on icon at bounding box center [188, 47] width 17 height 17
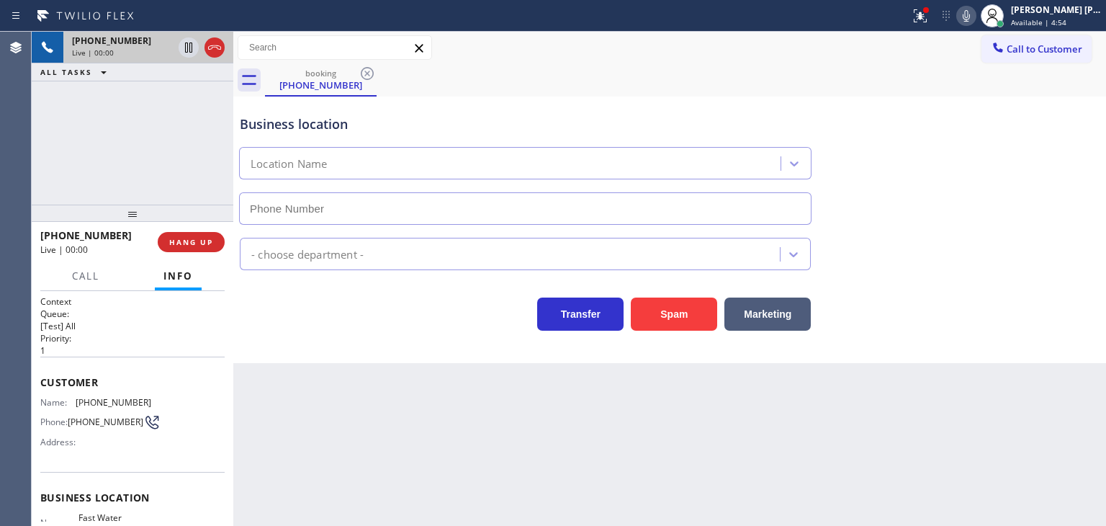
scroll to position [144, 0]
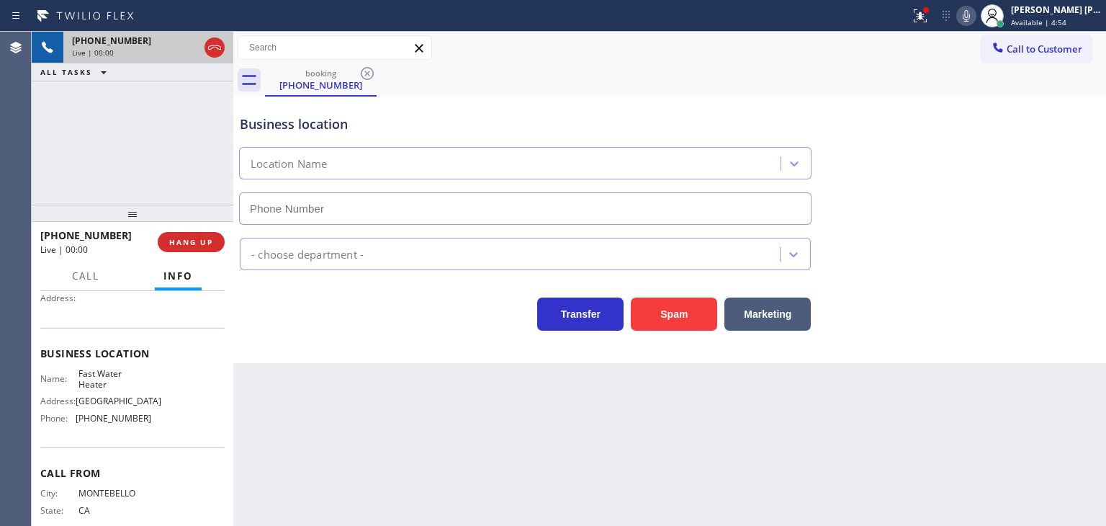
type input "(213) 319-6087"
click at [970, 12] on icon at bounding box center [966, 16] width 7 height 12
click at [1060, 22] on span "Available | 6:53" at bounding box center [1038, 22] width 55 height 10
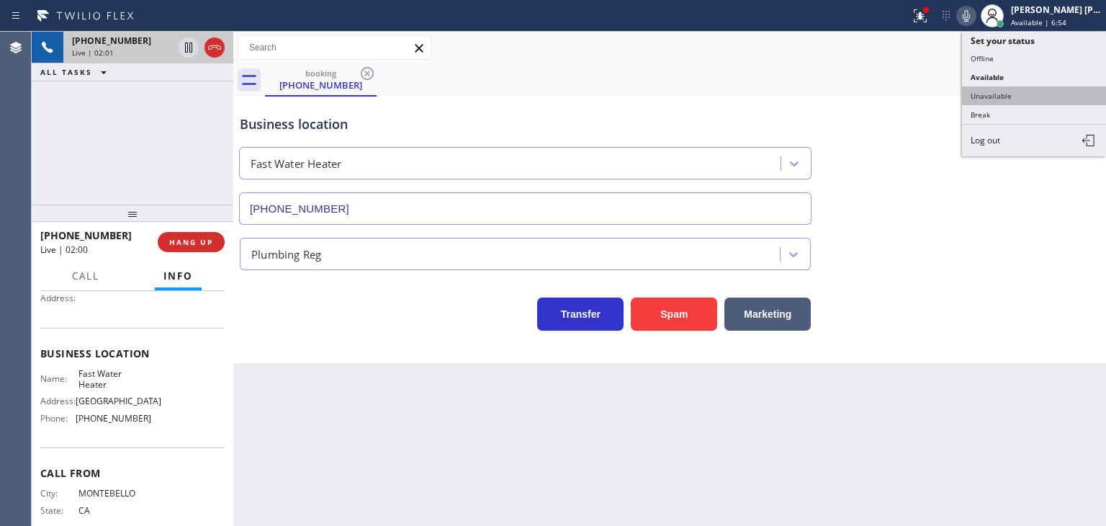
click at [1024, 96] on button "Unavailable" at bounding box center [1034, 95] width 144 height 19
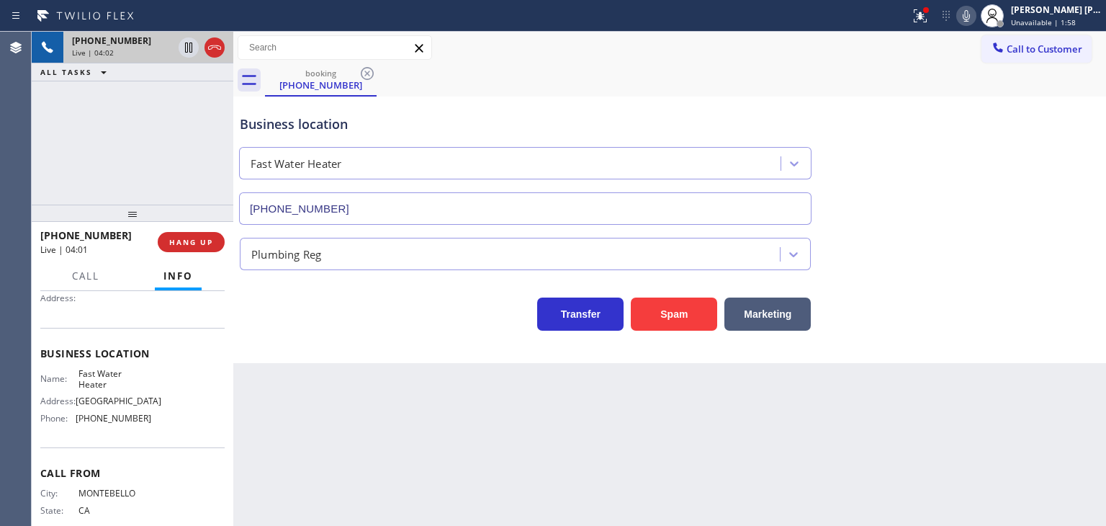
click at [1071, 167] on div "Business location Fast Water Heater (213) 319-6087" at bounding box center [670, 159] width 866 height 130
drag, startPoint x: 125, startPoint y: 238, endPoint x: 53, endPoint y: 233, distance: 71.5
click at [53, 233] on div "+13234404274" at bounding box center [93, 235] width 107 height 14
copy span "3234404274"
click at [975, 17] on icon at bounding box center [966, 15] width 17 height 17
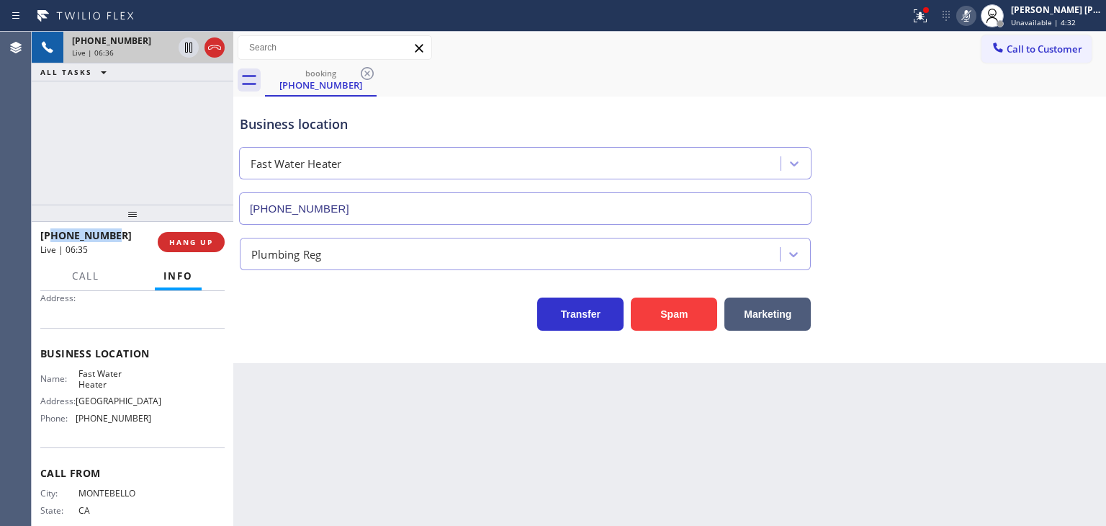
click at [972, 15] on rect at bounding box center [967, 14] width 10 height 10
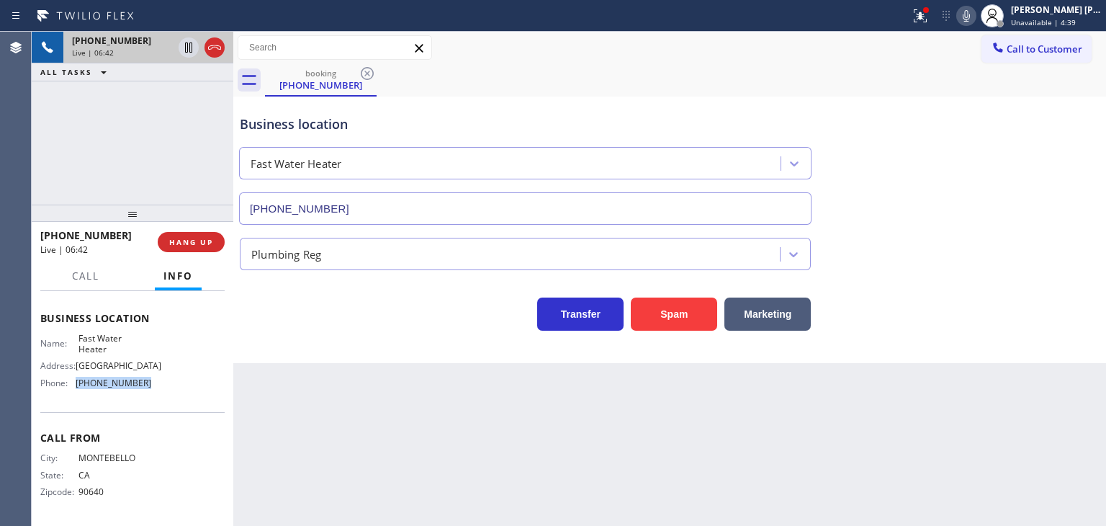
drag, startPoint x: 151, startPoint y: 383, endPoint x: 78, endPoint y: 379, distance: 72.9
click at [78, 379] on div "Name: Fast Water Heater Address: Huntington Park Phone: (213) 319-6087" at bounding box center [132, 364] width 184 height 62
copy span "(213) 319-6087"
click at [1063, 12] on div "[PERSON_NAME] [PERSON_NAME]" at bounding box center [1056, 10] width 91 height 12
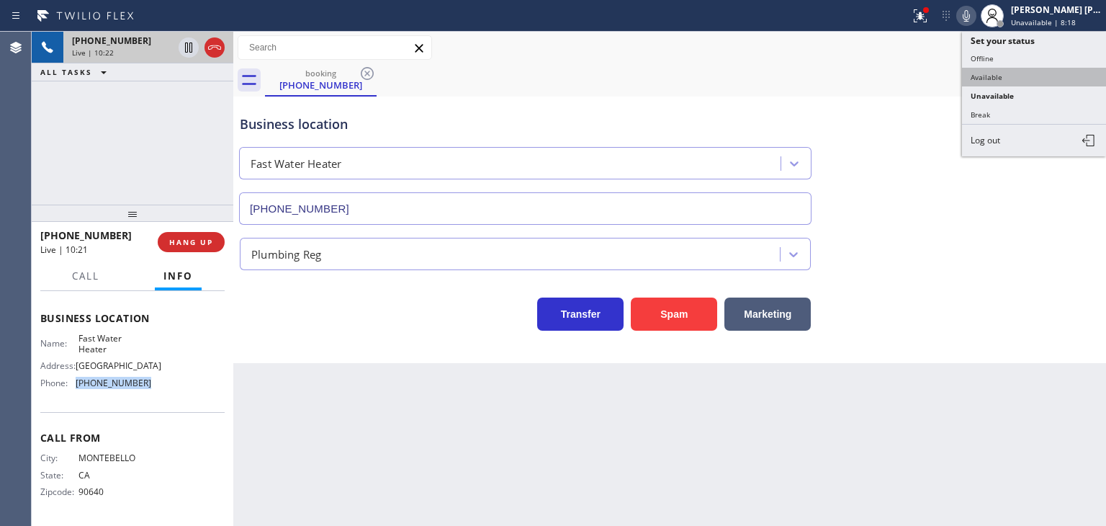
click at [1004, 73] on button "Available" at bounding box center [1034, 77] width 144 height 19
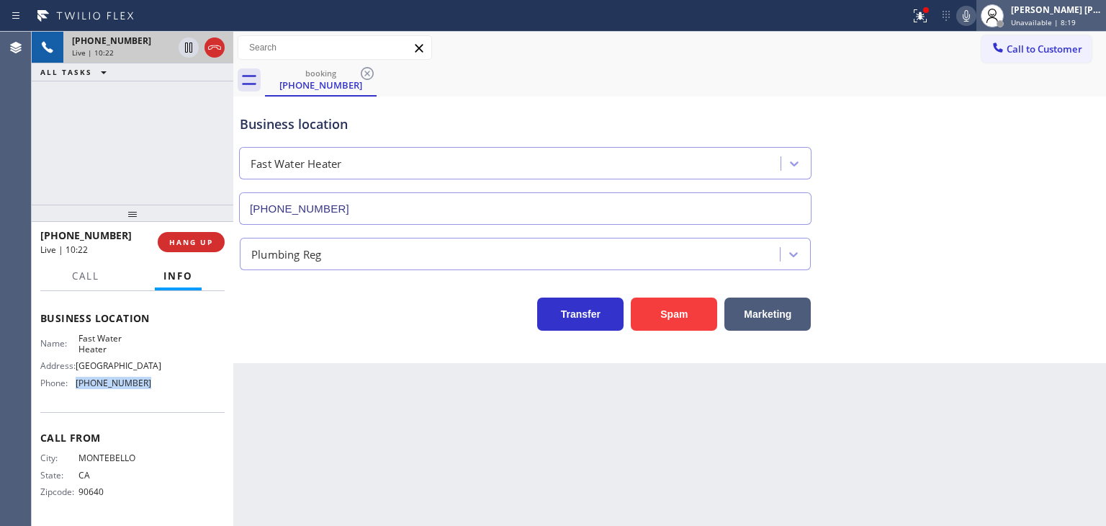
click at [1076, 21] on span "Unavailable | 8:19" at bounding box center [1043, 22] width 65 height 10
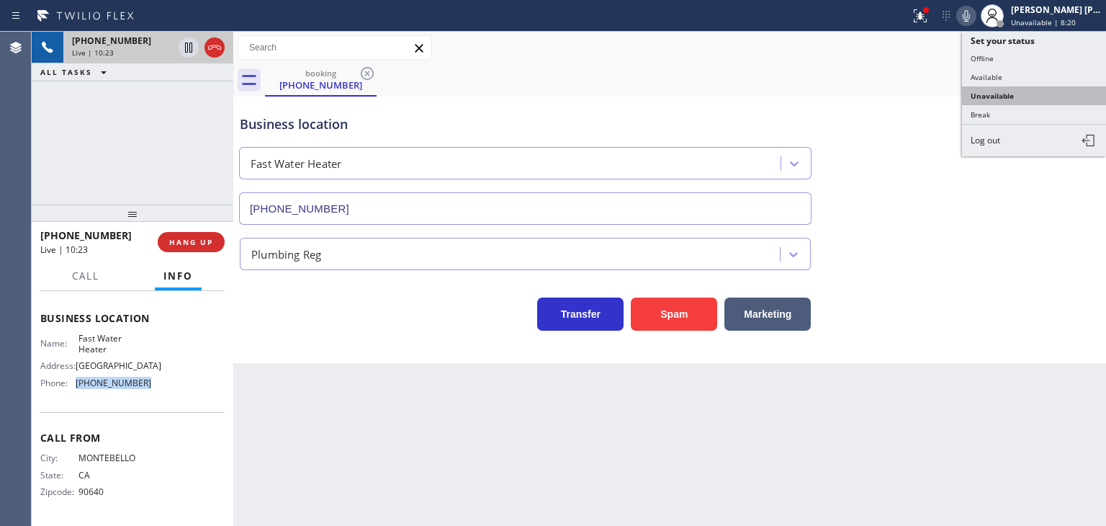
click at [1039, 93] on button "Unavailable" at bounding box center [1034, 95] width 144 height 19
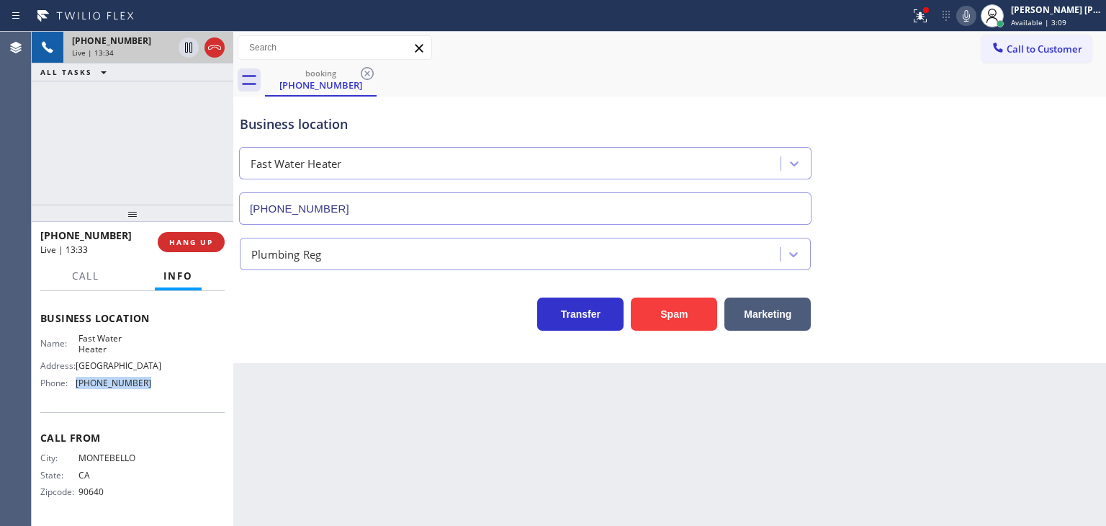
click at [975, 18] on icon at bounding box center [966, 15] width 17 height 17
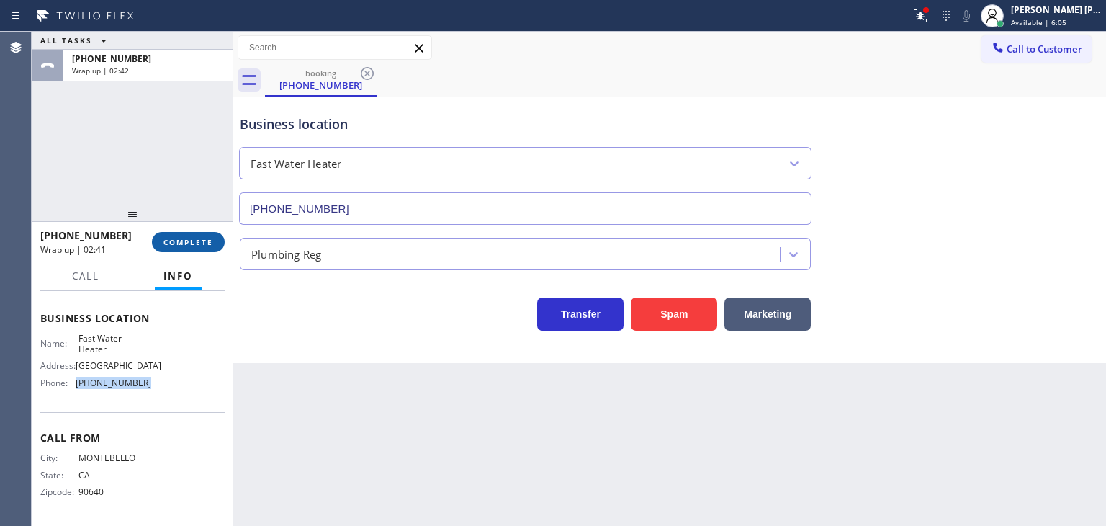
click at [202, 242] on span "COMPLETE" at bounding box center [189, 242] width 50 height 10
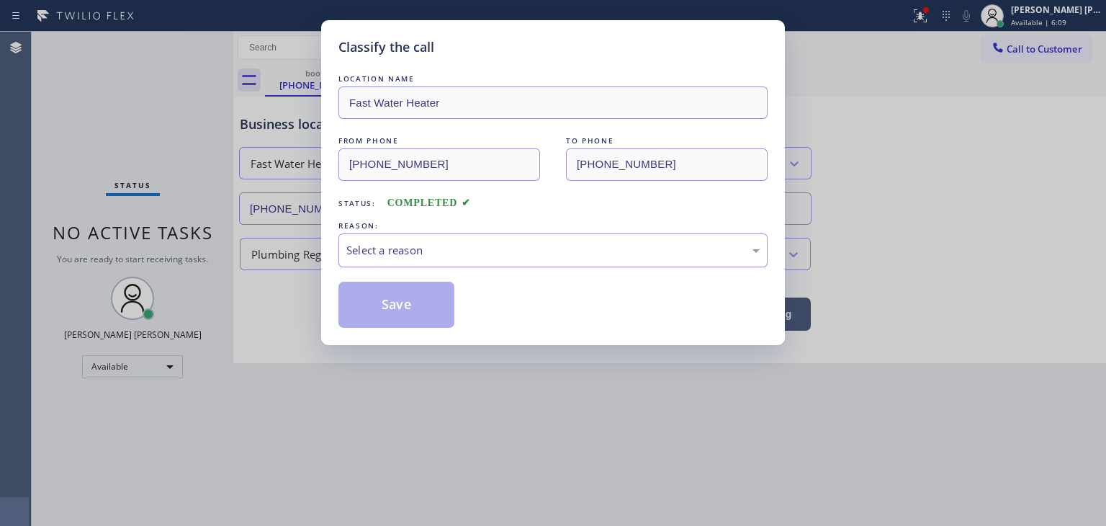
click at [398, 243] on div "Select a reason" at bounding box center [552, 250] width 413 height 17
click at [387, 297] on button "Save" at bounding box center [397, 305] width 116 height 46
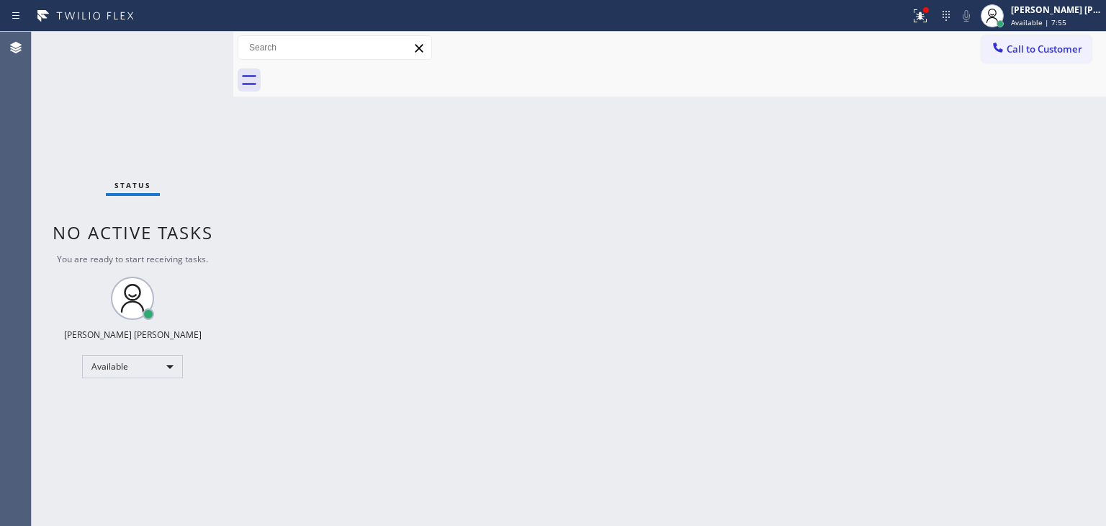
click at [189, 41] on div "Status No active tasks You are ready to start receiving tasks. [PERSON_NAME] [P…" at bounding box center [133, 279] width 202 height 494
click at [1071, 19] on span "Available | 10:21" at bounding box center [1041, 22] width 60 height 10
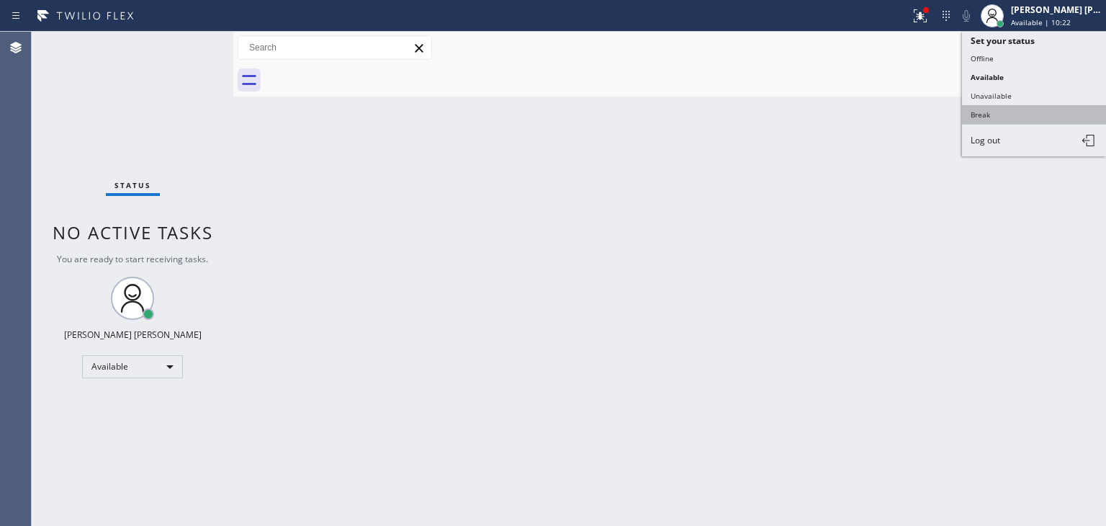
click at [1005, 107] on button "Break" at bounding box center [1034, 114] width 144 height 19
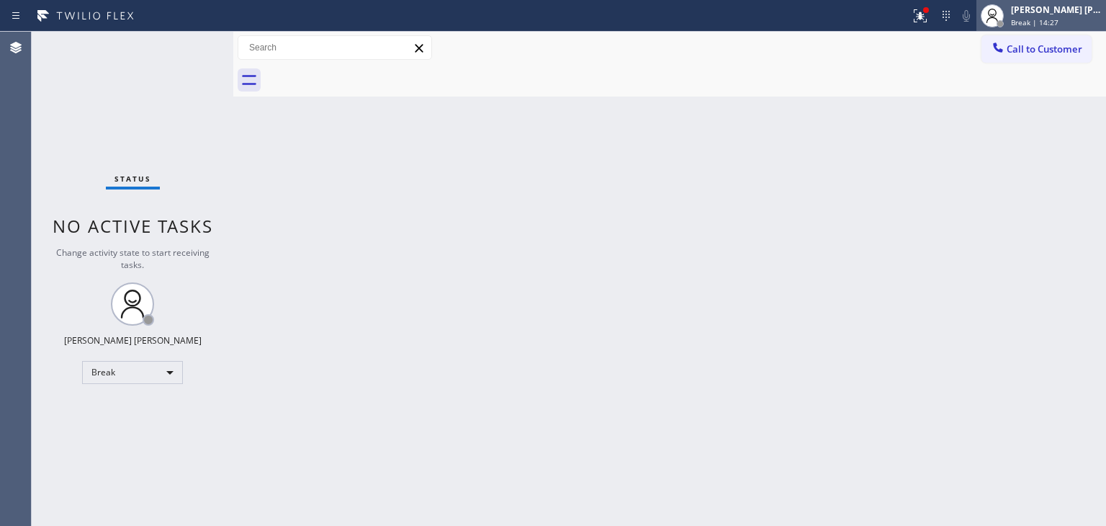
click at [1070, 9] on div "[PERSON_NAME] [PERSON_NAME]" at bounding box center [1056, 10] width 91 height 12
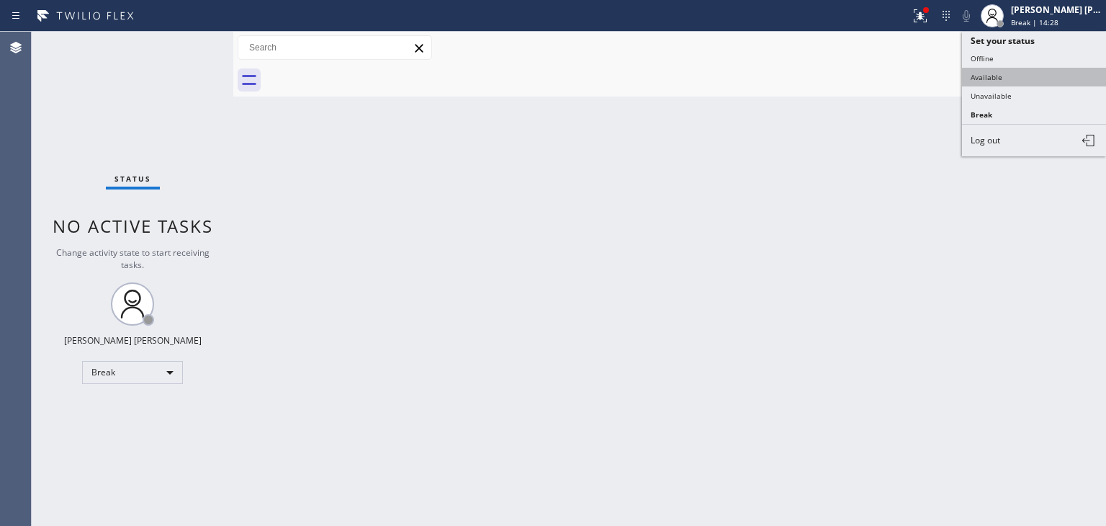
click at [997, 70] on button "Available" at bounding box center [1034, 77] width 144 height 19
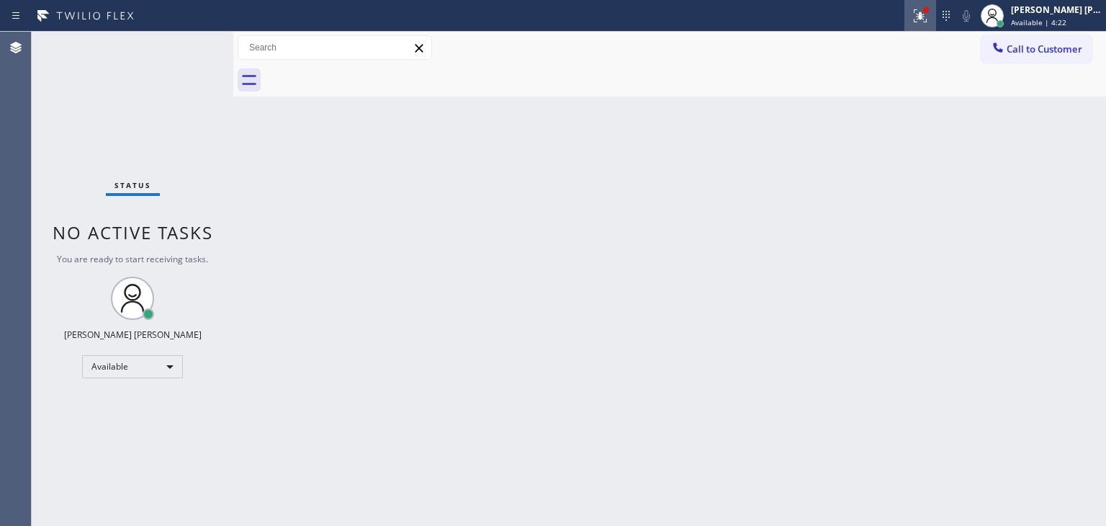
click at [929, 15] on icon at bounding box center [920, 15] width 17 height 17
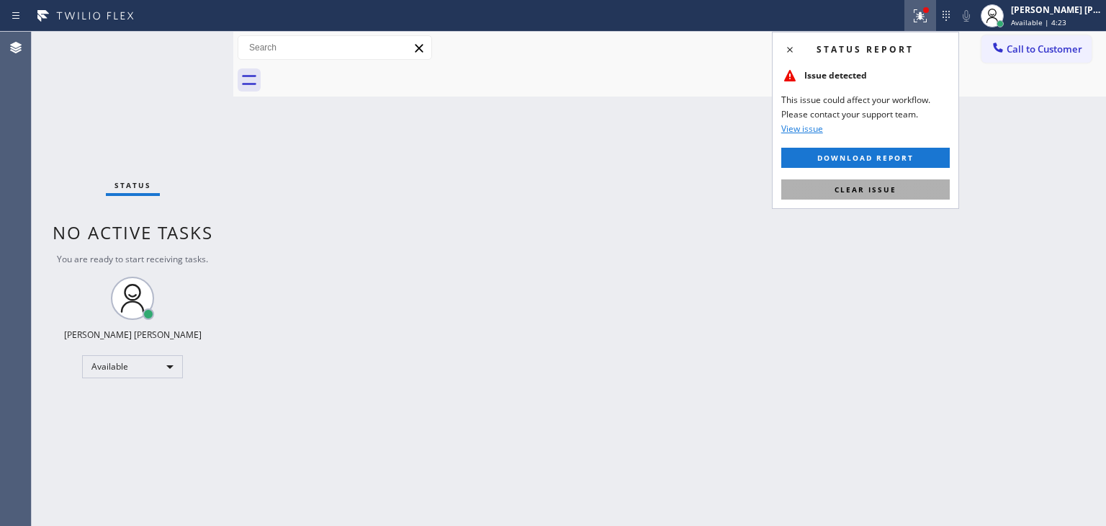
click at [859, 187] on span "Clear issue" at bounding box center [866, 189] width 62 height 10
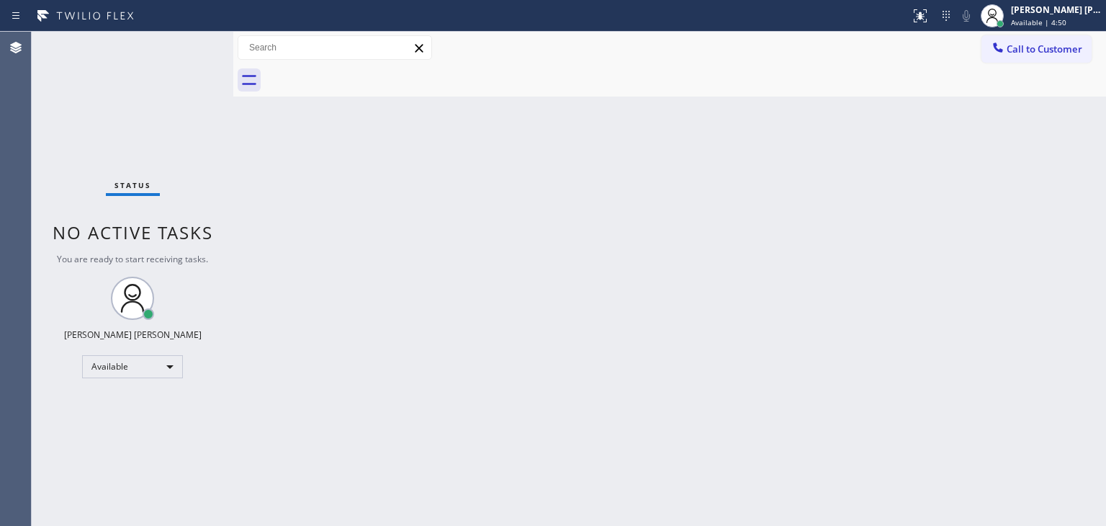
click at [192, 41] on div "Status No active tasks You are ready to start receiving tasks. [PERSON_NAME] [P…" at bounding box center [133, 279] width 202 height 494
click at [190, 39] on div "Status No active tasks You are ready to start receiving tasks. [PERSON_NAME] [P…" at bounding box center [133, 279] width 202 height 494
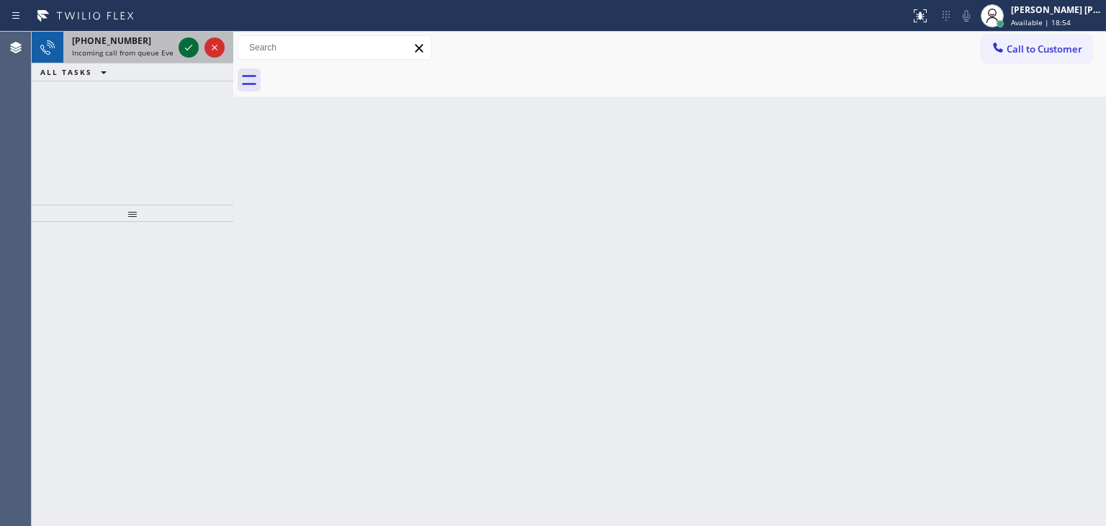
click at [192, 39] on button at bounding box center [189, 47] width 20 height 20
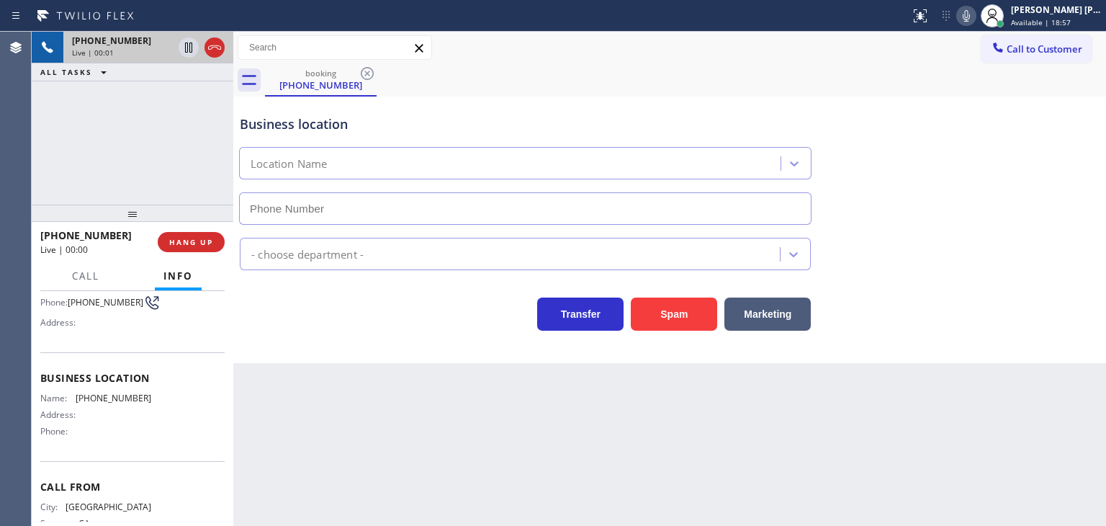
scroll to position [72, 0]
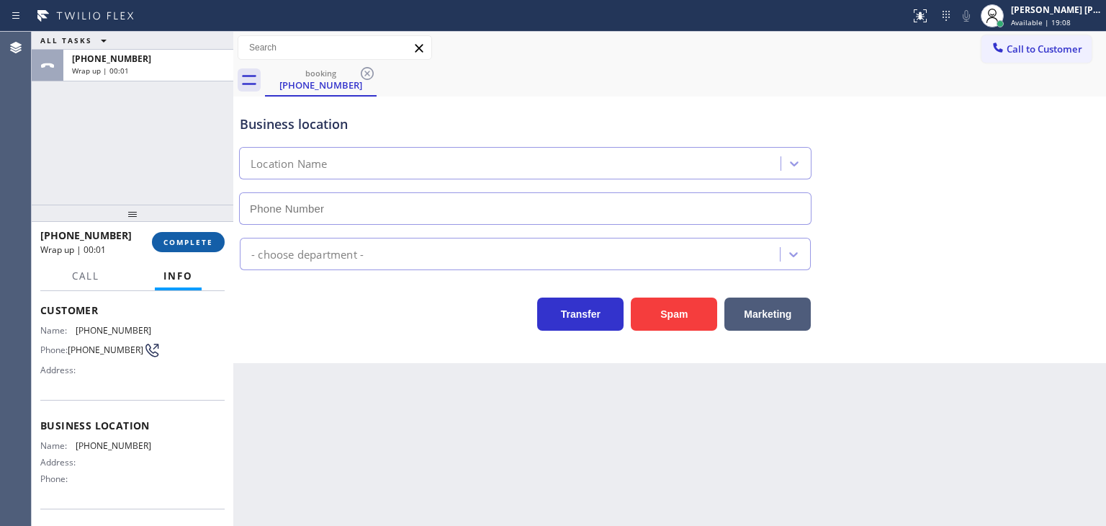
click at [191, 245] on span "COMPLETE" at bounding box center [189, 242] width 50 height 10
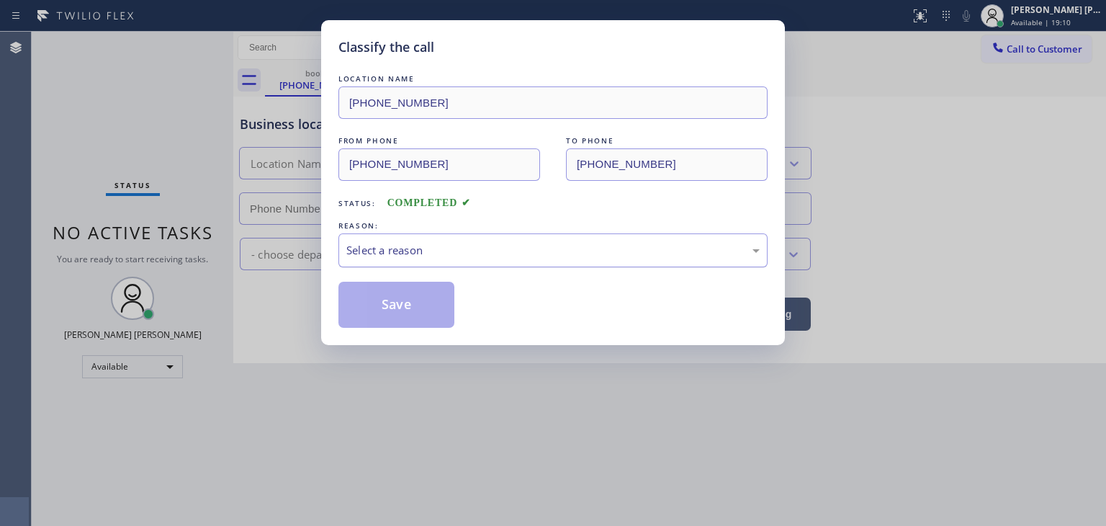
drag, startPoint x: 420, startPoint y: 250, endPoint x: 418, endPoint y: 260, distance: 10.3
click at [420, 250] on div "Select a reason" at bounding box center [552, 250] width 413 height 17
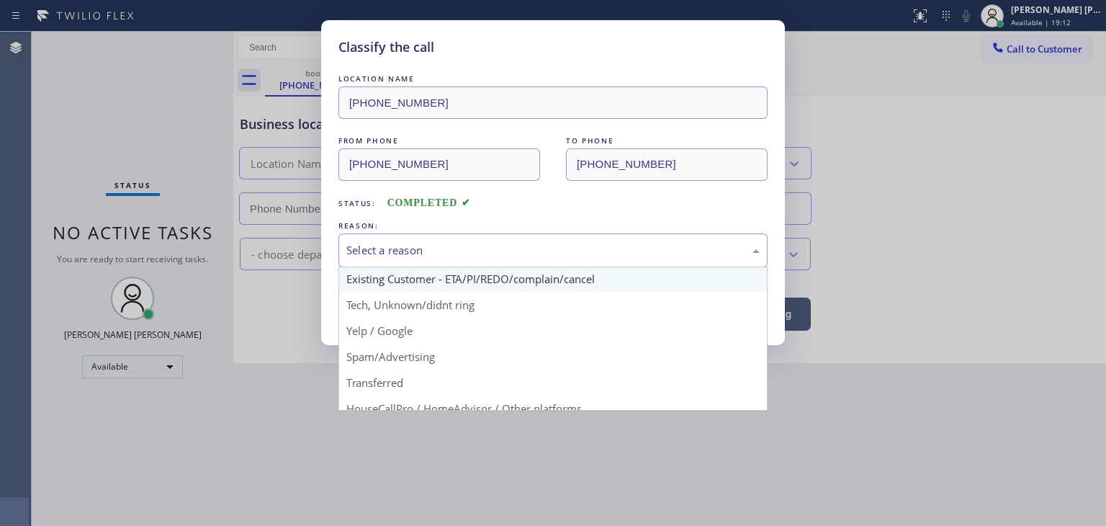
scroll to position [18, 0]
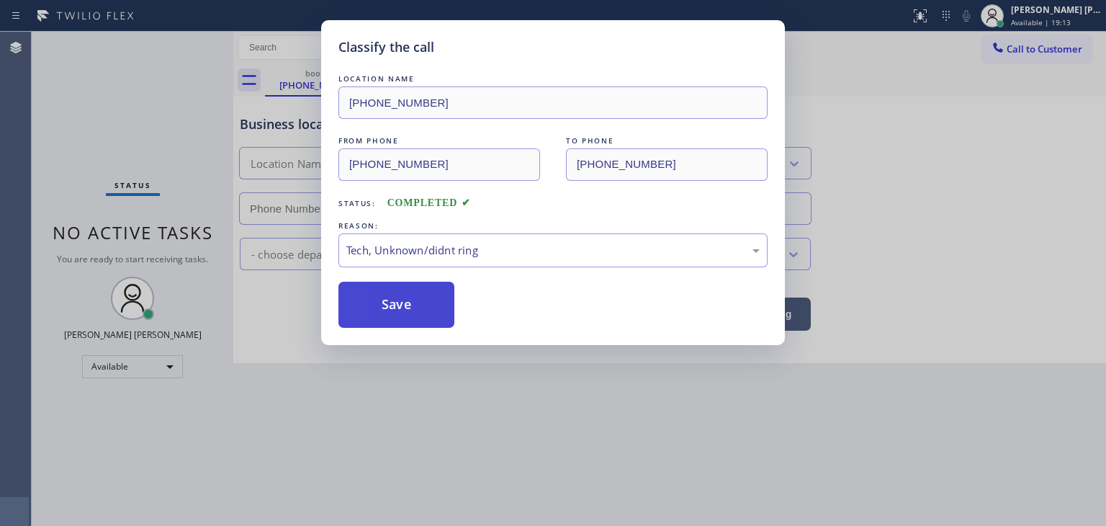
click at [399, 308] on button "Save" at bounding box center [397, 305] width 116 height 46
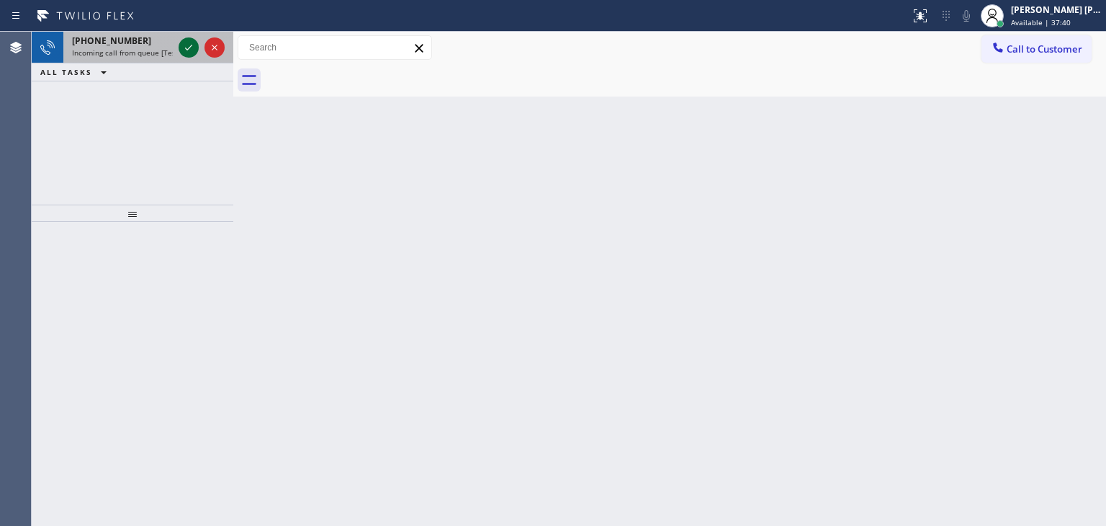
click at [188, 53] on icon at bounding box center [188, 47] width 17 height 17
click at [189, 51] on icon at bounding box center [188, 47] width 17 height 17
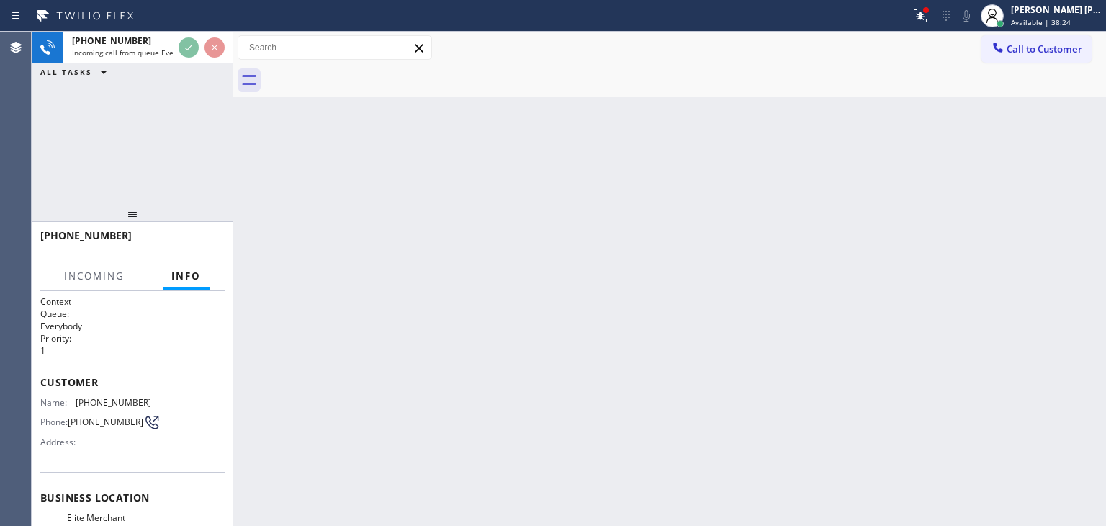
scroll to position [72, 0]
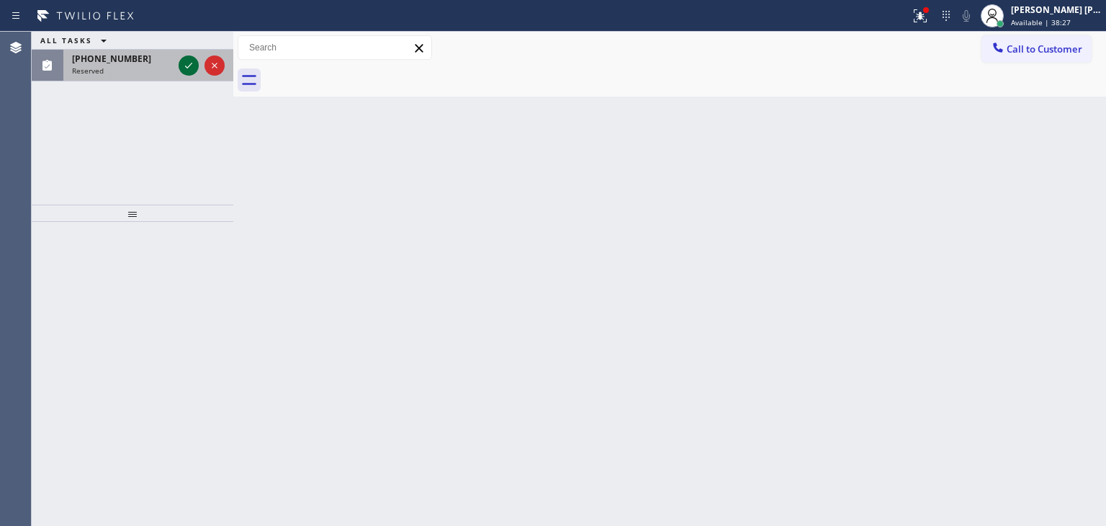
click at [192, 62] on icon at bounding box center [188, 65] width 17 height 17
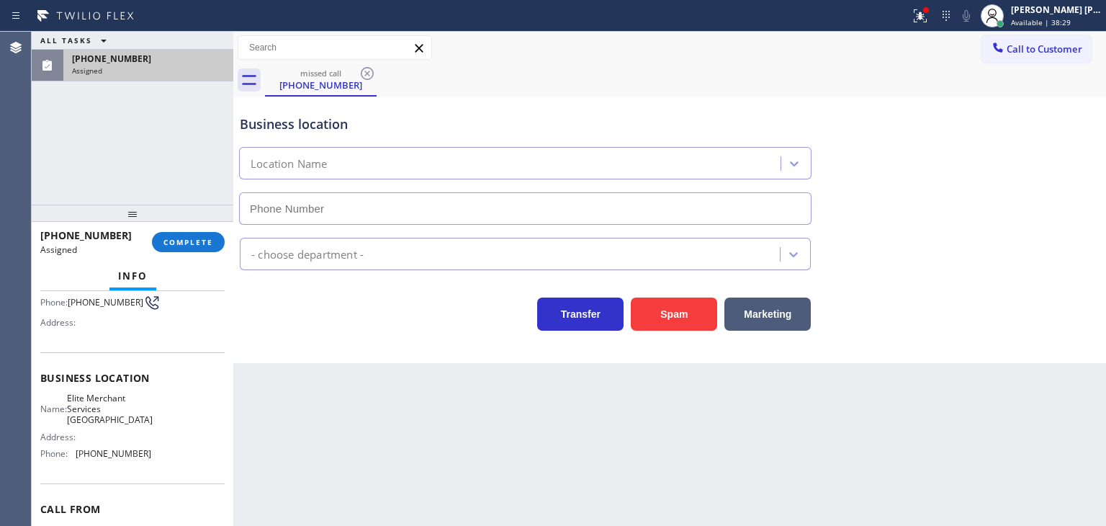
type input "(716) 338-4637"
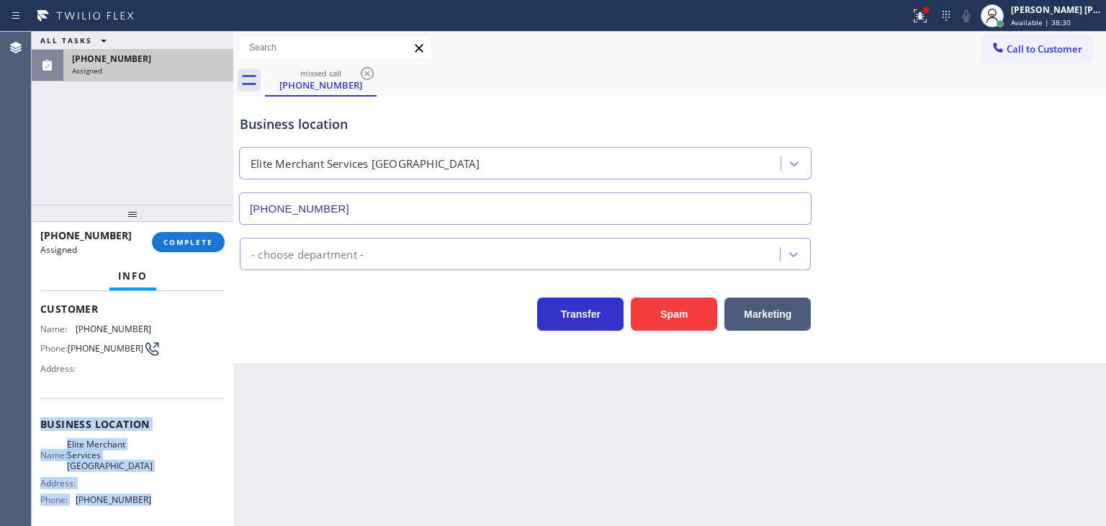
scroll to position [61, 0]
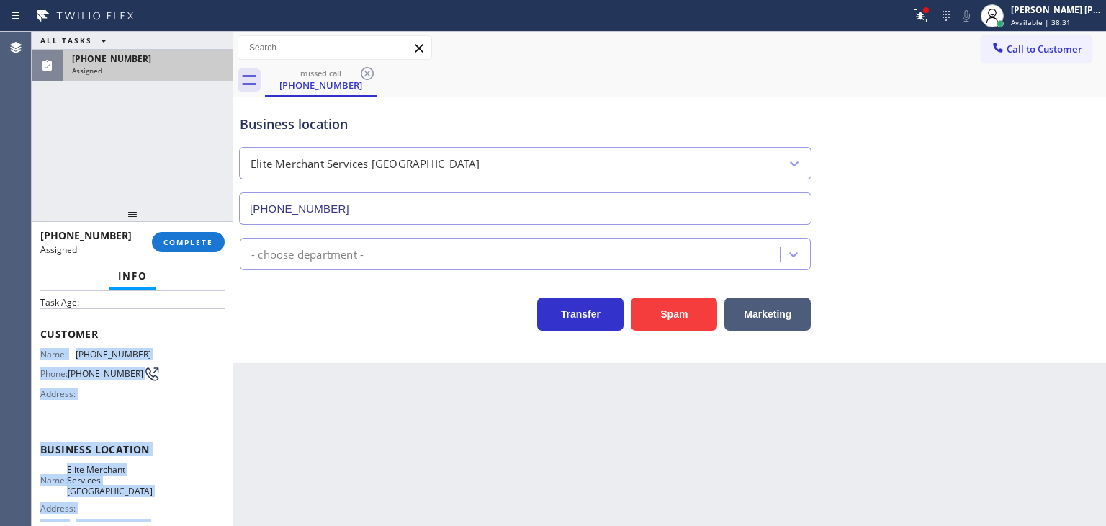
drag, startPoint x: 162, startPoint y: 444, endPoint x: 37, endPoint y: 350, distance: 156.9
click at [37, 350] on div "Context Queue: Everybody Priority: 0 Task Age: Customer Name: (315) 547-7479 Ph…" at bounding box center [133, 408] width 202 height 235
copy div "Name: (315) 547-7479 Phone: (315) 547-7479 Address: Business location Name: Eli…"
click at [182, 247] on button "COMPLETE" at bounding box center [188, 242] width 73 height 20
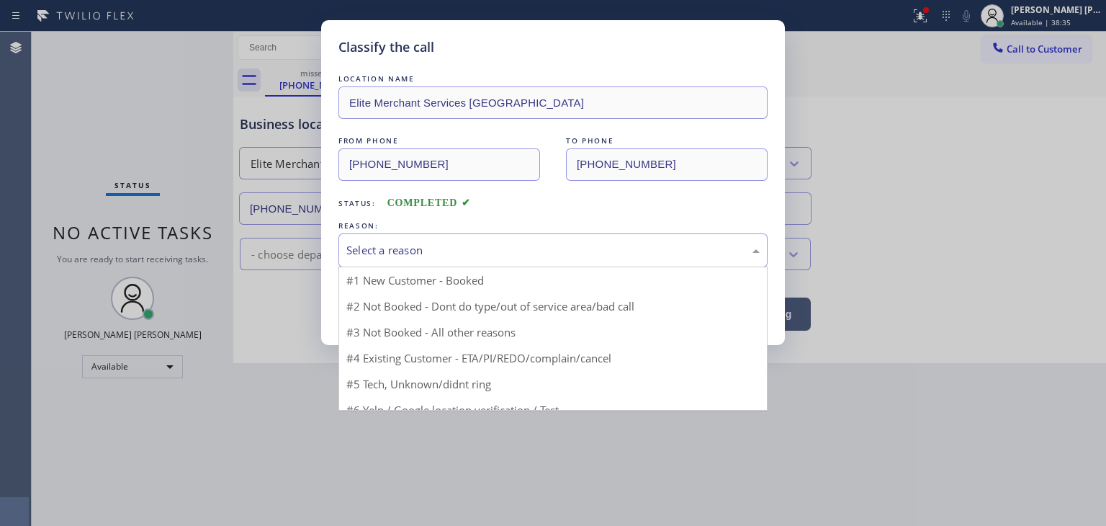
click at [410, 239] on div "Select a reason" at bounding box center [553, 250] width 429 height 34
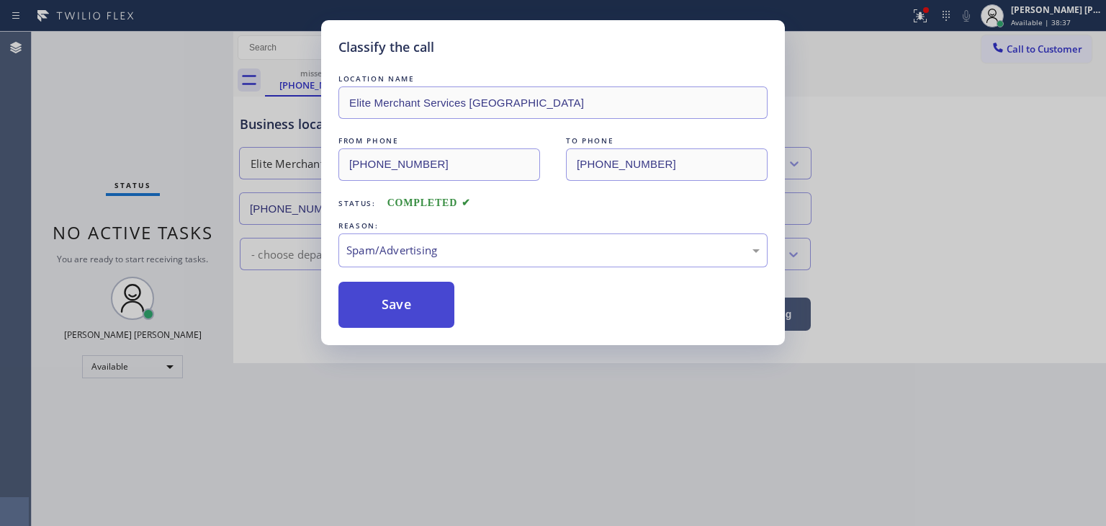
click at [397, 292] on button "Save" at bounding box center [397, 305] width 116 height 46
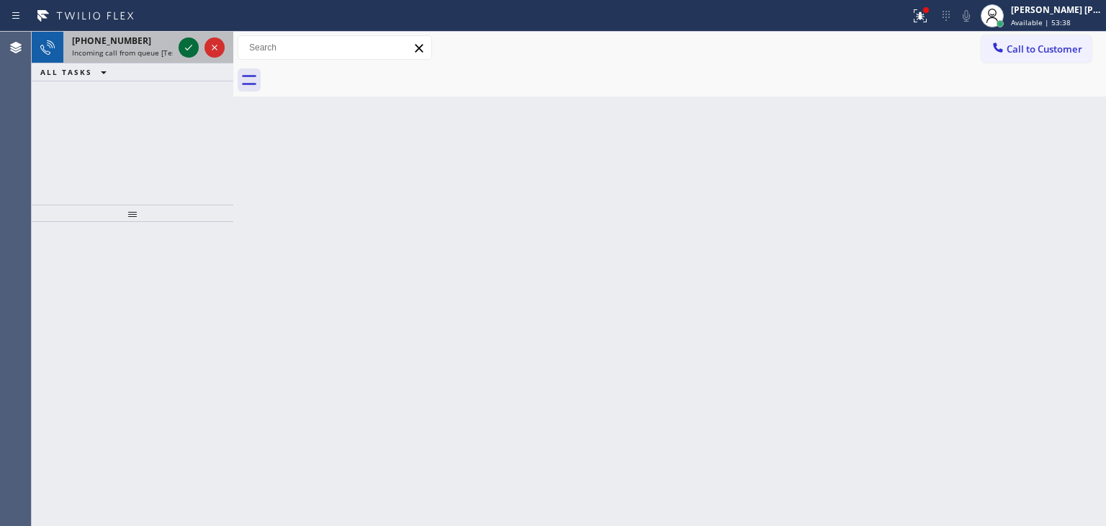
click at [192, 50] on icon at bounding box center [188, 47] width 17 height 17
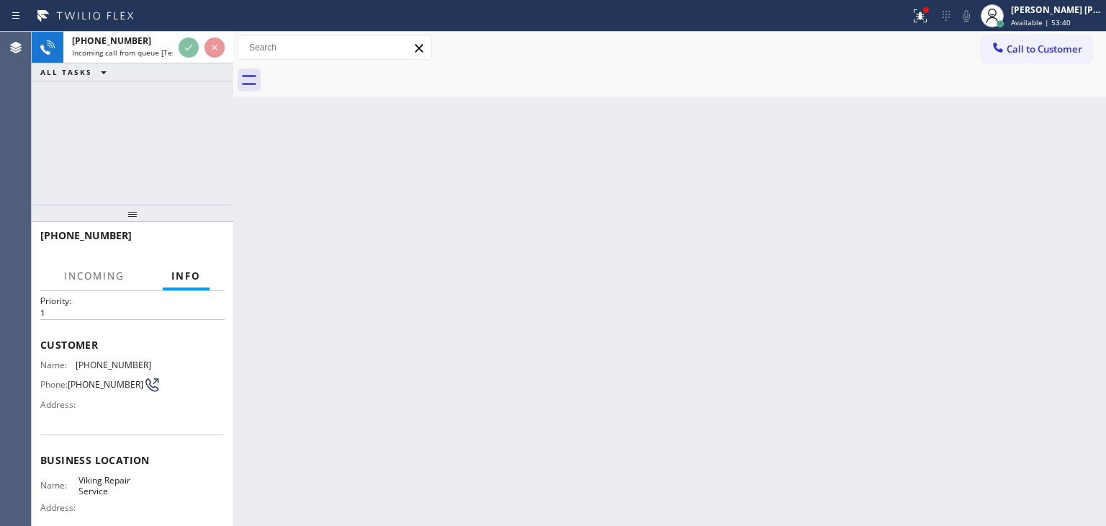
scroll to position [72, 0]
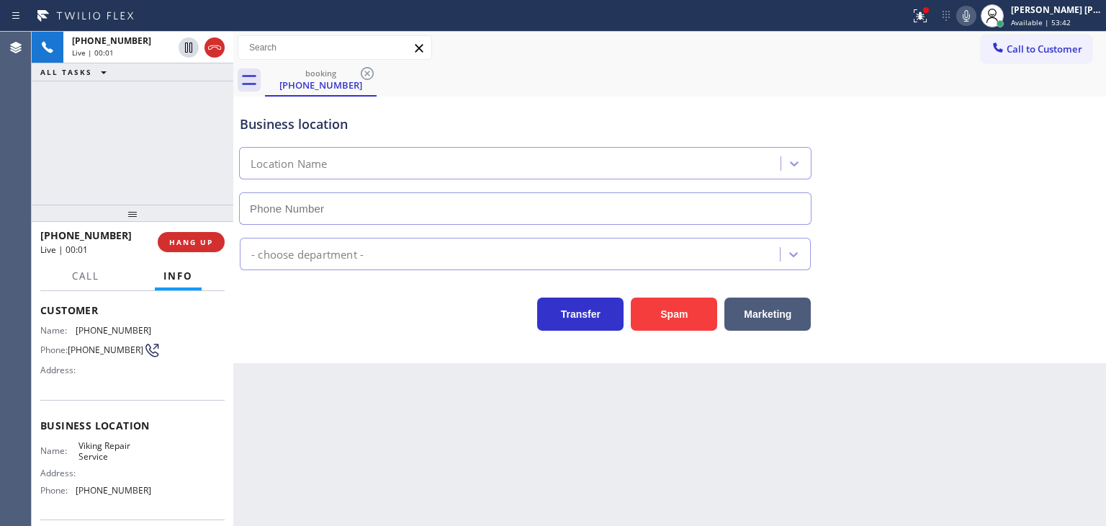
type input "(929) 203-9072"
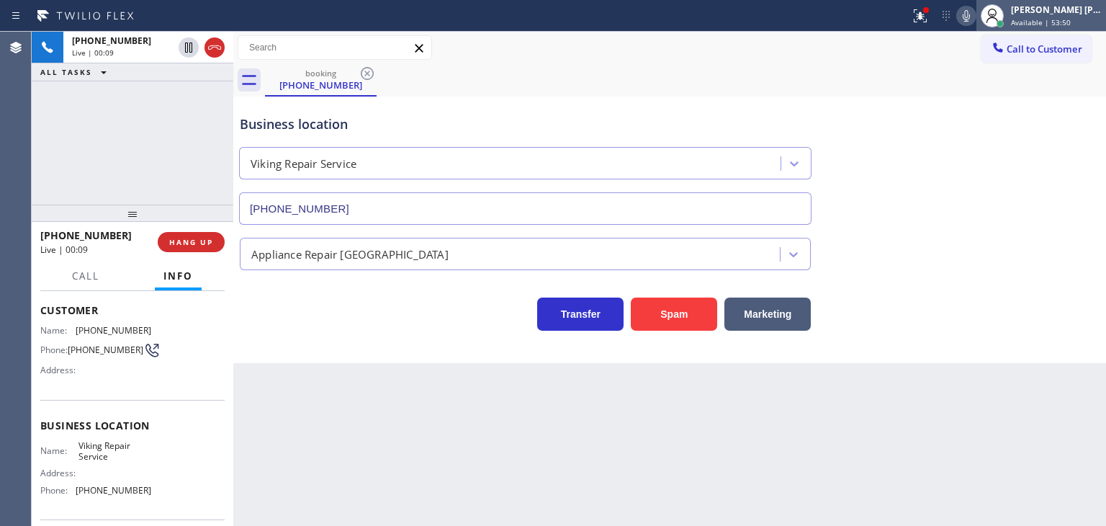
click at [1081, 14] on div "[PERSON_NAME] [PERSON_NAME]" at bounding box center [1056, 10] width 91 height 12
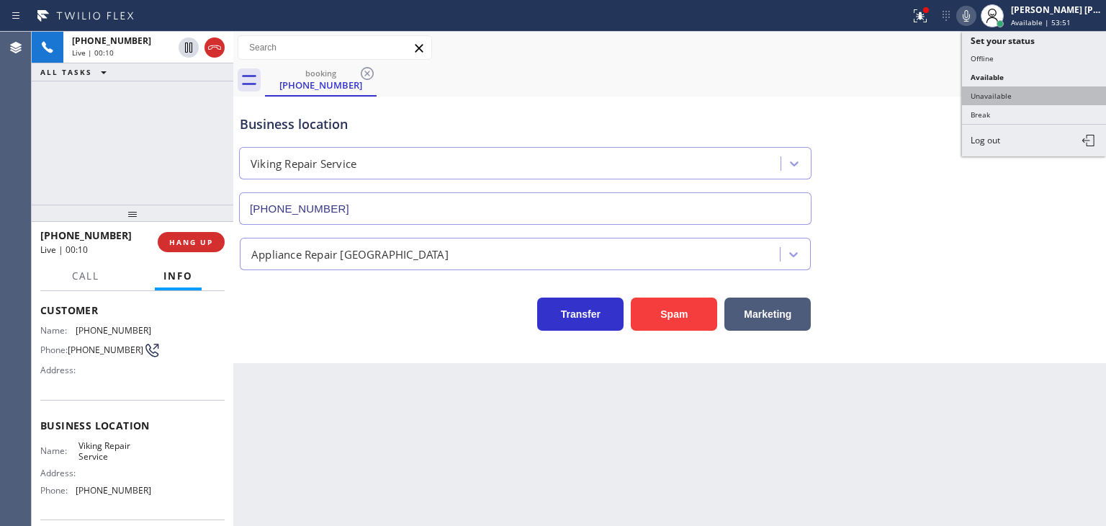
click at [1038, 97] on button "Unavailable" at bounding box center [1034, 95] width 144 height 19
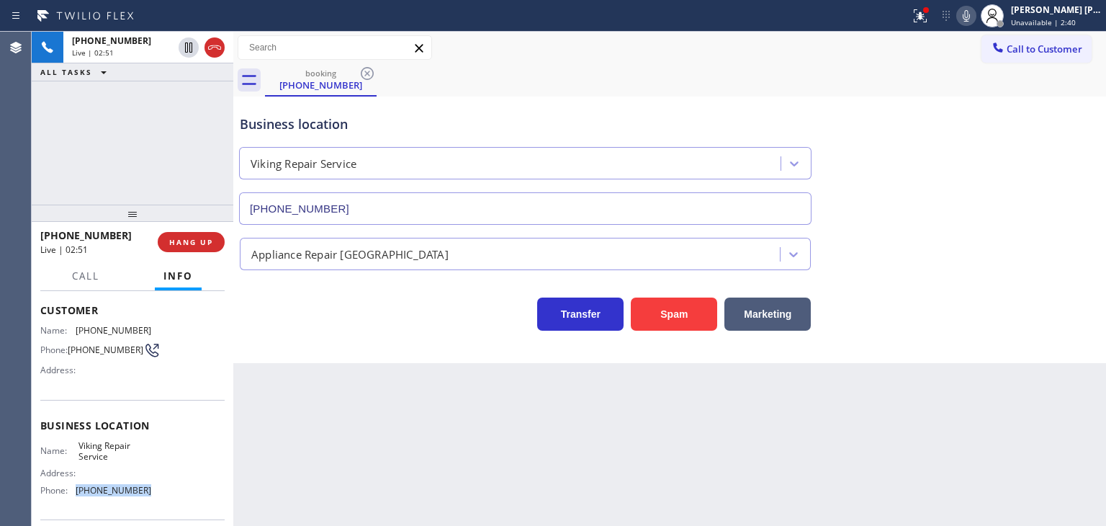
drag, startPoint x: 147, startPoint y: 490, endPoint x: 73, endPoint y: 491, distance: 73.5
click at [73, 491] on div "Name: Viking Repair Service Address: Phone: (929) 203-9072" at bounding box center [132, 471] width 184 height 62
copy div "(929) 203-9072"
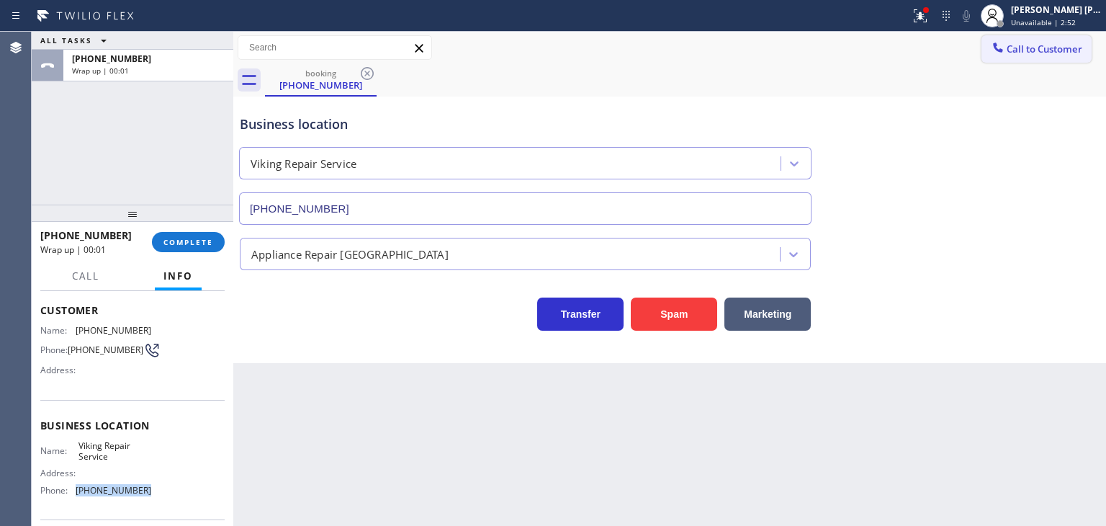
click at [1032, 58] on button "Call to Customer" at bounding box center [1037, 48] width 110 height 27
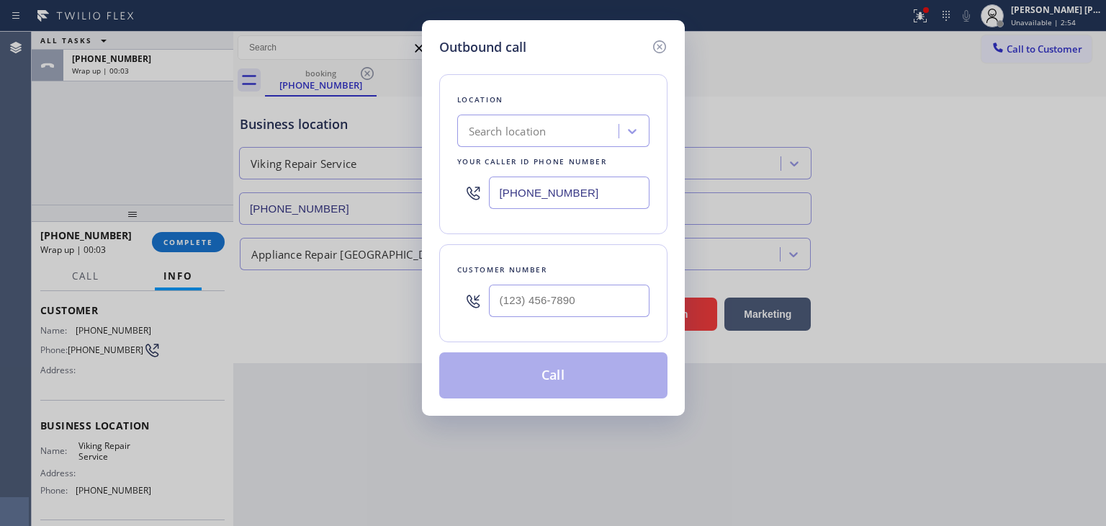
drag, startPoint x: 573, startPoint y: 197, endPoint x: 328, endPoint y: 168, distance: 246.6
click at [482, 187] on div "(714) 786-3705" at bounding box center [553, 192] width 192 height 47
paste input "929) 203-9072"
type input "(929) 203-9072"
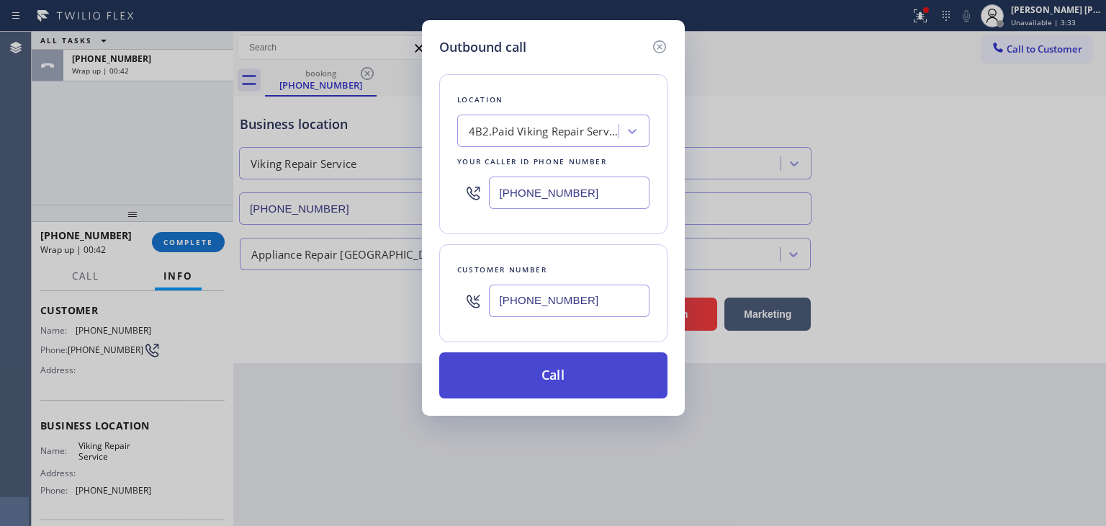
type input "(914) 645-4500"
click at [538, 381] on button "Call" at bounding box center [553, 375] width 228 height 46
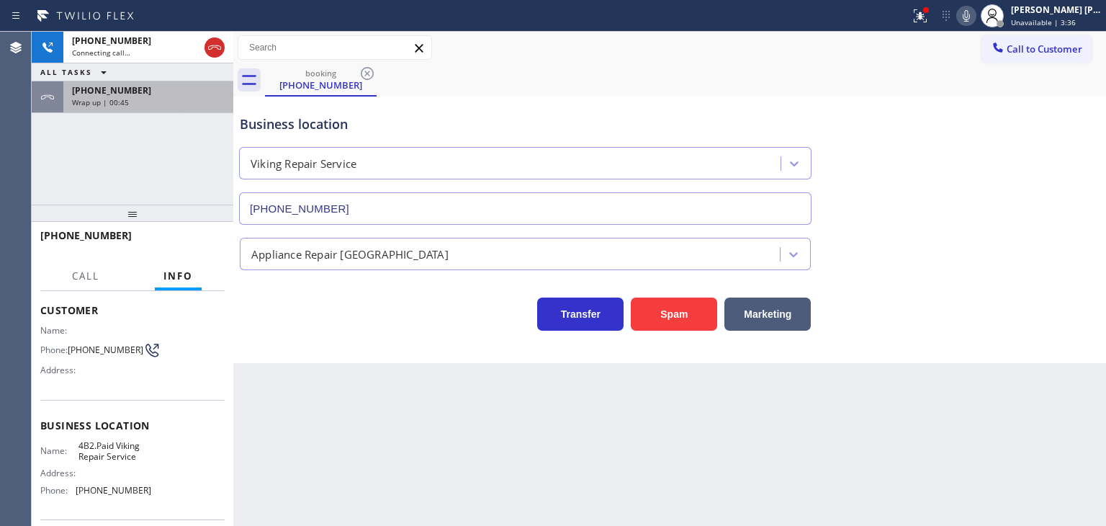
click at [182, 104] on div "Wrap up | 00:45" at bounding box center [148, 102] width 153 height 10
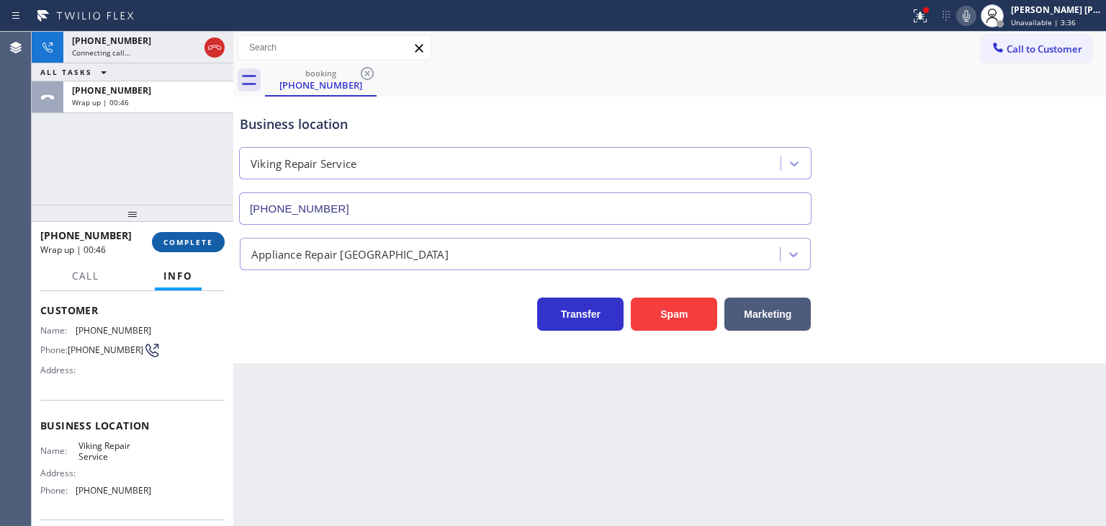
click at [194, 240] on span "COMPLETE" at bounding box center [189, 242] width 50 height 10
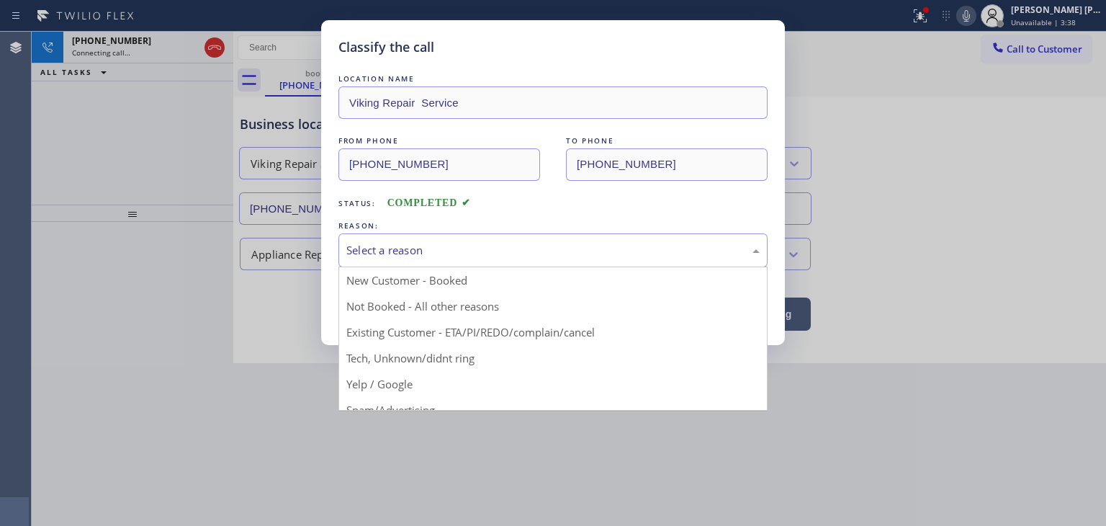
click at [419, 254] on div "Select a reason" at bounding box center [552, 250] width 413 height 17
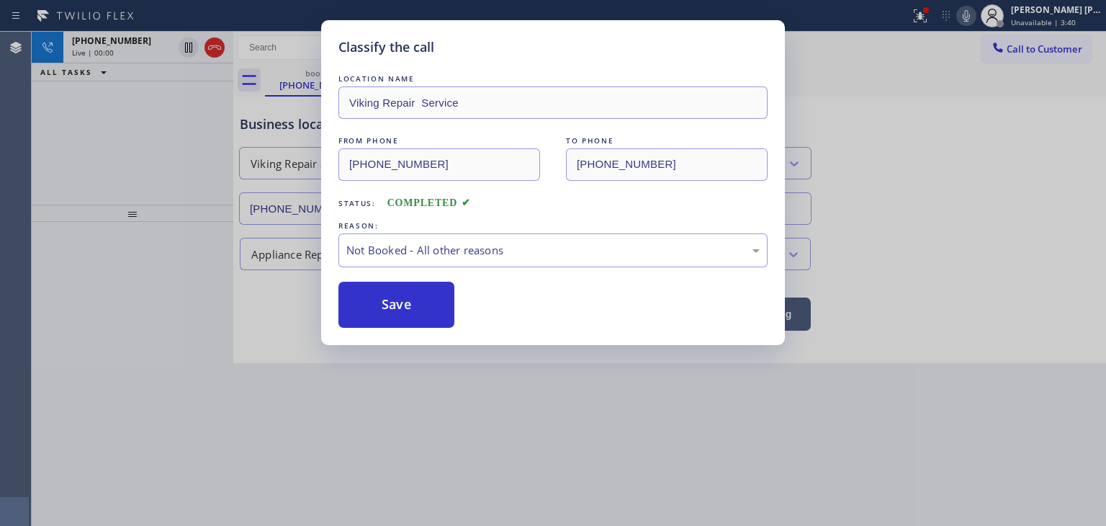
click at [398, 315] on button "Save" at bounding box center [397, 305] width 116 height 46
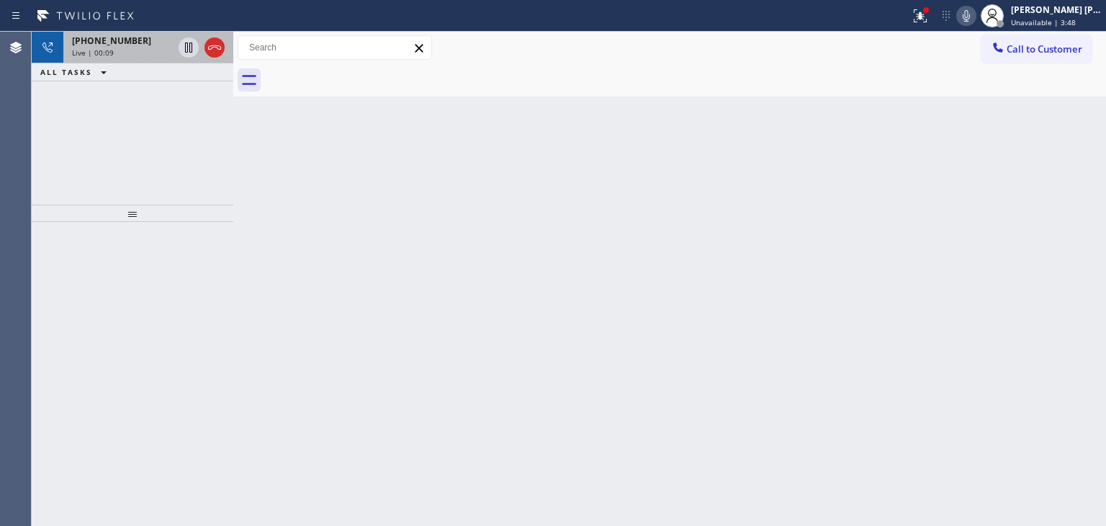
click at [117, 51] on div "Live | 00:09" at bounding box center [122, 53] width 101 height 10
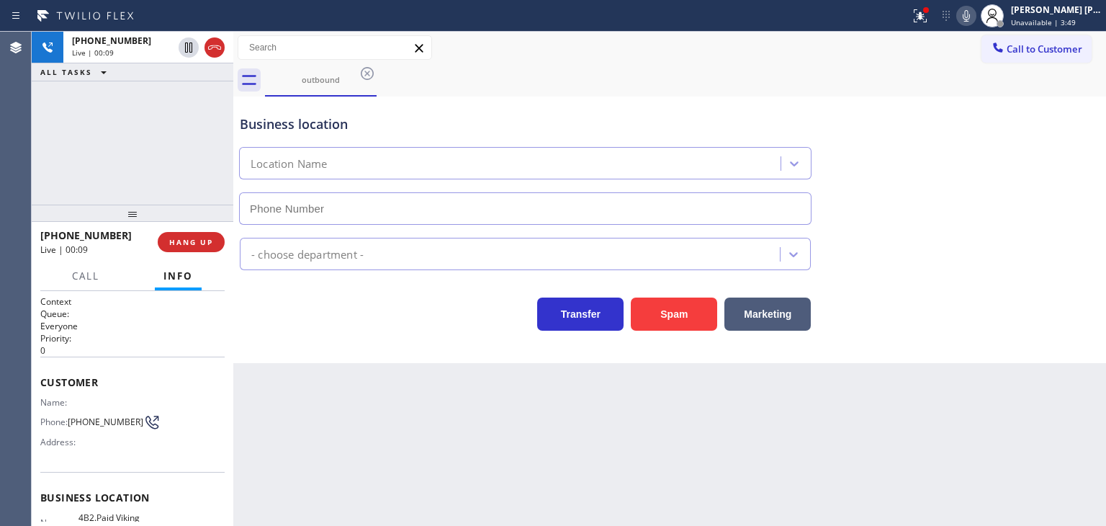
type input "(929) 203-9072"
drag, startPoint x: 128, startPoint y: 229, endPoint x: 49, endPoint y: 227, distance: 79.3
click at [49, 227] on div "+19146454500 Live | 01:03" at bounding box center [98, 241] width 117 height 37
copy span "9146454500"
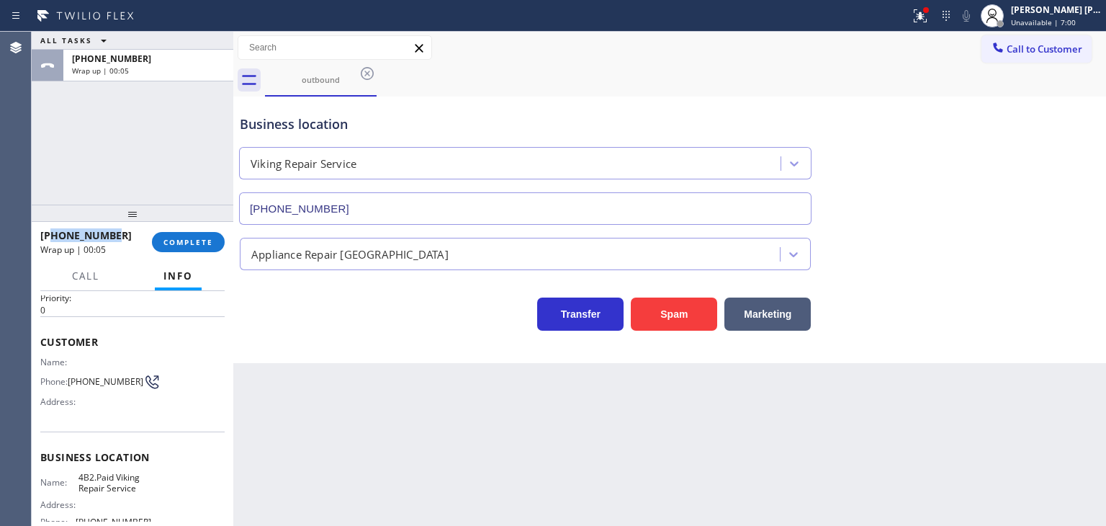
scroll to position [72, 0]
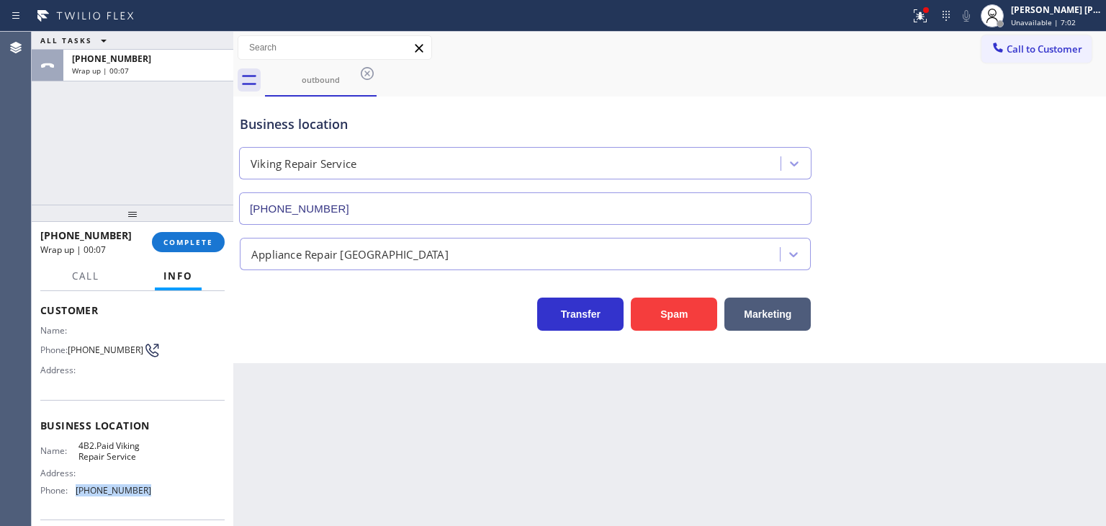
drag, startPoint x: 146, startPoint y: 488, endPoint x: 75, endPoint y: 489, distance: 70.6
click at [75, 489] on div "Name: 4B2.Paid Viking Repair Service Address: Phone: (929) 203-9072" at bounding box center [132, 471] width 184 height 62
copy div "(929) 203-9072"
click at [191, 240] on span "COMPLETE" at bounding box center [189, 242] width 50 height 10
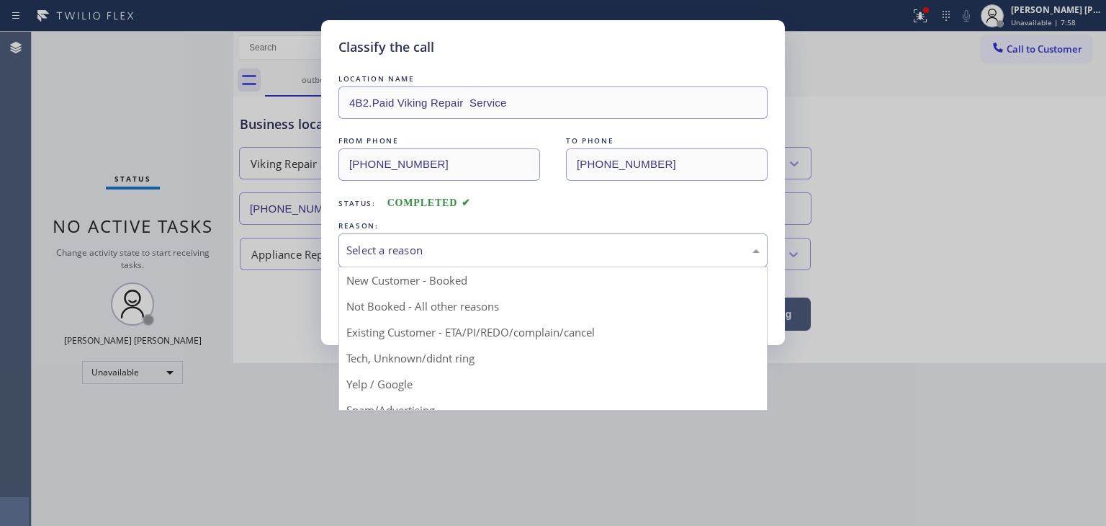
click at [413, 237] on div "Select a reason" at bounding box center [553, 250] width 429 height 34
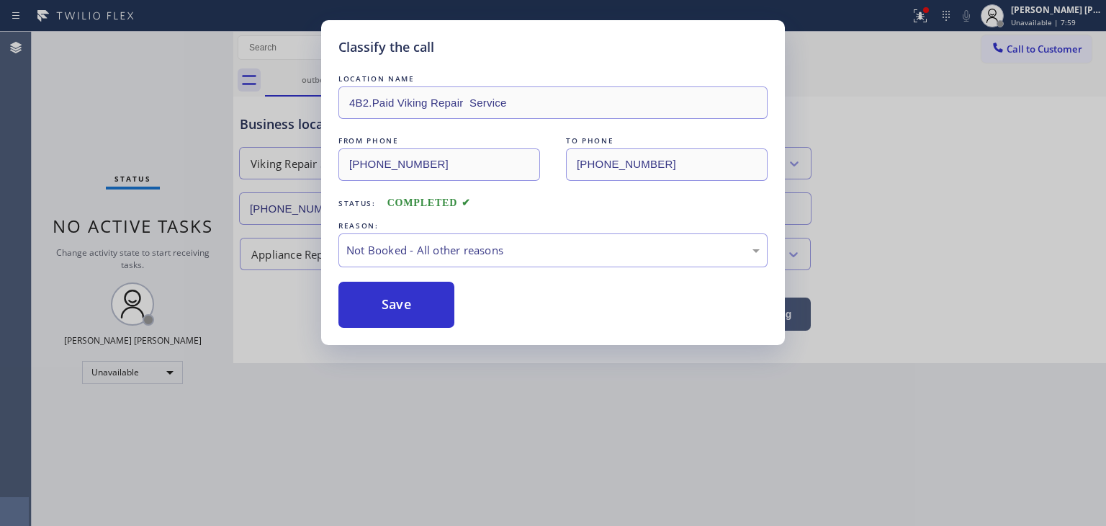
click at [410, 300] on button "Save" at bounding box center [397, 305] width 116 height 46
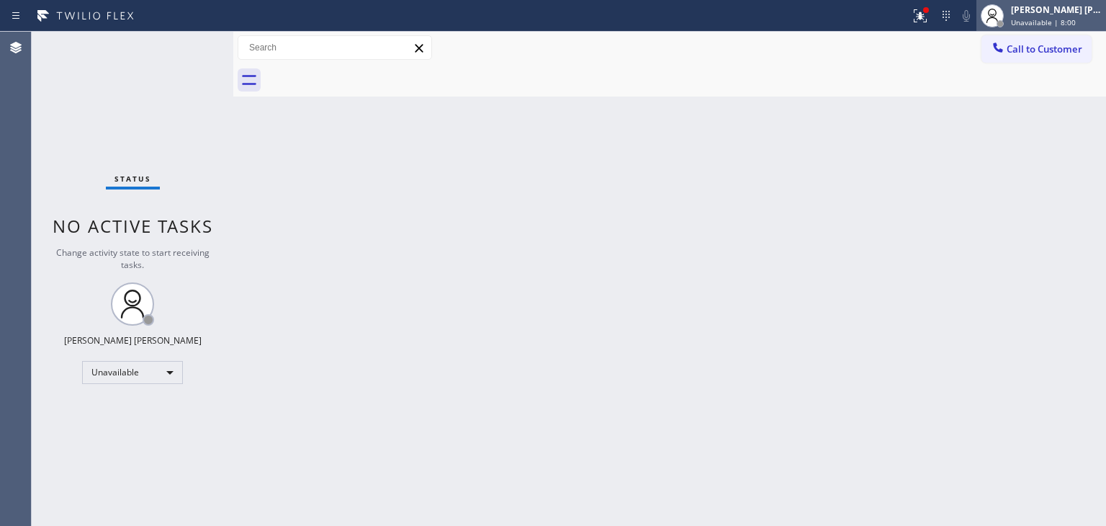
click at [1073, 17] on span "Unavailable | 8:00" at bounding box center [1043, 22] width 65 height 10
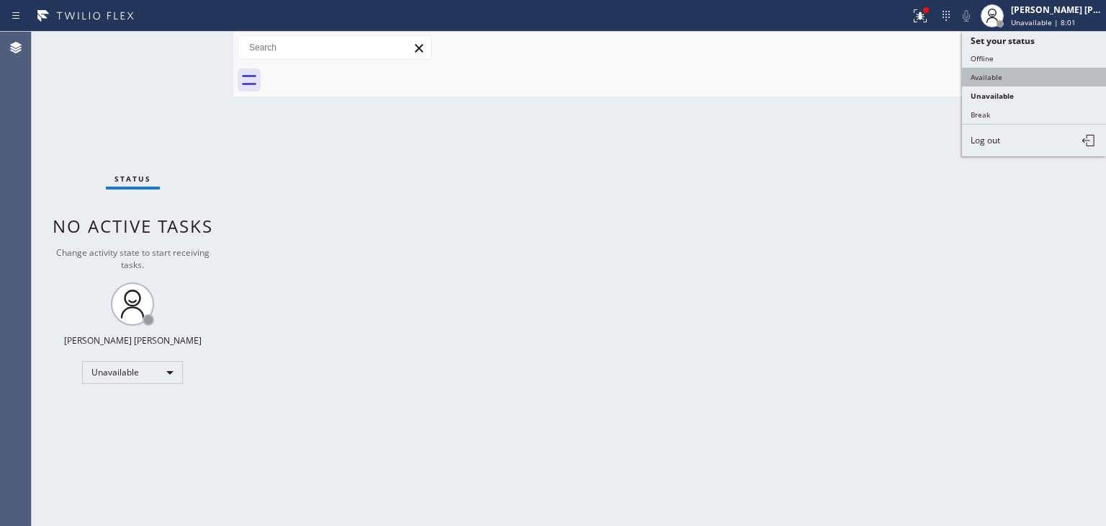
click at [1012, 84] on button "Available" at bounding box center [1034, 77] width 144 height 19
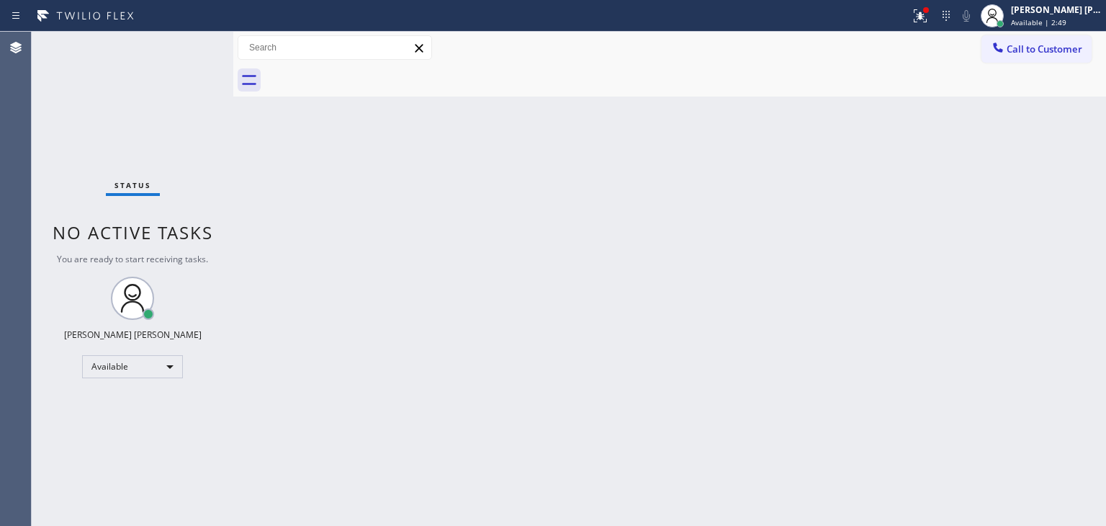
click at [190, 38] on div "Status No active tasks You are ready to start receiving tasks. [PERSON_NAME] [P…" at bounding box center [133, 279] width 202 height 494
click at [189, 38] on div "Status No active tasks You are ready to start receiving tasks. [PERSON_NAME] [P…" at bounding box center [133, 279] width 202 height 494
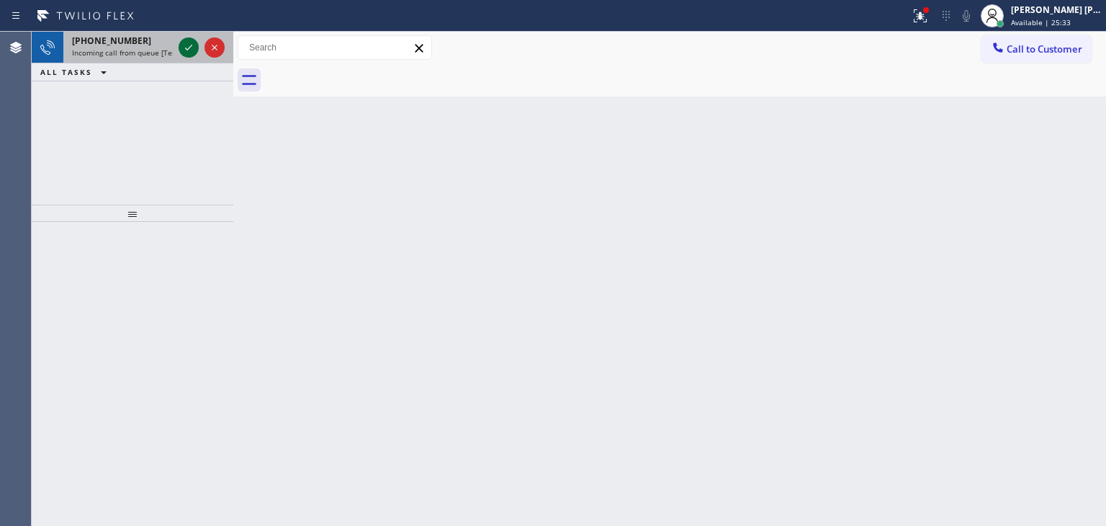
drag, startPoint x: 187, startPoint y: 61, endPoint x: 188, endPoint y: 49, distance: 12.3
click at [188, 49] on icon at bounding box center [188, 48] width 7 height 6
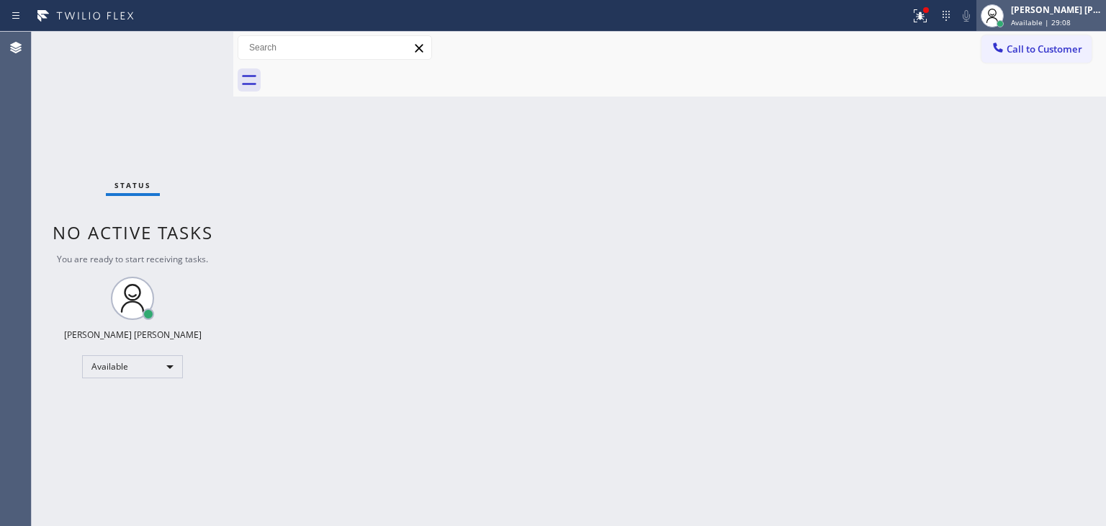
click at [1070, 12] on div "[PERSON_NAME] [PERSON_NAME]" at bounding box center [1056, 10] width 91 height 12
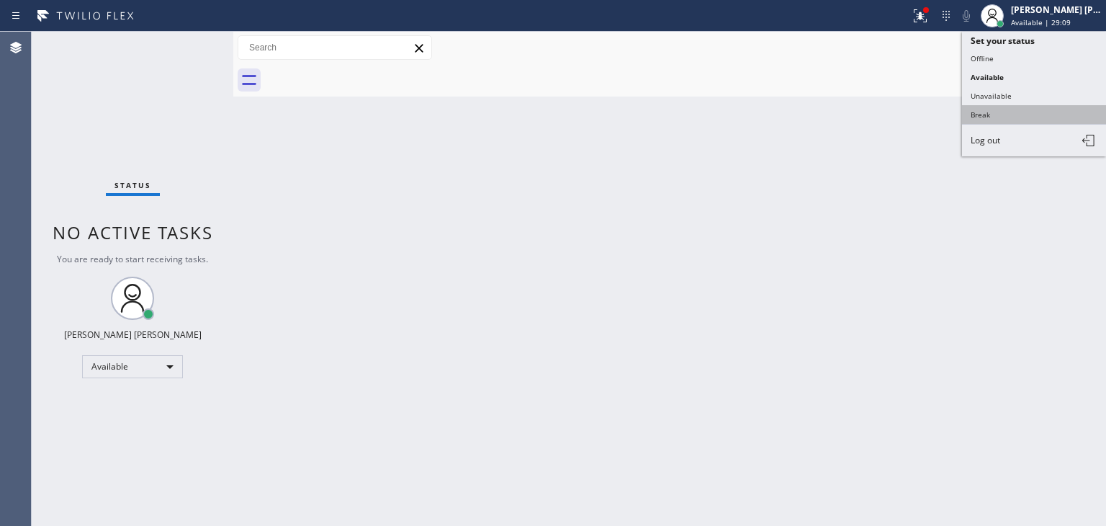
click at [995, 110] on button "Break" at bounding box center [1034, 114] width 144 height 19
